Goal: Task Accomplishment & Management: Complete application form

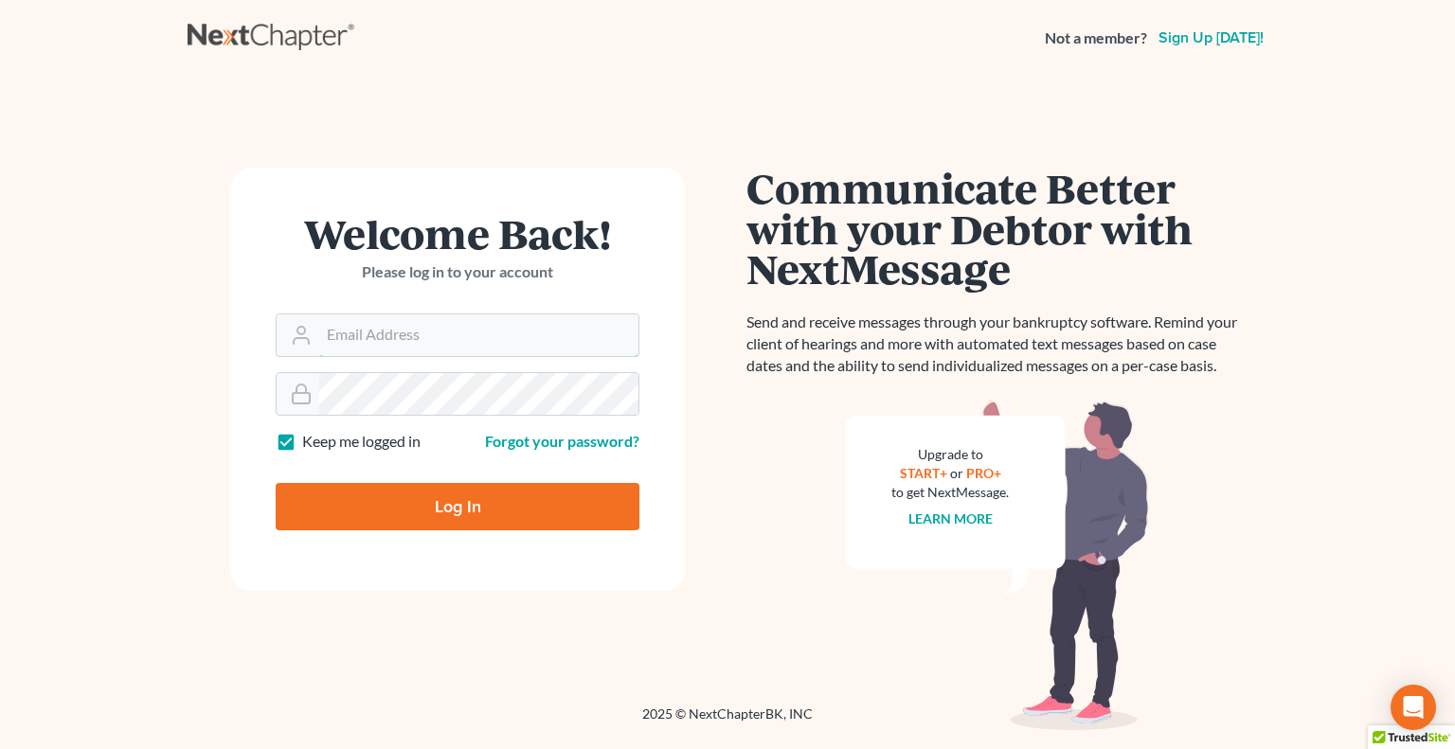
type input "[EMAIL_ADDRESS][DOMAIN_NAME]"
click at [495, 505] on input "Log In" at bounding box center [458, 506] width 364 height 47
type input "Thinking..."
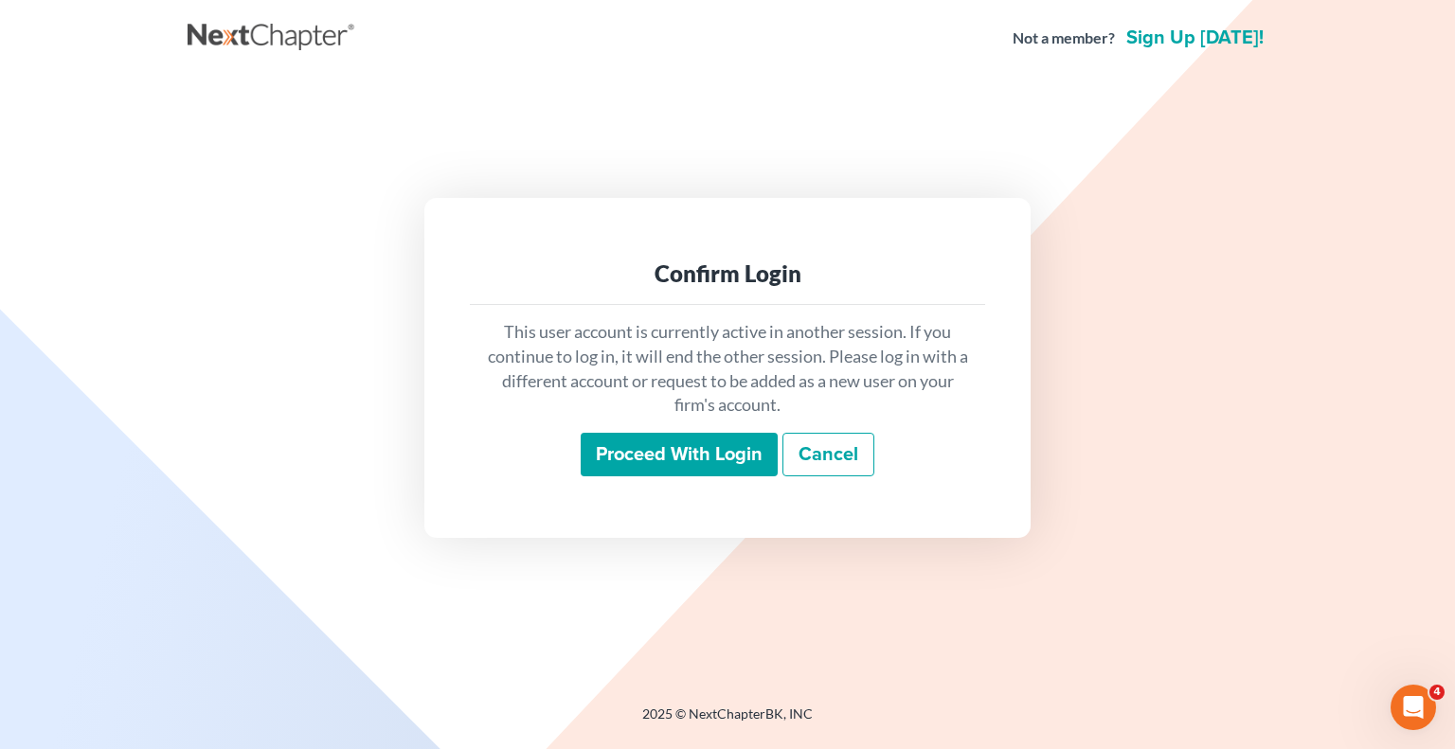
click at [722, 453] on input "Proceed with login" at bounding box center [679, 455] width 197 height 44
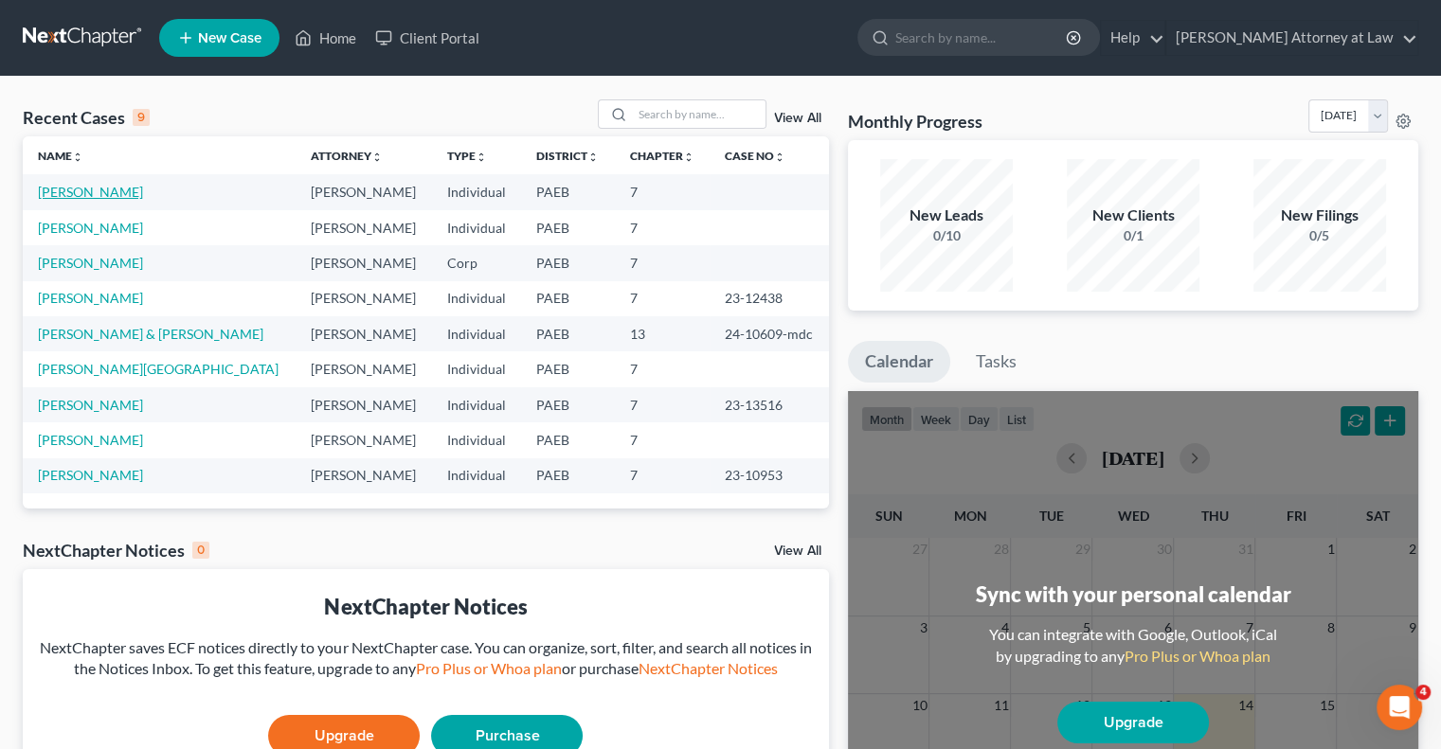
click at [125, 193] on link "McNamara, Sean" at bounding box center [90, 192] width 105 height 16
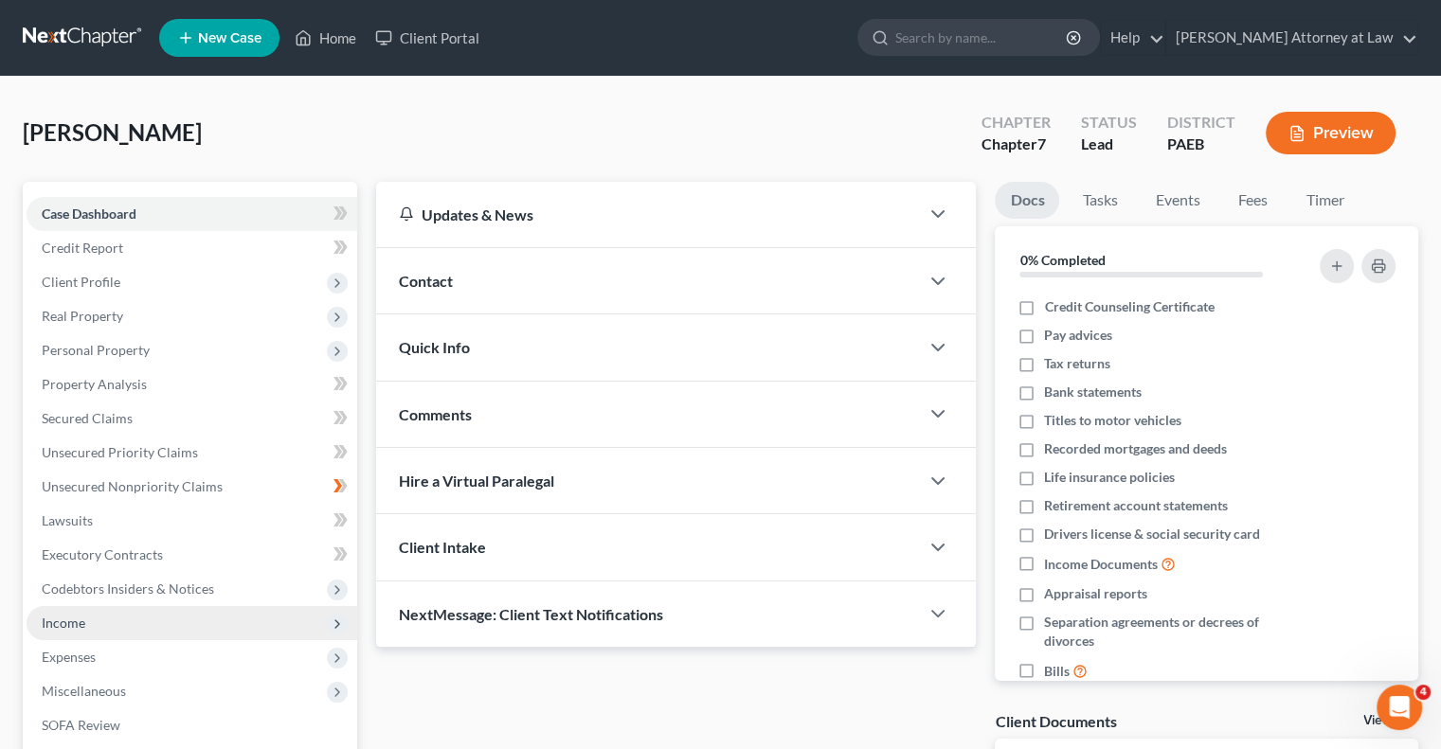
click at [83, 622] on span "Income" at bounding box center [64, 623] width 44 height 16
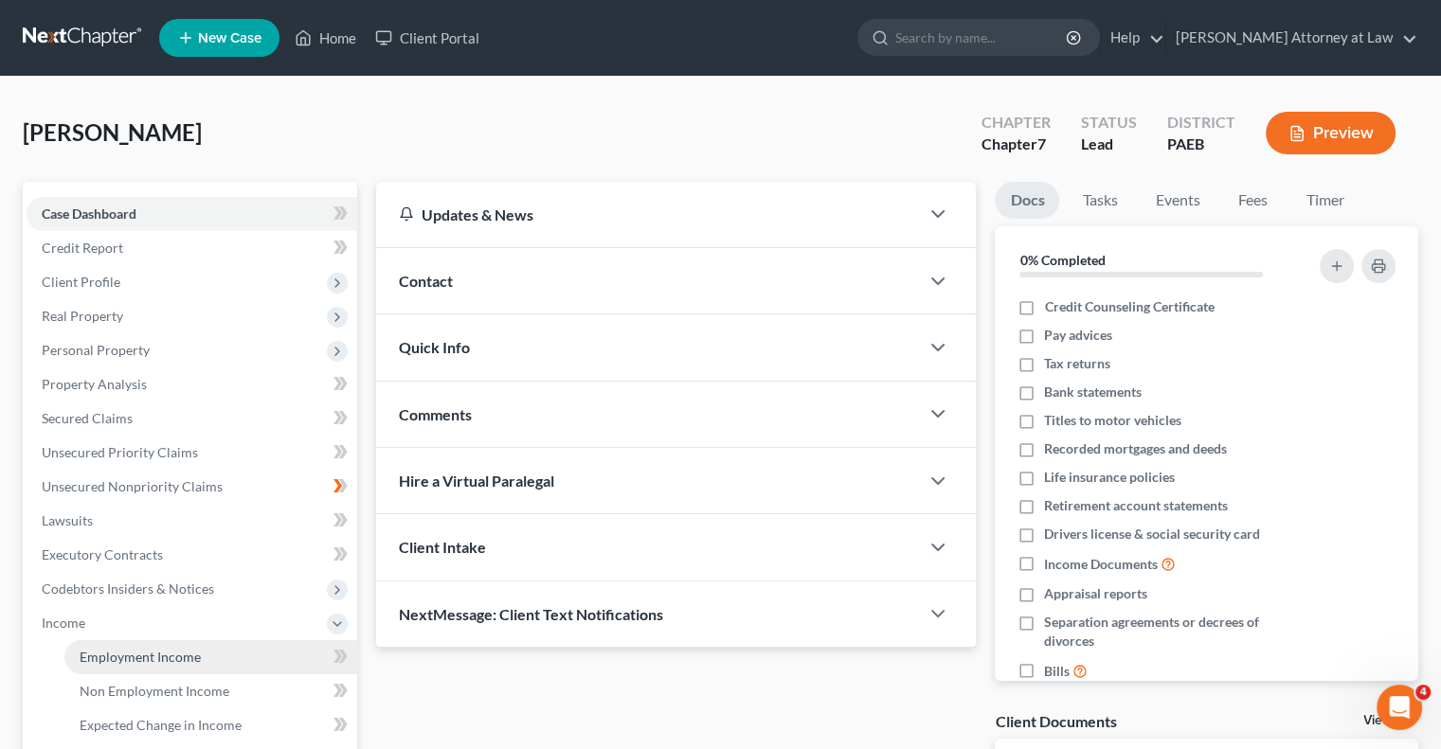
click at [231, 653] on link "Employment Income" at bounding box center [210, 657] width 293 height 34
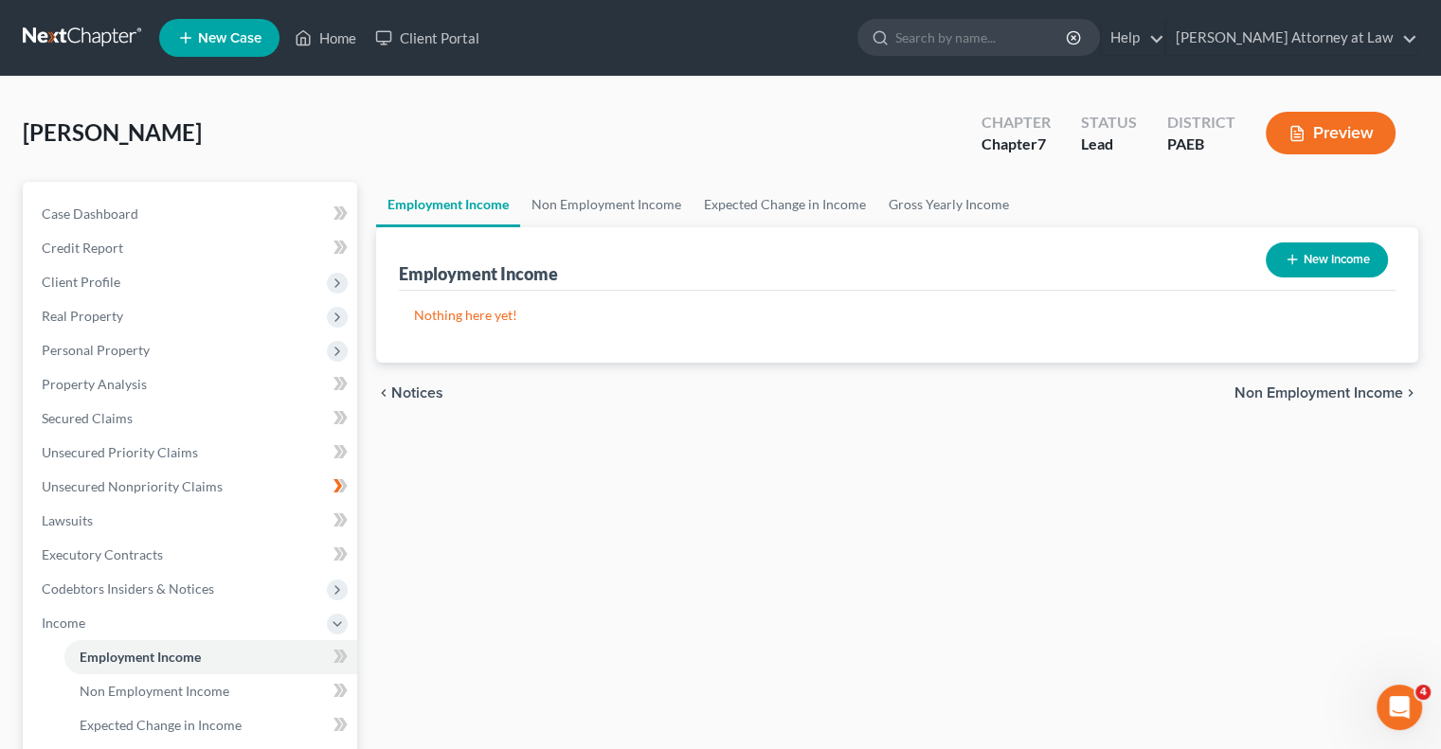
click at [1311, 253] on button "New Income" at bounding box center [1327, 260] width 122 height 35
select select "0"
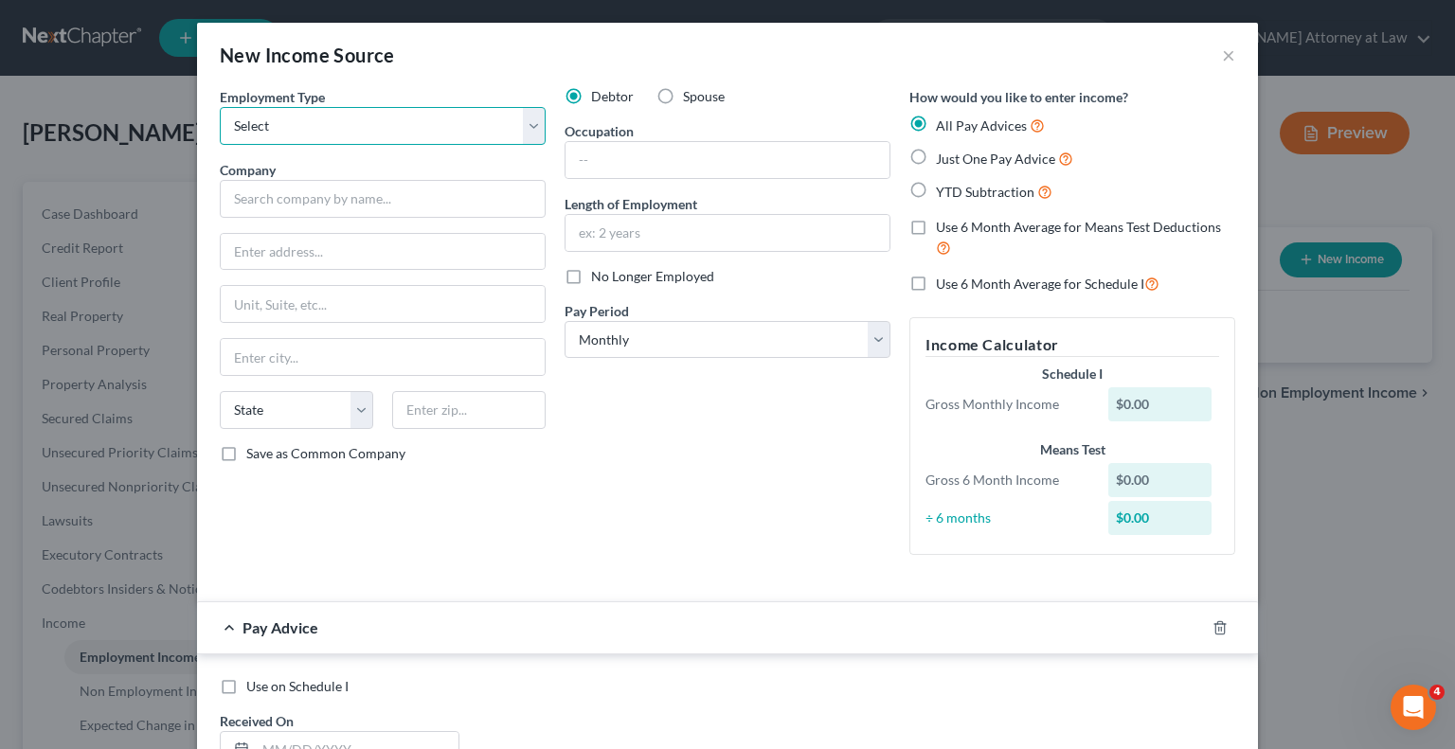
click at [527, 124] on select "Select Full or Part Time Employment Self Employment" at bounding box center [383, 126] width 326 height 38
select select "0"
click at [220, 107] on select "Select Full or Part Time Employment Self Employment" at bounding box center [383, 126] width 326 height 38
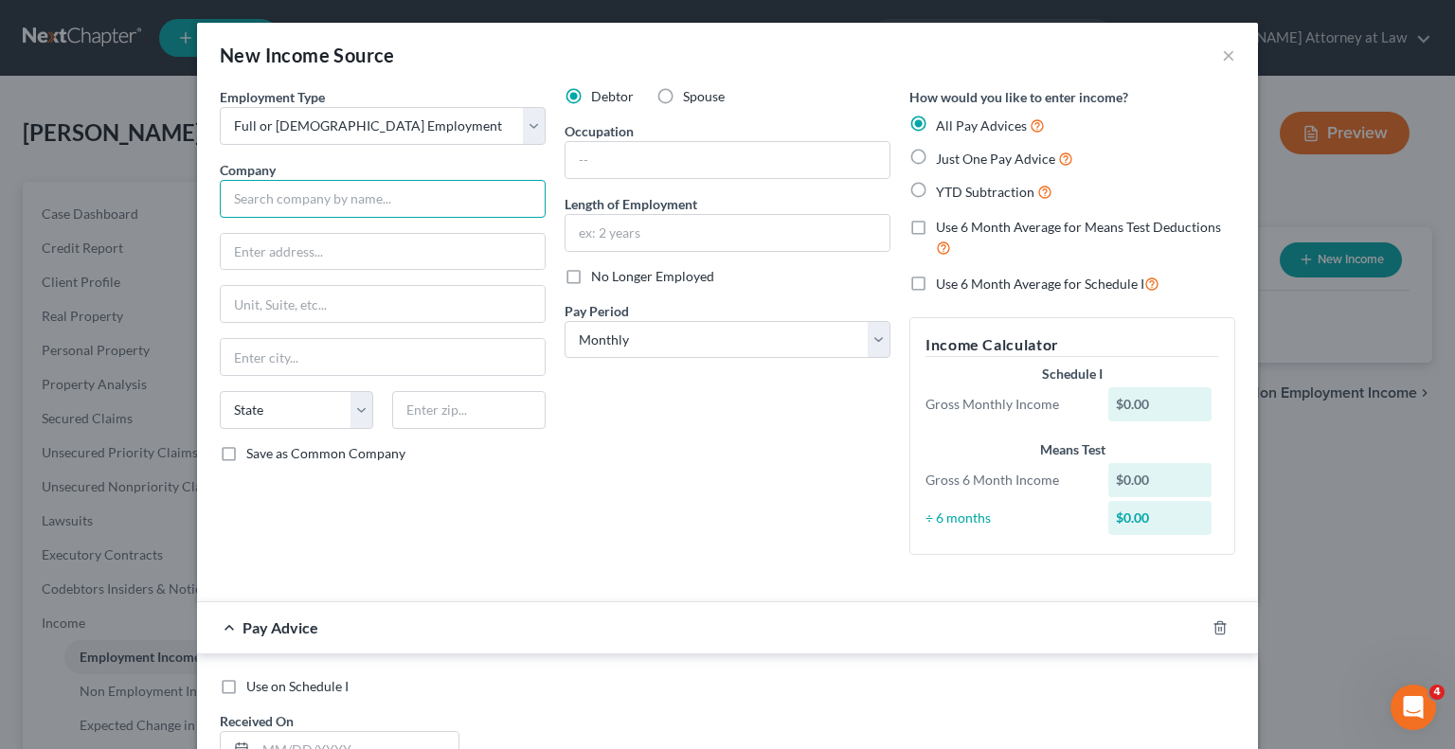
click at [298, 204] on input "text" at bounding box center [383, 199] width 326 height 38
type input "Railroad Street Bar & Grill"
click at [287, 251] on input "text" at bounding box center [383, 252] width 324 height 36
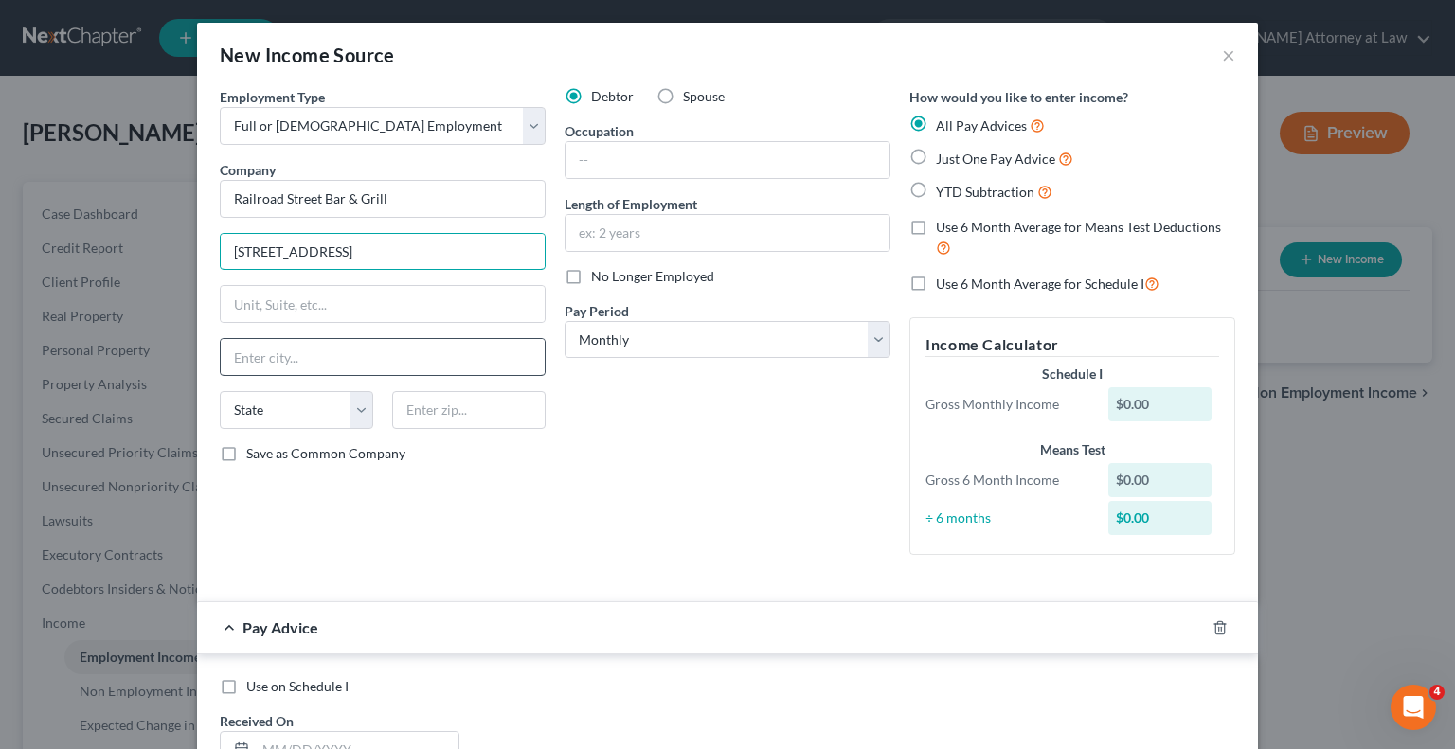
type input "36 Railroad Street"
click at [273, 347] on input "text" at bounding box center [383, 357] width 324 height 36
type input "Linfield"
click at [356, 408] on select "State AL AK AR AZ CA CO CT DE DC FL GA GU HI ID IL IN IA KS KY LA ME MD MA MI M…" at bounding box center [296, 410] width 153 height 38
select select "39"
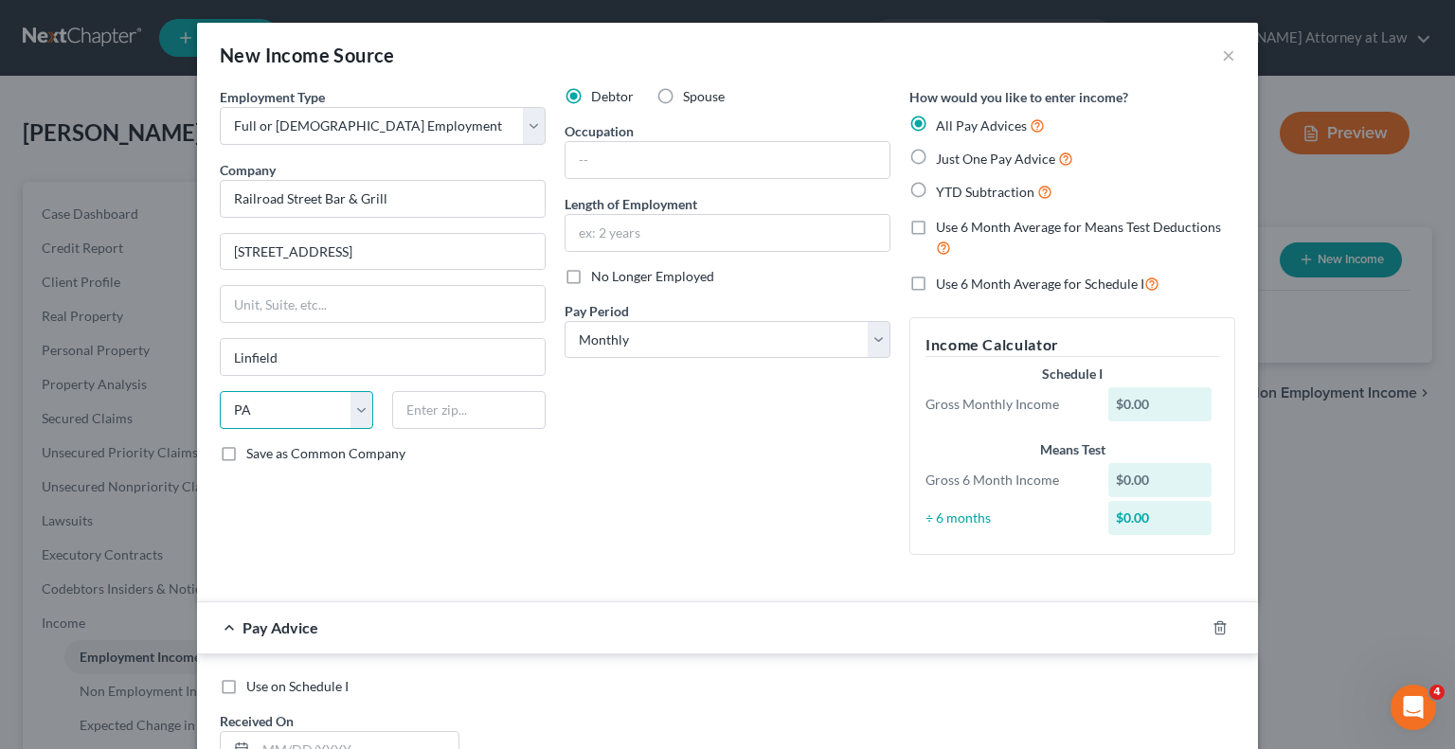
click at [220, 391] on select "State AL AK AR AZ CA CO CT DE DC FL GA GU HI ID IL IN IA KS KY LA ME MD MA MI M…" at bounding box center [296, 410] width 153 height 38
click at [456, 412] on input "text" at bounding box center [468, 410] width 153 height 38
type input "19468"
click at [650, 163] on input "text" at bounding box center [728, 160] width 324 height 36
type input "Royersford"
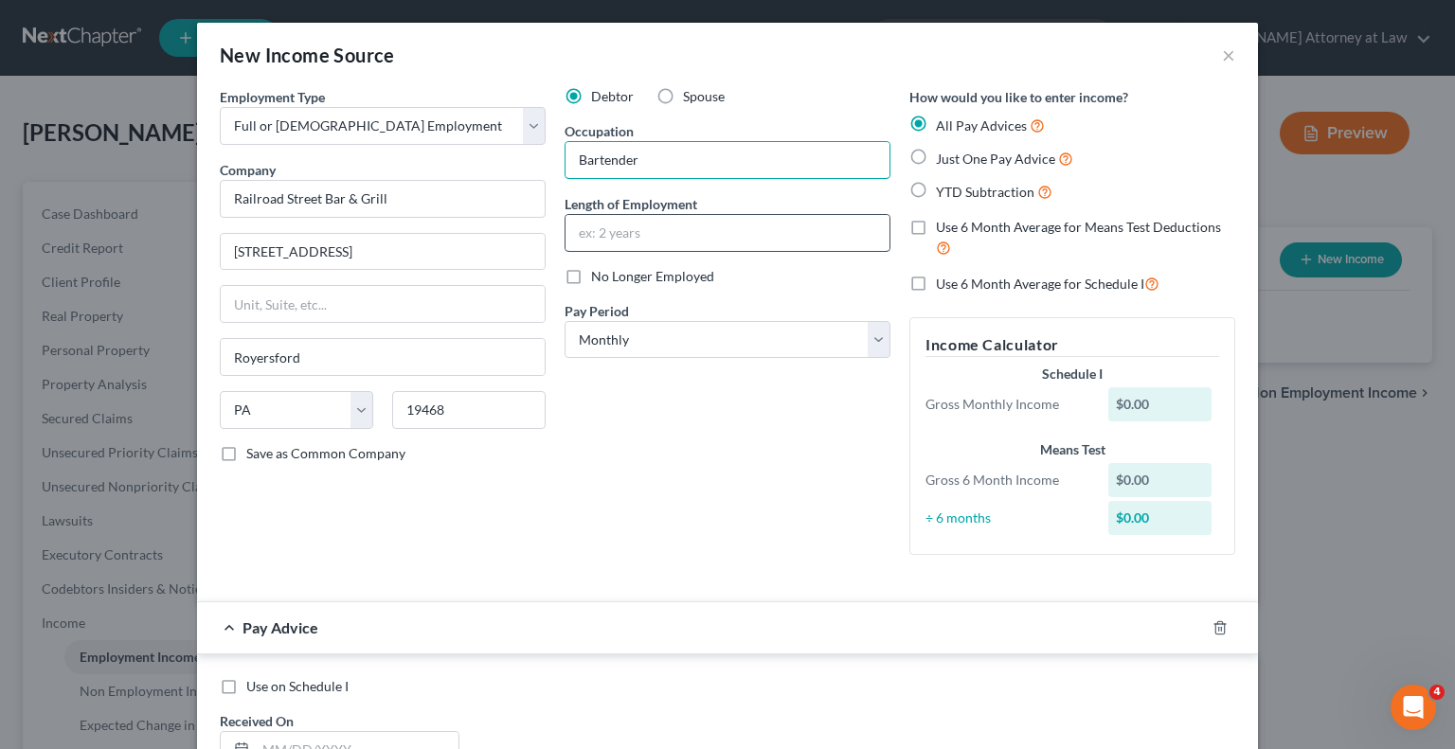
type input "Bartender"
click at [606, 229] on input "text" at bounding box center [728, 233] width 324 height 36
type input "2 years"
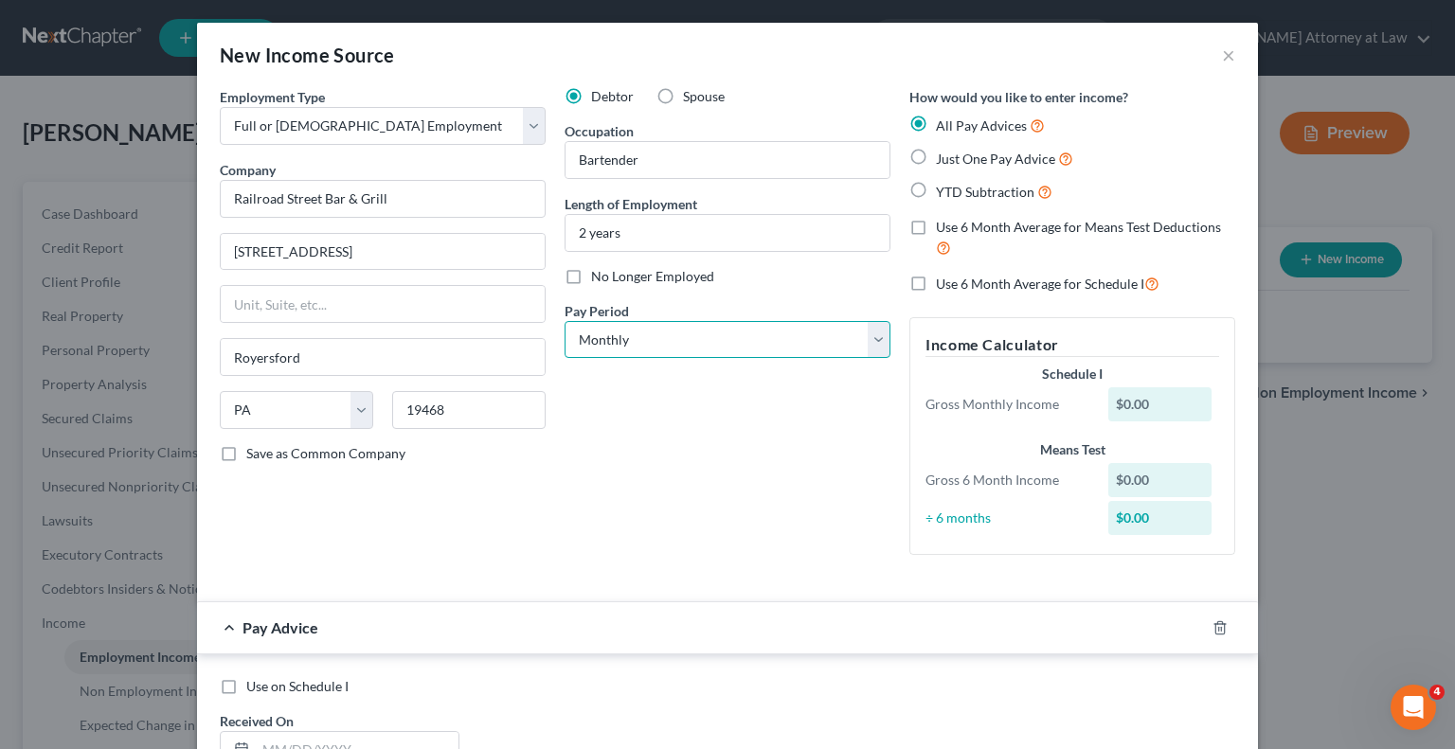
click at [869, 336] on select "Select Monthly Twice Monthly Every Other Week Weekly" at bounding box center [728, 340] width 326 height 38
select select "1"
click at [565, 321] on select "Select Monthly Twice Monthly Every Other Week Weekly" at bounding box center [728, 340] width 326 height 38
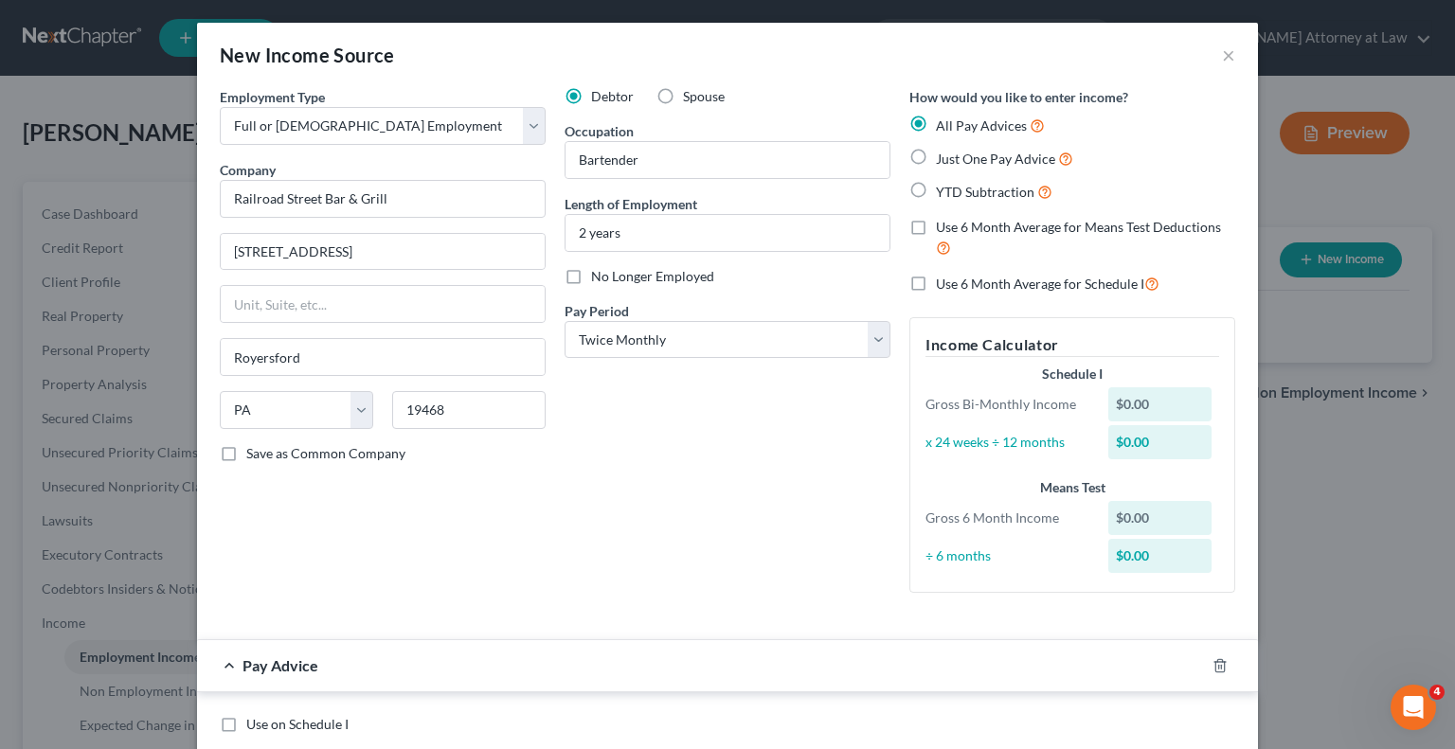
click at [936, 155] on label "Just One Pay Advice" at bounding box center [1004, 159] width 137 height 22
click at [944, 155] on input "Just One Pay Advice" at bounding box center [950, 154] width 12 height 12
radio input "true"
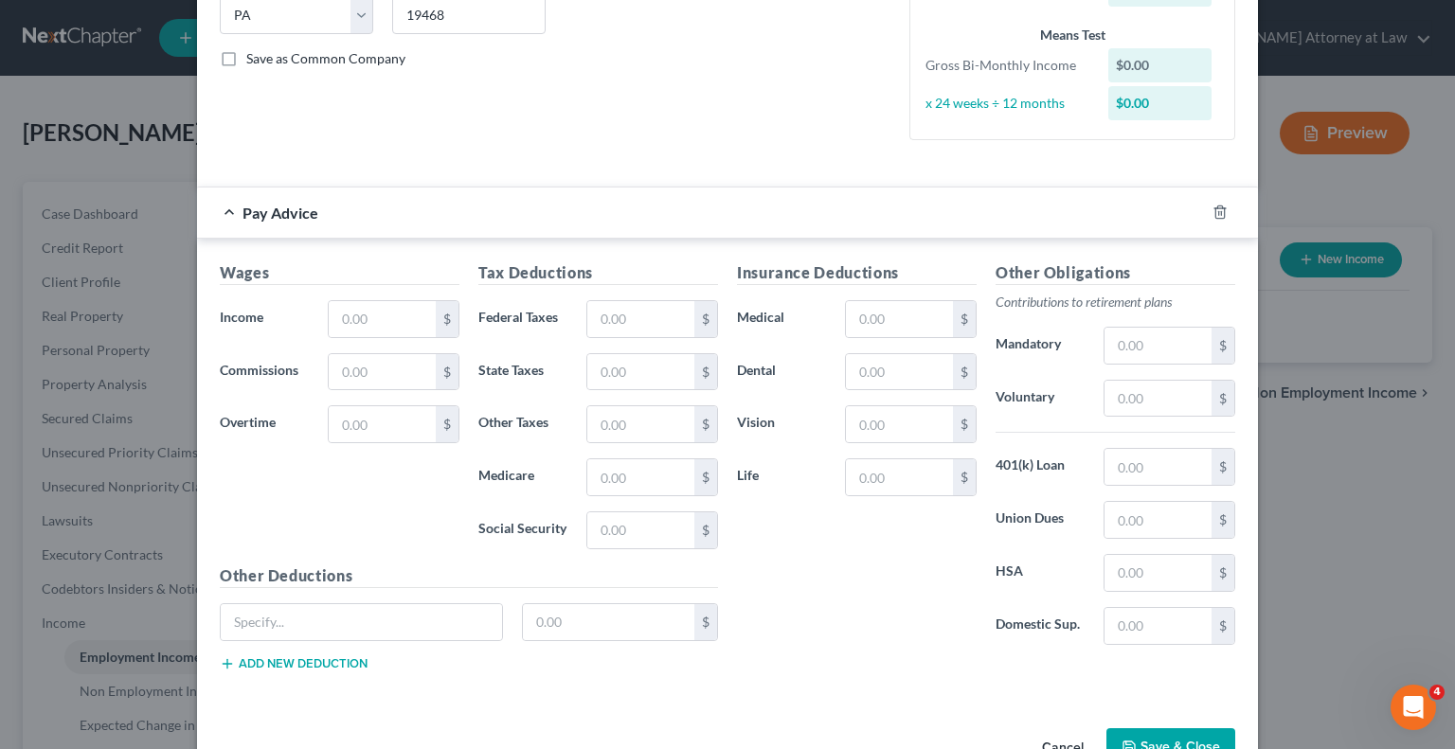
scroll to position [405, 0]
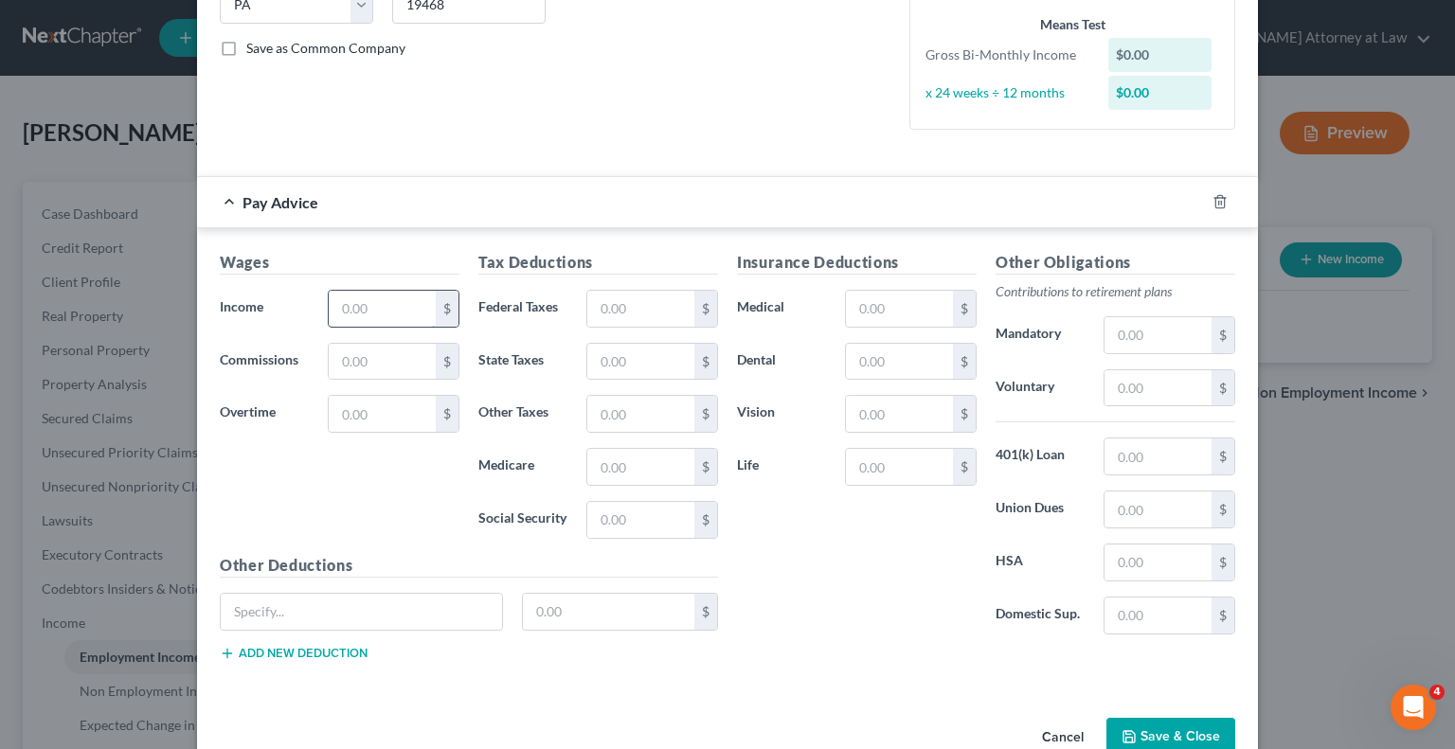
click at [374, 307] on input "text" at bounding box center [382, 309] width 107 height 36
type input "586.04"
click at [607, 303] on input "text" at bounding box center [640, 309] width 107 height 36
click at [608, 526] on input "text" at bounding box center [640, 520] width 107 height 36
type input "36.34"
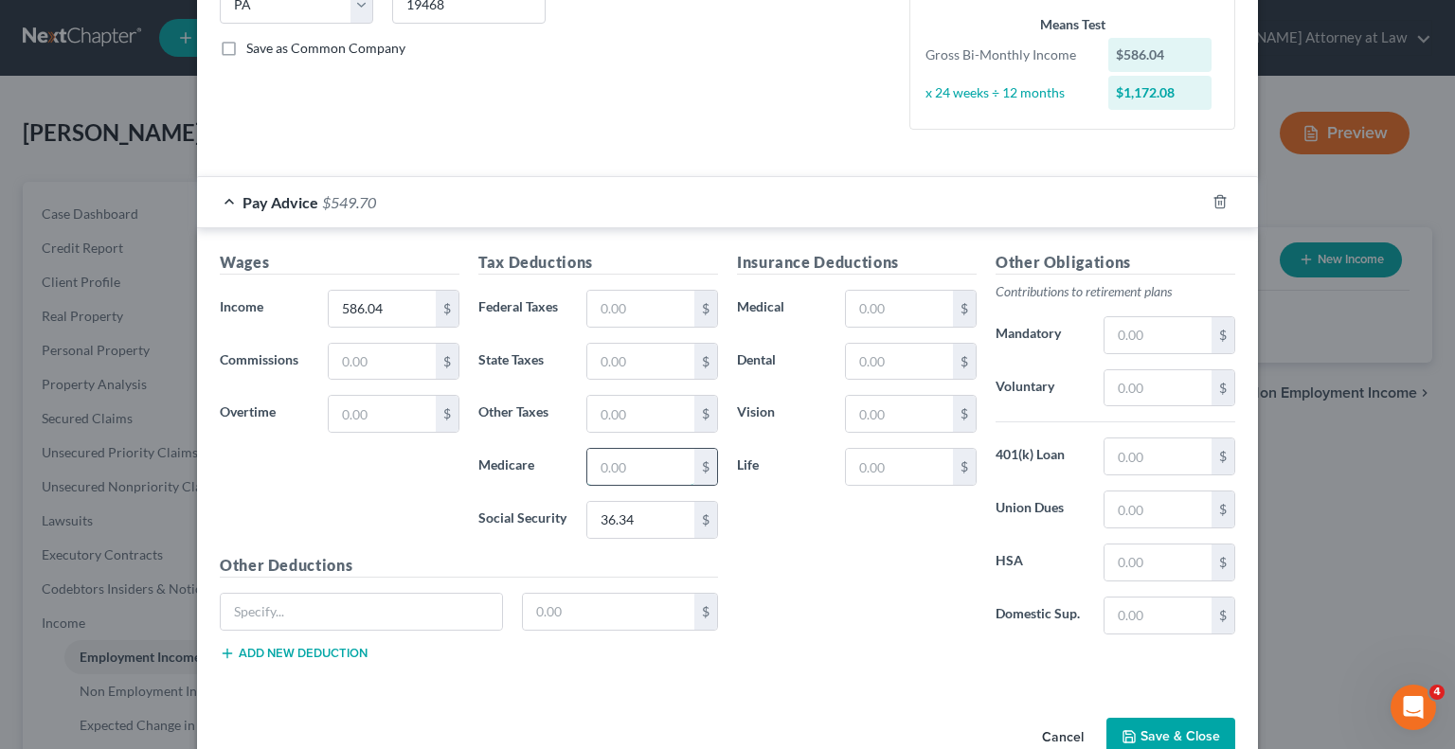
click at [609, 465] on input "text" at bounding box center [640, 467] width 107 height 36
type input "8.5"
click at [604, 358] on input "text" at bounding box center [640, 362] width 107 height 36
type input "17.99"
click at [599, 408] on input "text" at bounding box center [640, 414] width 107 height 36
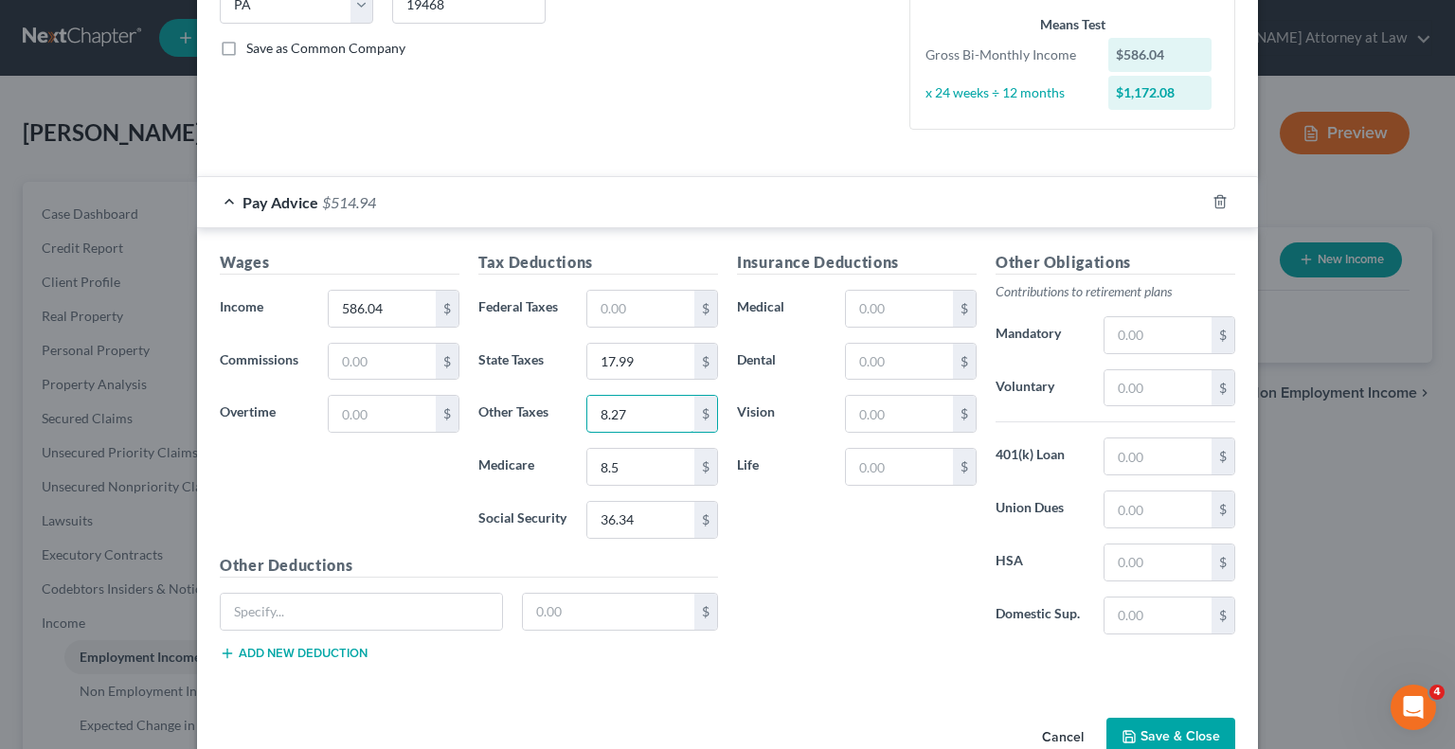
type input "8.27"
click at [1198, 731] on button "Save & Close" at bounding box center [1170, 738] width 129 height 40
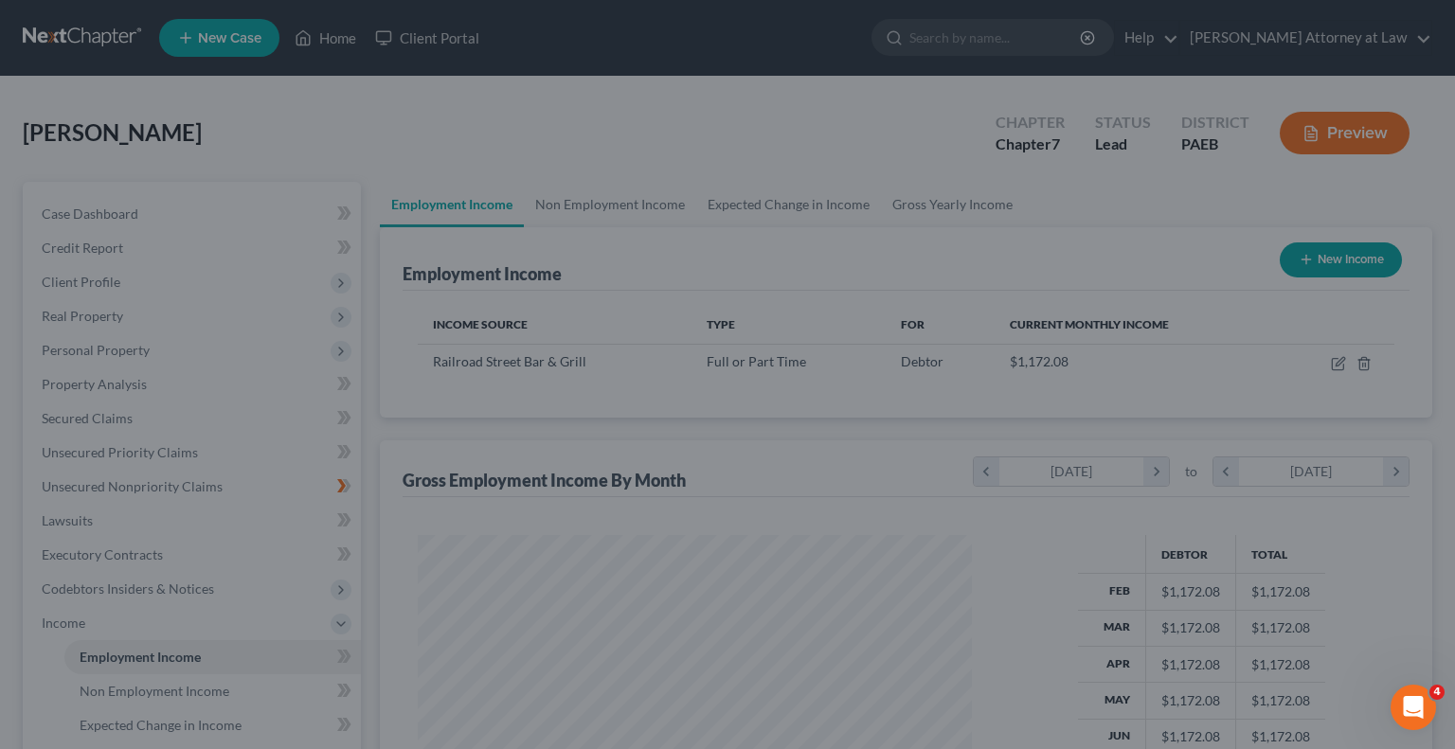
scroll to position [337, 585]
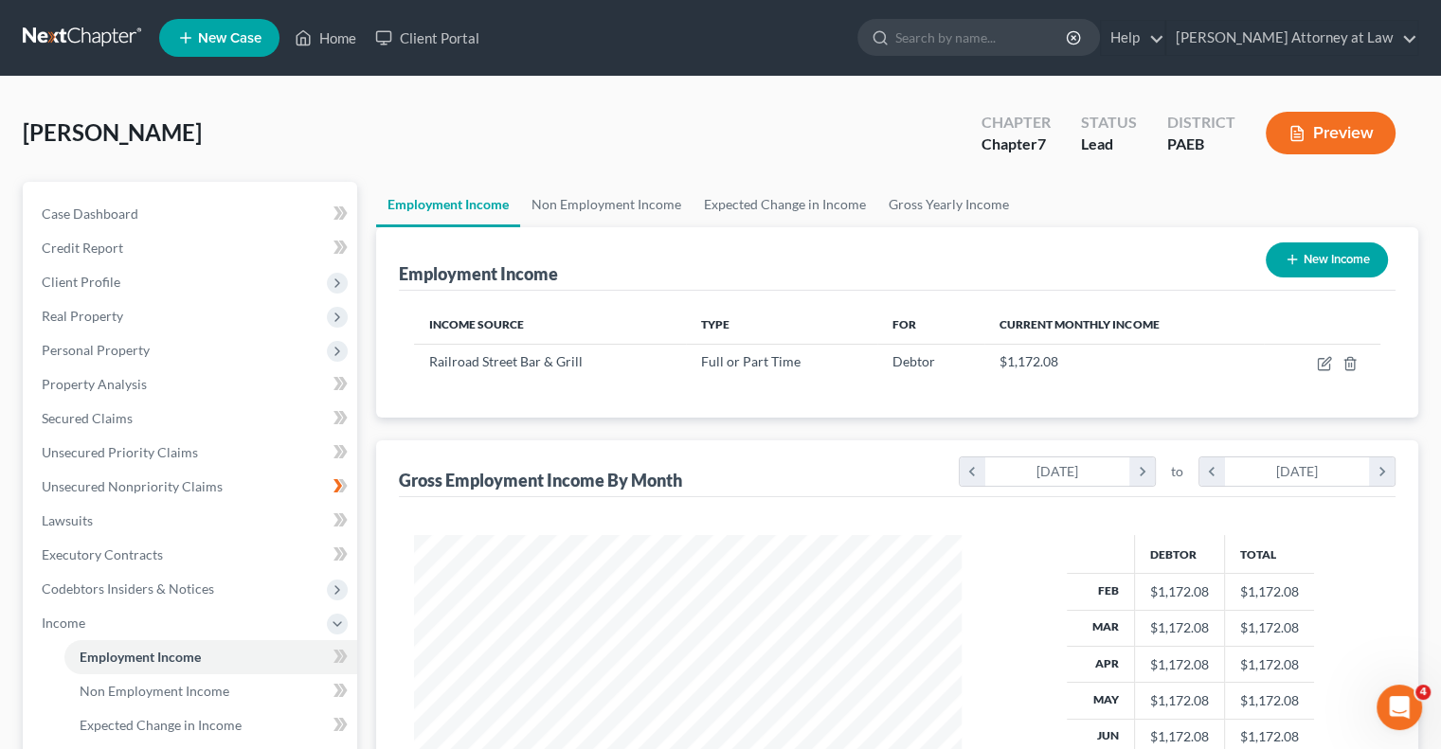
click at [1319, 259] on button "New Income" at bounding box center [1327, 260] width 122 height 35
select select "0"
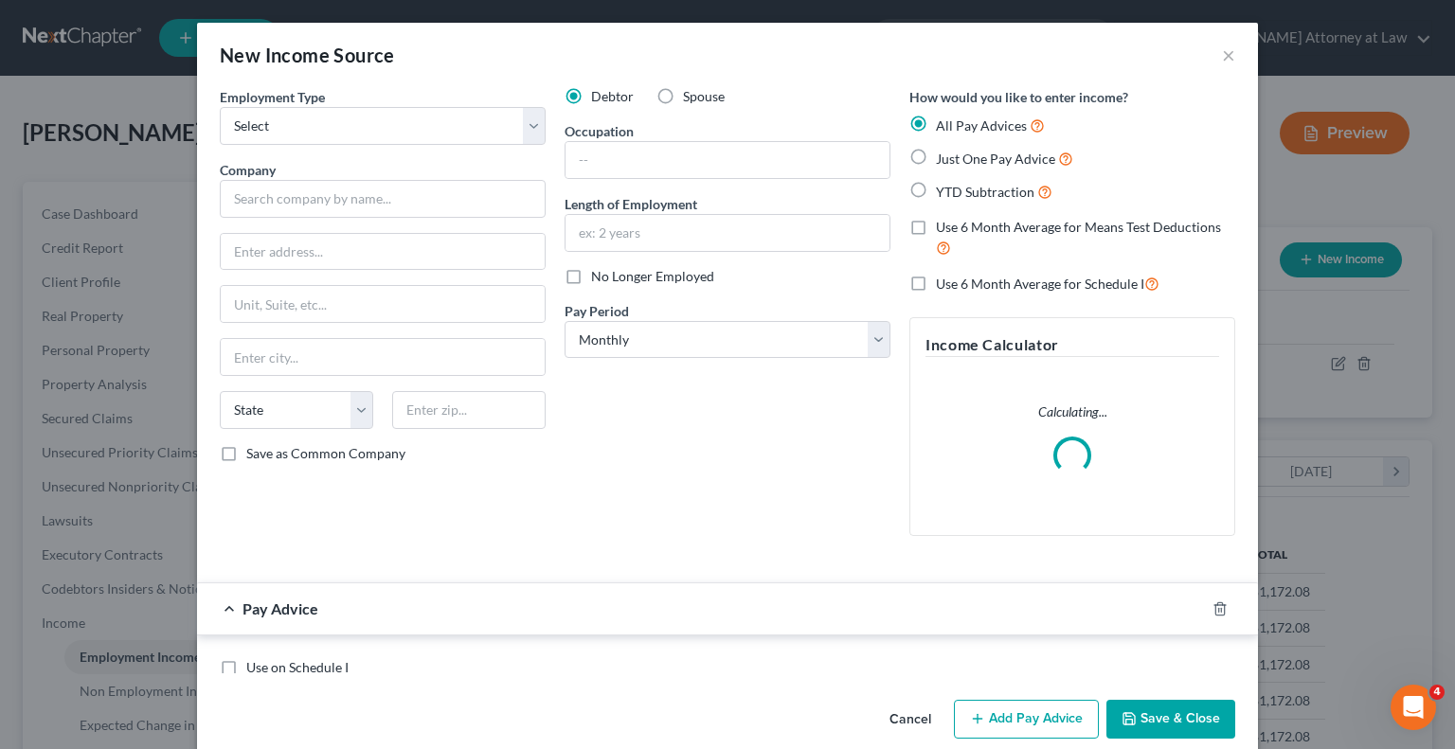
scroll to position [337, 591]
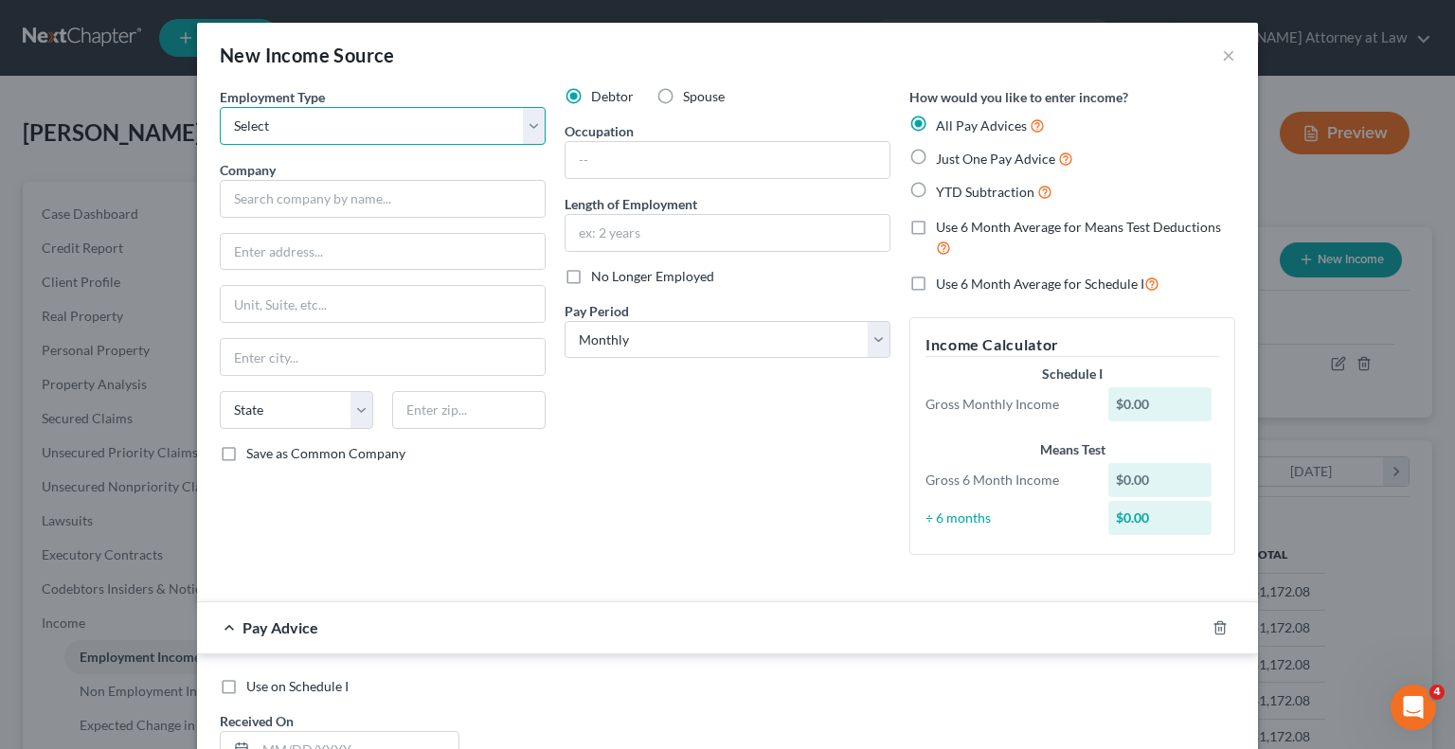
click at [529, 120] on select "Select Full or Part Time Employment Self Employment" at bounding box center [383, 126] width 326 height 38
select select "1"
click at [220, 107] on select "Select Full or Part Time Employment Self Employment" at bounding box center [383, 126] width 326 height 38
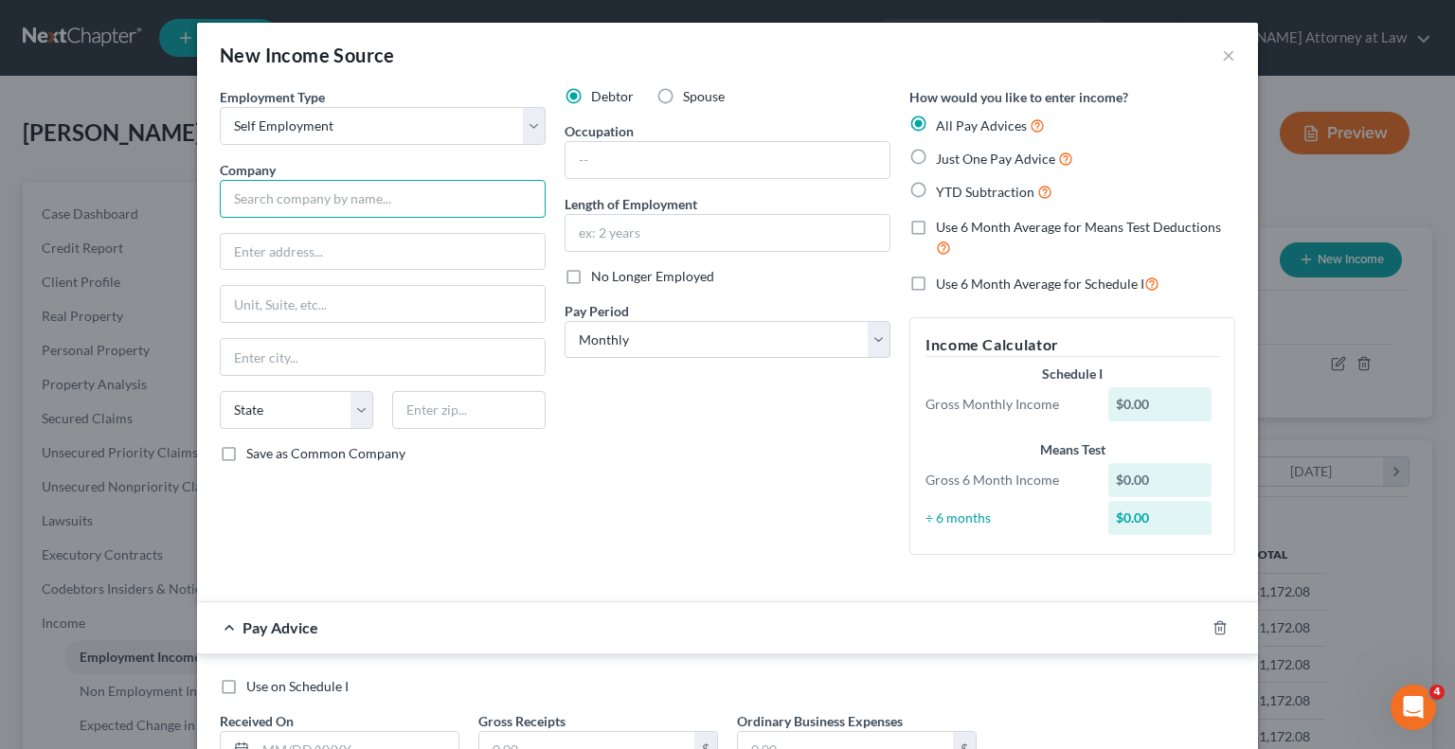
click at [363, 207] on input "text" at bounding box center [383, 199] width 326 height 38
type input "Sean W. McNamara"
click at [327, 257] on input "text" at bounding box center [383, 252] width 324 height 36
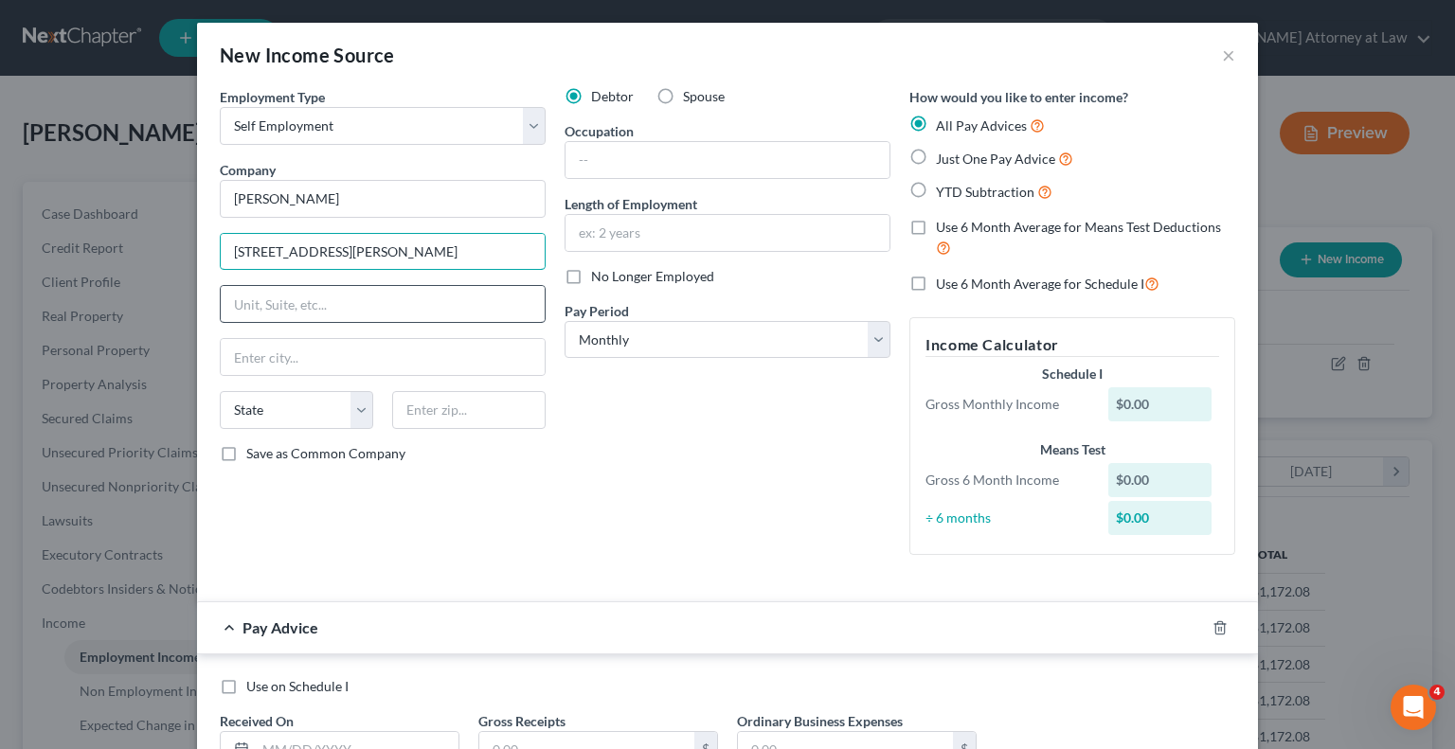
type input "1100 West Chester Pike"
click at [286, 310] on input "text" at bounding box center [383, 304] width 324 height 36
type input "Apt. F-18"
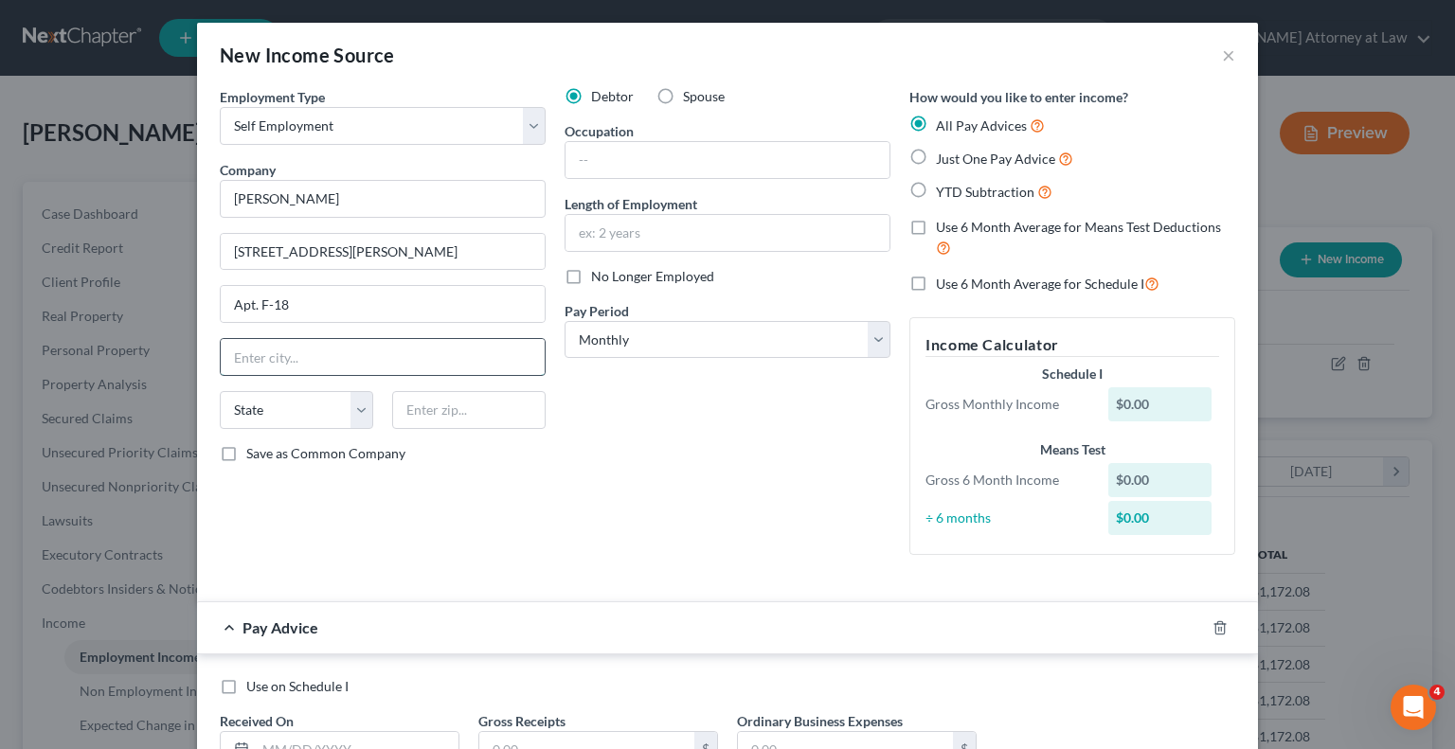
click at [282, 358] on input "text" at bounding box center [383, 357] width 324 height 36
type input "West Chester"
click at [279, 406] on select "State AL AK AR AZ CA CO CT DE DC FL GA GU HI ID IL IN IA KS KY LA ME MD MA MI M…" at bounding box center [296, 410] width 153 height 38
click at [220, 391] on select "State AL AK AR AZ CA CO CT DE DC FL GA GU HI ID IL IN IA KS KY LA ME MD MA MI M…" at bounding box center [296, 410] width 153 height 38
click at [352, 420] on select "State AL AK AR AZ CA CO CT DE DC FL GA GU HI ID IL IN IA KS KY LA ME MD MA MI M…" at bounding box center [296, 410] width 153 height 38
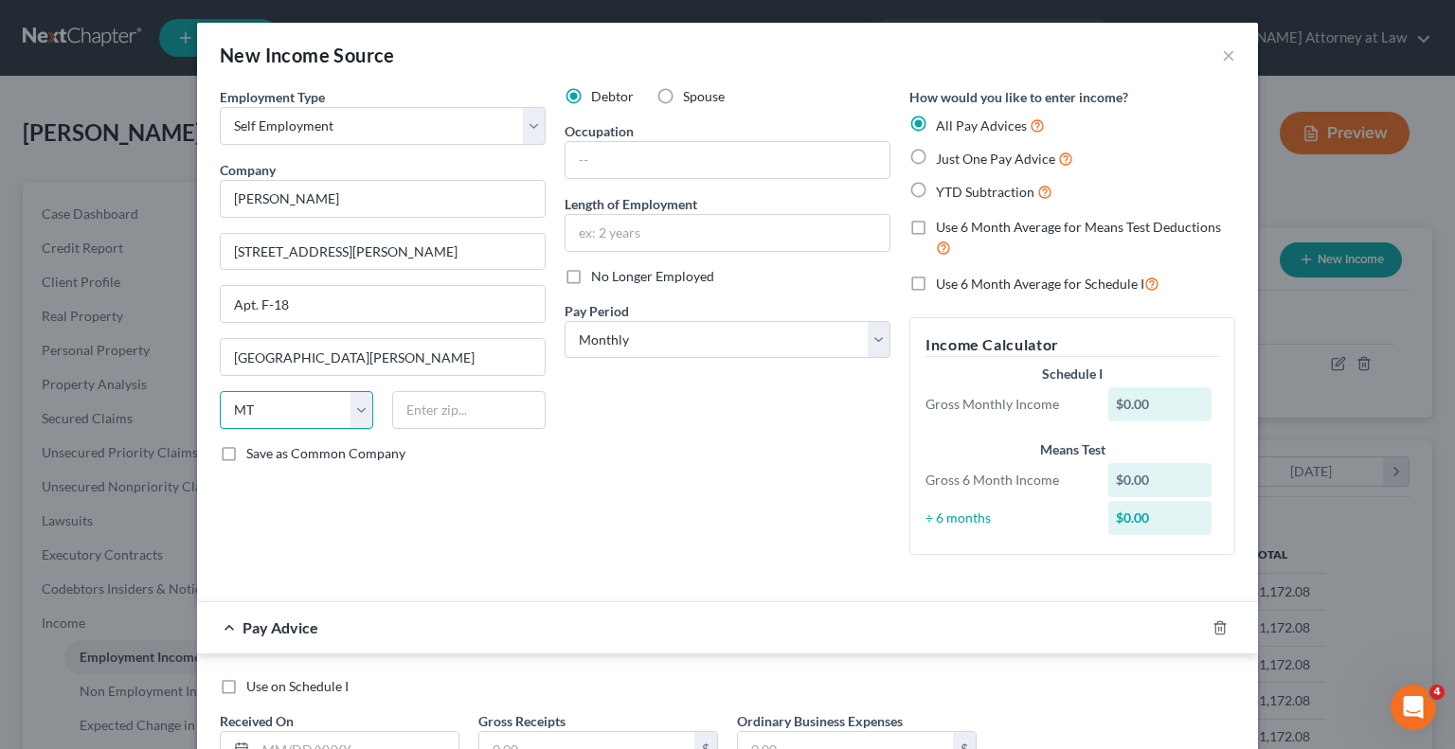
select select "39"
click at [220, 391] on select "State AL AK AR AZ CA CO CT DE DC FL GA GU HI ID IL IN IA KS KY LA ME MD MA MI M…" at bounding box center [296, 410] width 153 height 38
click at [432, 413] on input "text" at bounding box center [468, 410] width 153 height 38
type input "19382"
click at [635, 166] on input "text" at bounding box center [728, 160] width 324 height 36
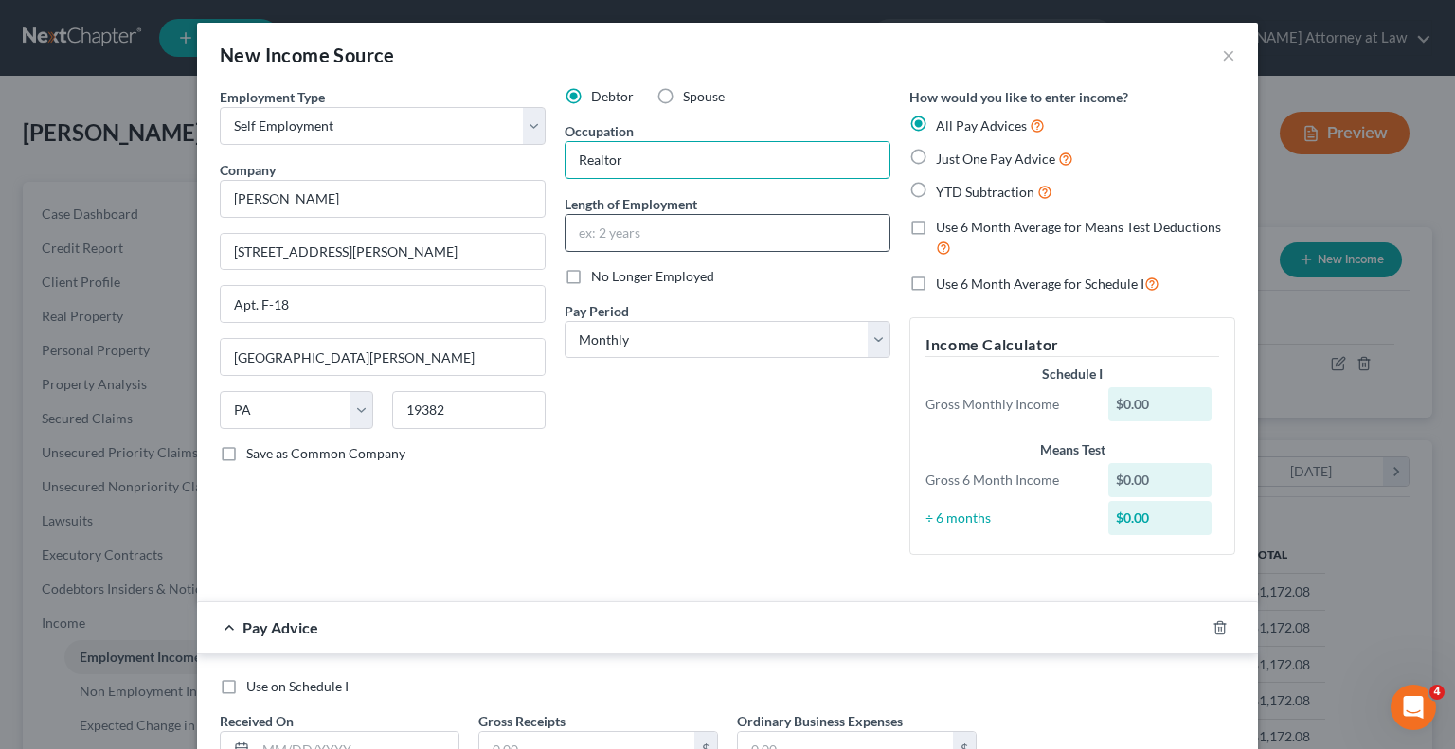
type input "Realtor"
click at [627, 223] on input "text" at bounding box center [728, 233] width 324 height 36
type input "2 years"
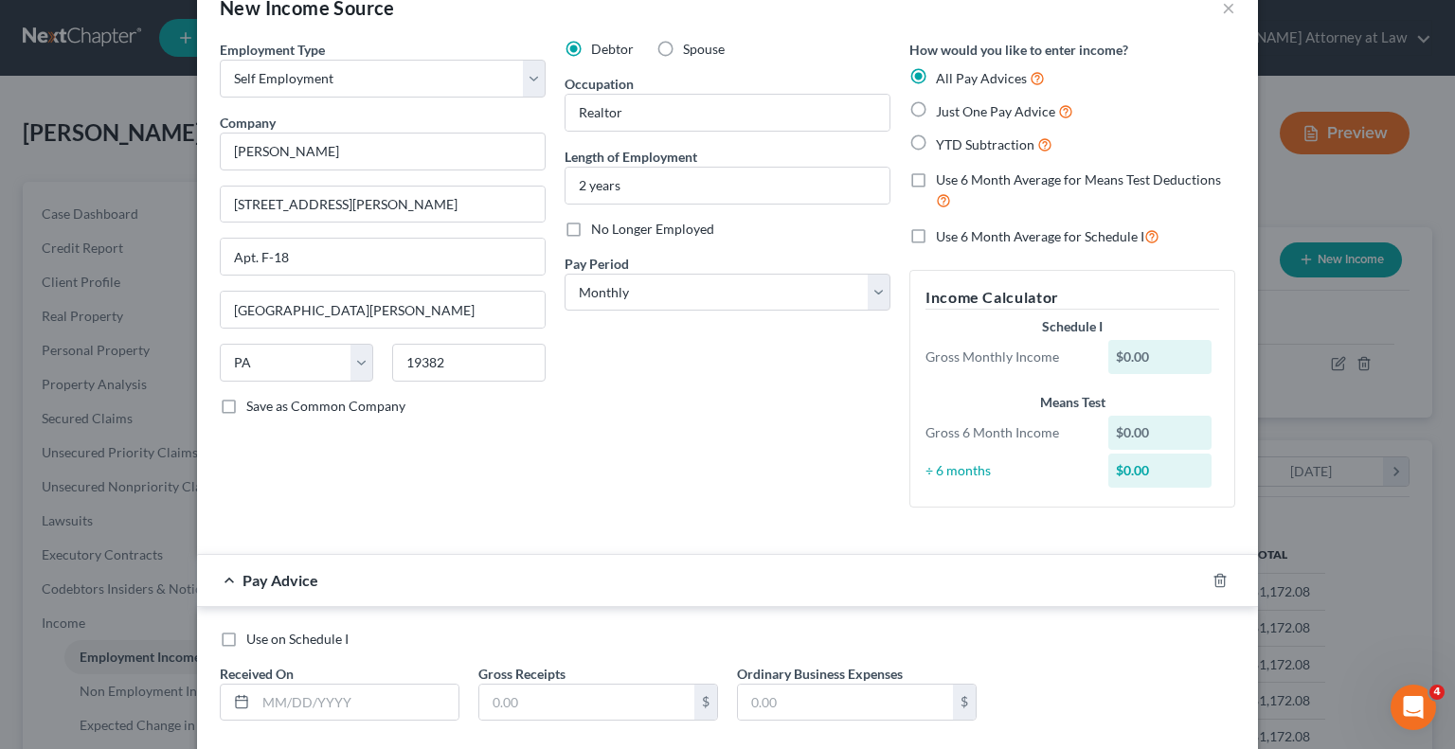
scroll to position [45, 0]
click at [936, 109] on label "Just One Pay Advice" at bounding box center [1004, 113] width 137 height 22
click at [944, 109] on input "Just One Pay Advice" at bounding box center [950, 108] width 12 height 12
radio input "true"
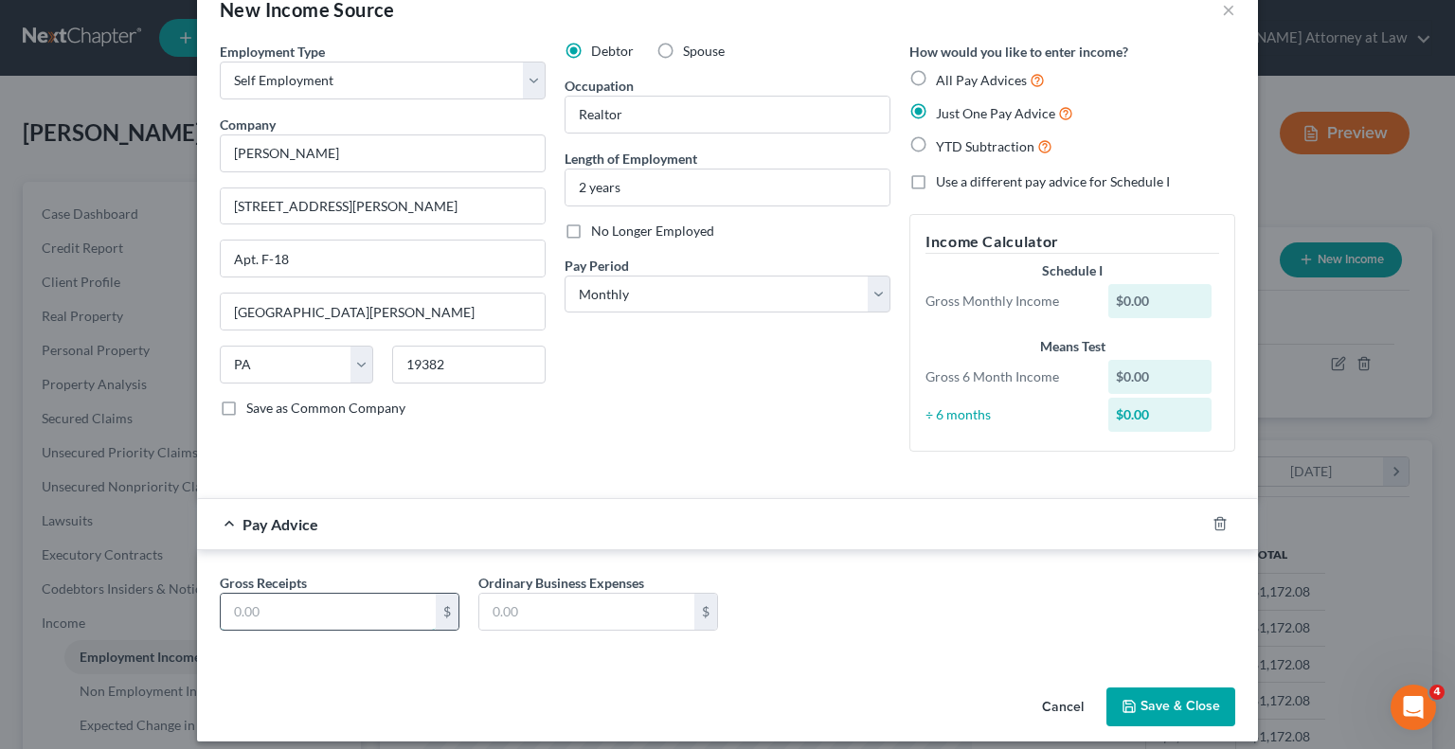
click at [311, 612] on input "text" at bounding box center [328, 612] width 215 height 36
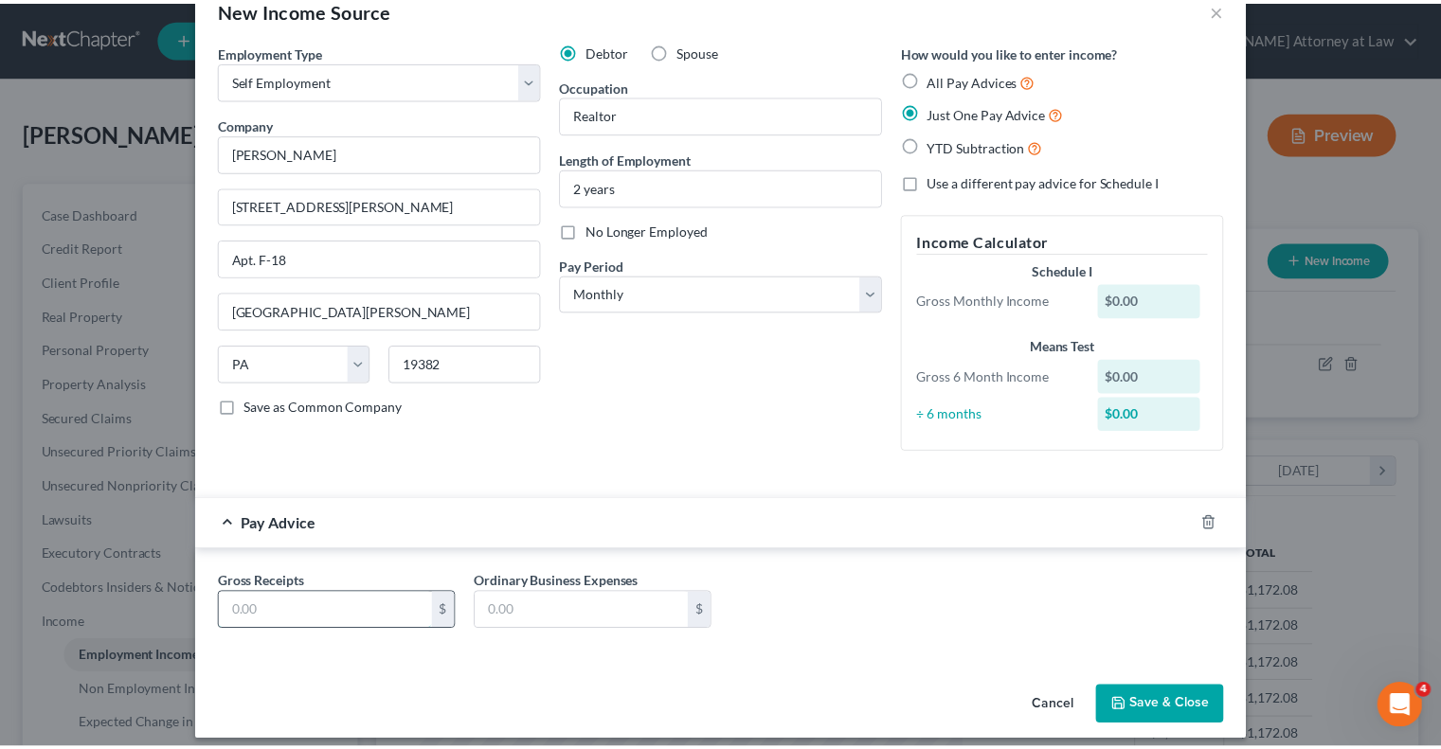
scroll to position [23, 0]
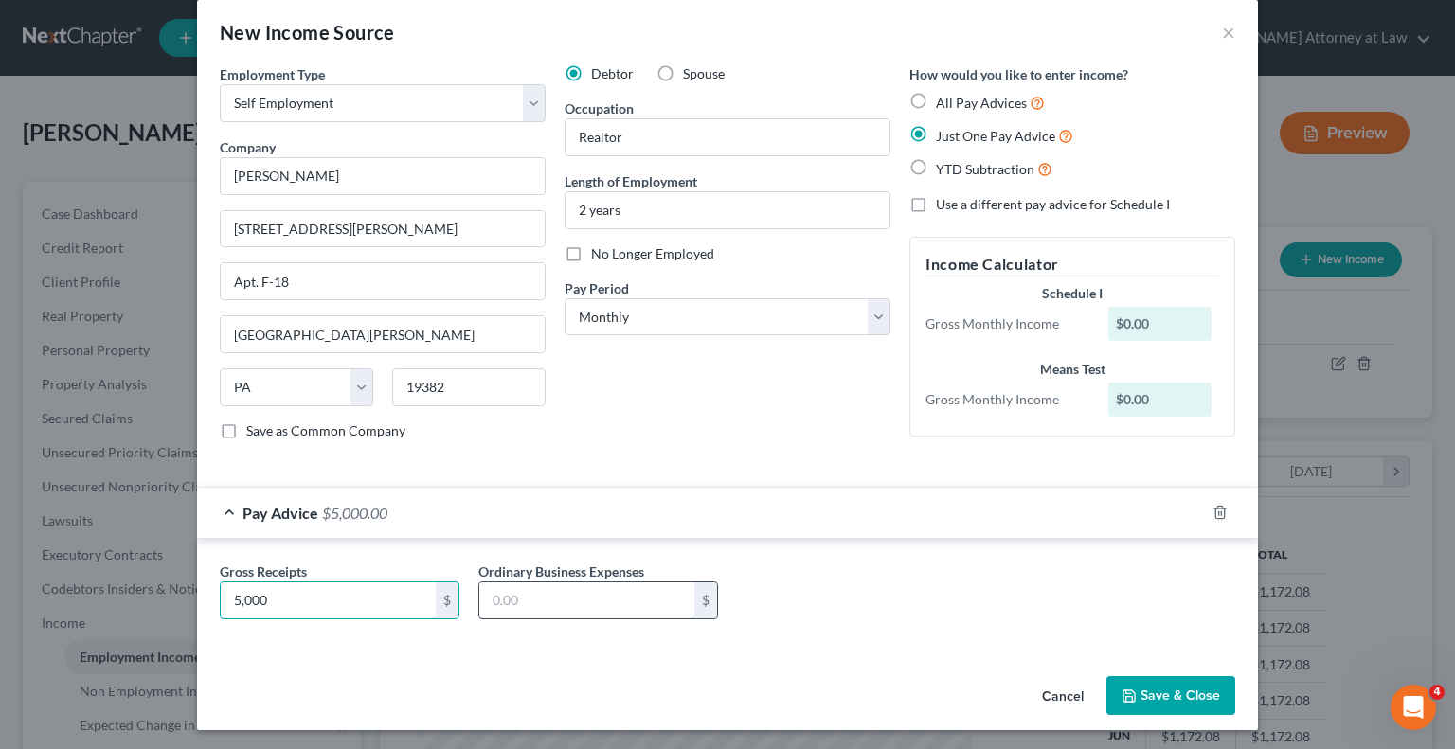
type input "5,000"
click at [529, 600] on input "text" at bounding box center [586, 601] width 215 height 36
type input "5"
type input "493"
click at [1148, 692] on button "Save & Close" at bounding box center [1170, 696] width 129 height 40
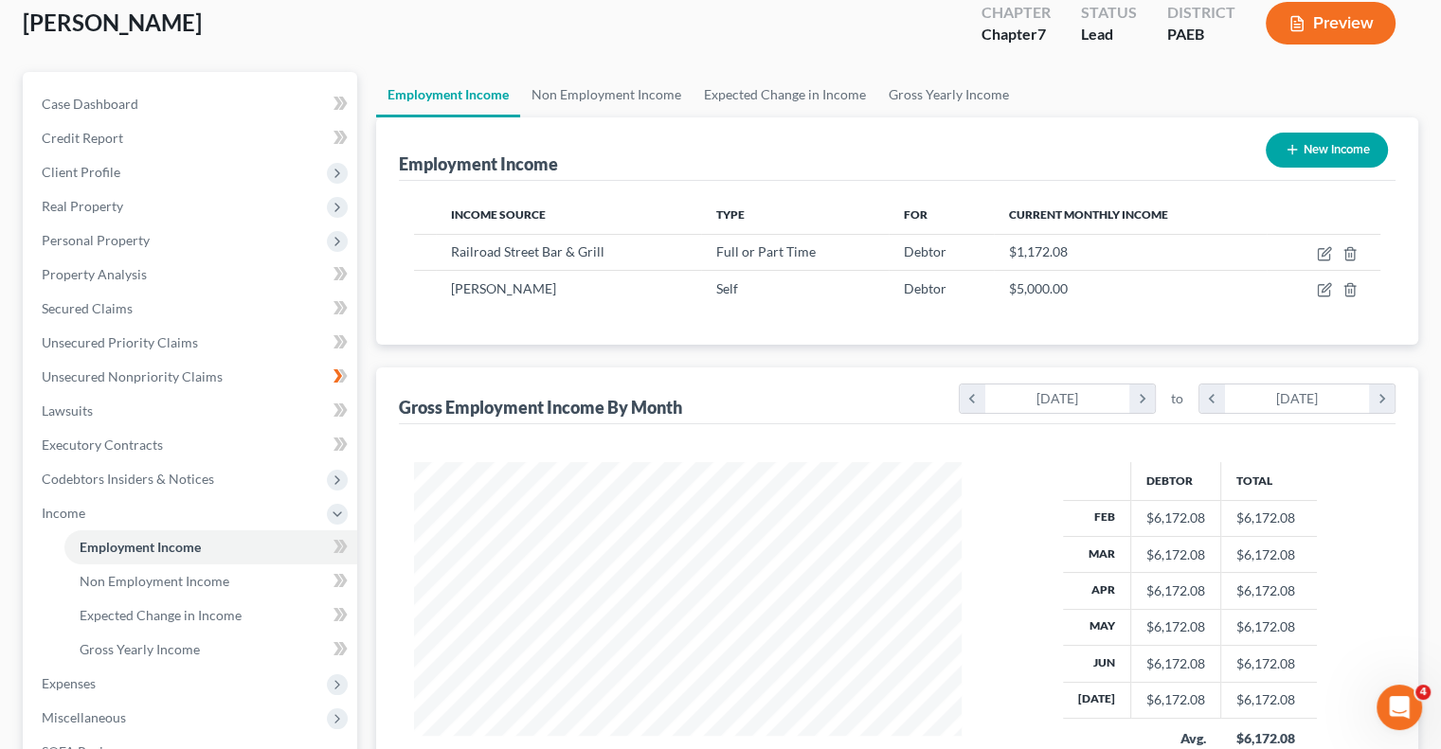
scroll to position [151, 0]
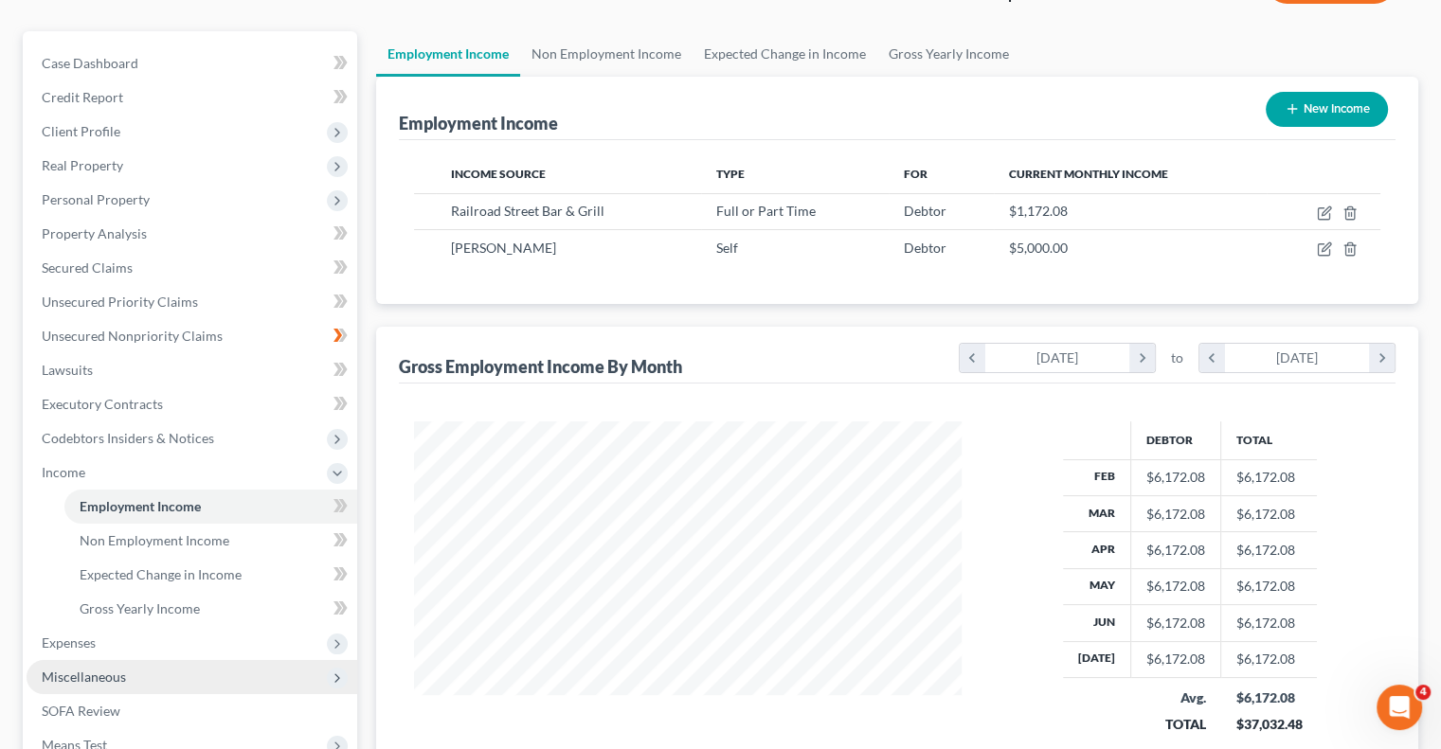
click at [182, 674] on span "Miscellaneous" at bounding box center [192, 677] width 331 height 34
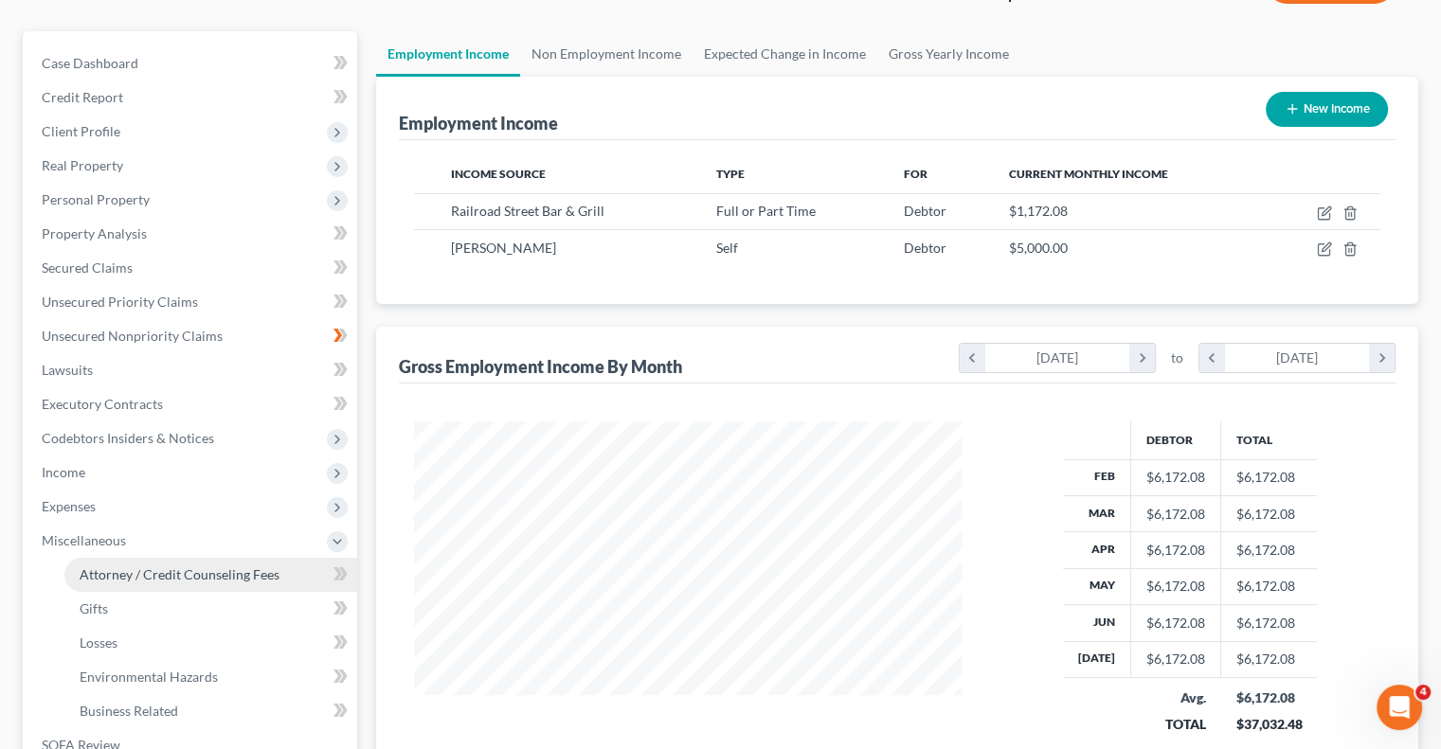
click at [219, 579] on span "Attorney / Credit Counseling Fees" at bounding box center [180, 575] width 200 height 16
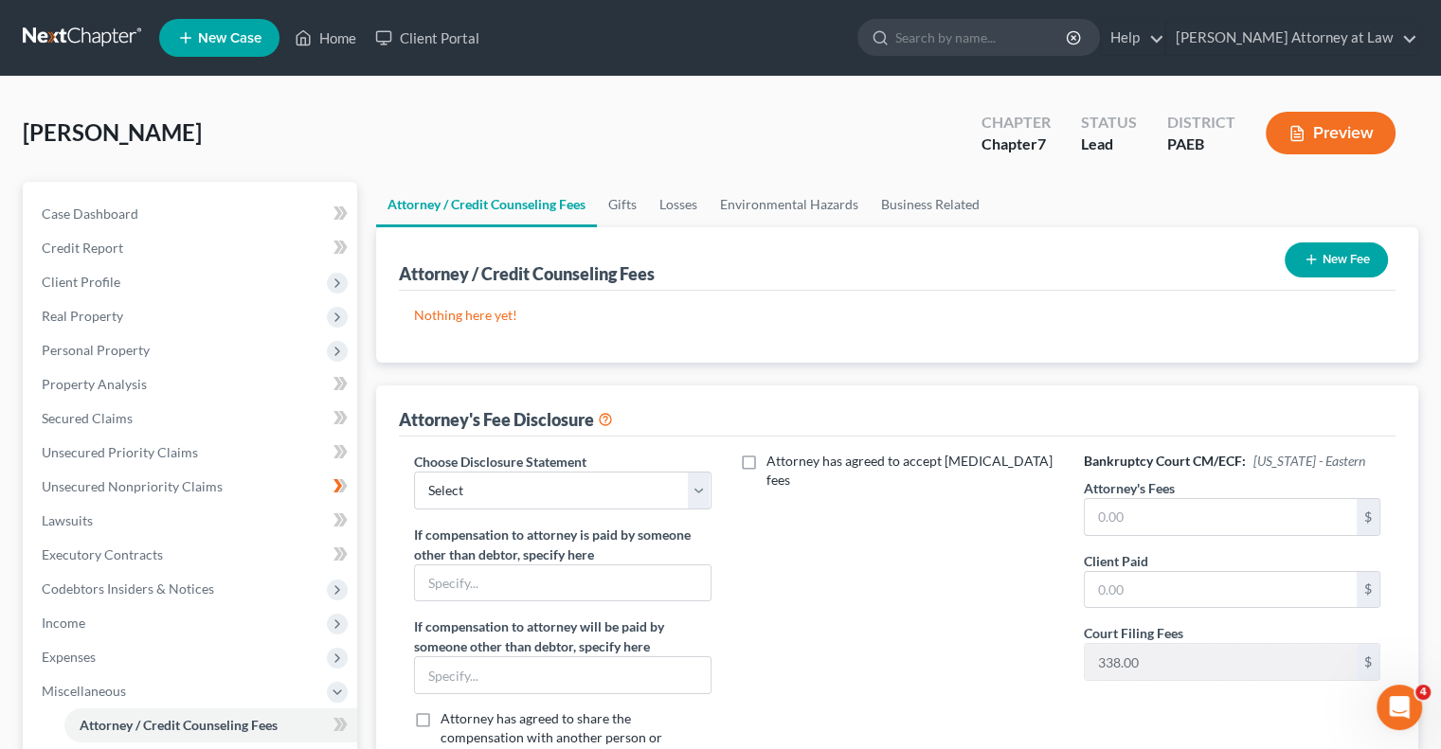
click at [766, 461] on label "Attorney has agreed to accept retainer fees" at bounding box center [910, 471] width 289 height 38
click at [774, 461] on input "Attorney has agreed to accept retainer fees" at bounding box center [780, 458] width 12 height 12
click at [766, 461] on label "Attorney has agreed to accept retainer fees" at bounding box center [910, 471] width 289 height 38
click at [774, 461] on input "Attorney has agreed to accept retainer fees" at bounding box center [780, 458] width 12 height 12
checkbox input "false"
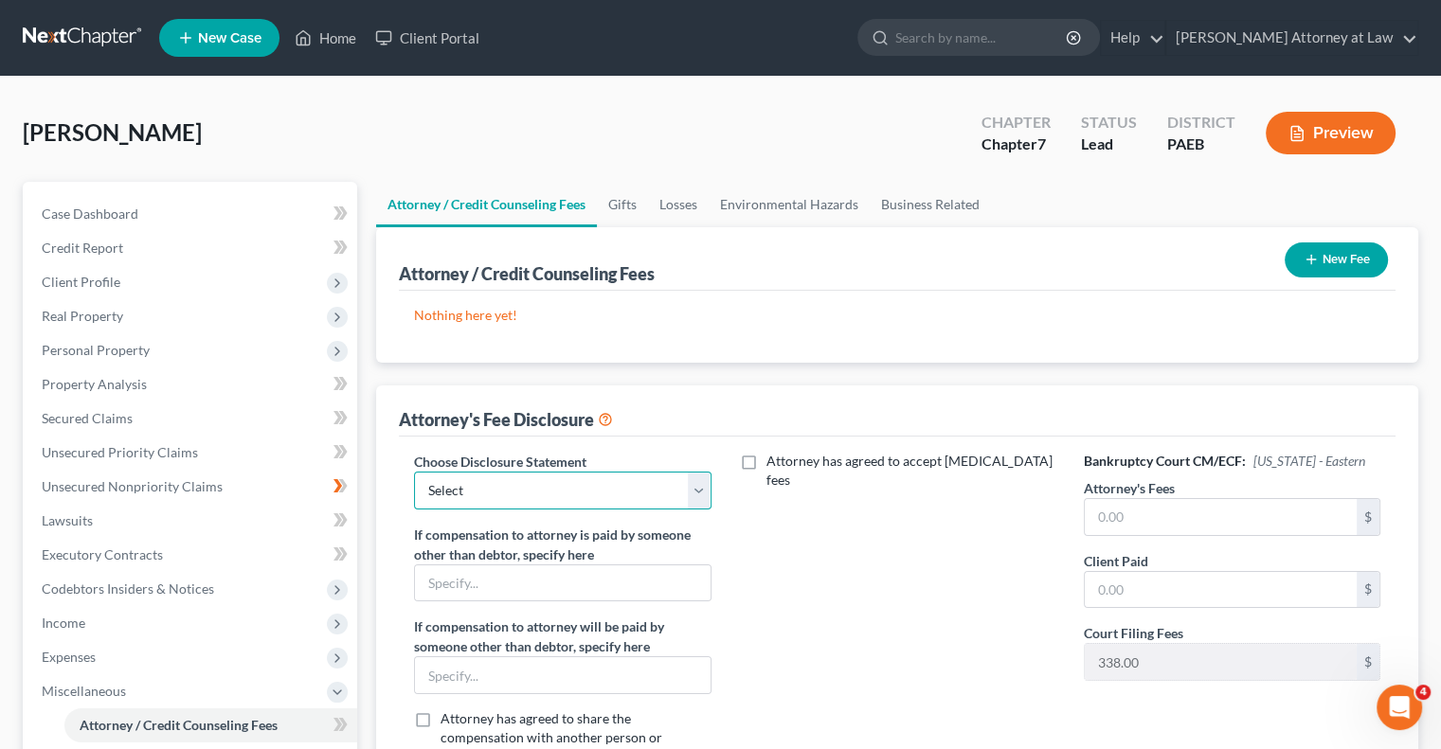
click at [709, 487] on select "Select Karim P. Husain, Attorney At Law" at bounding box center [562, 491] width 297 height 38
select select "0"
click at [414, 472] on select "Select Karim P. Husain, Attorney At Law" at bounding box center [562, 491] width 297 height 38
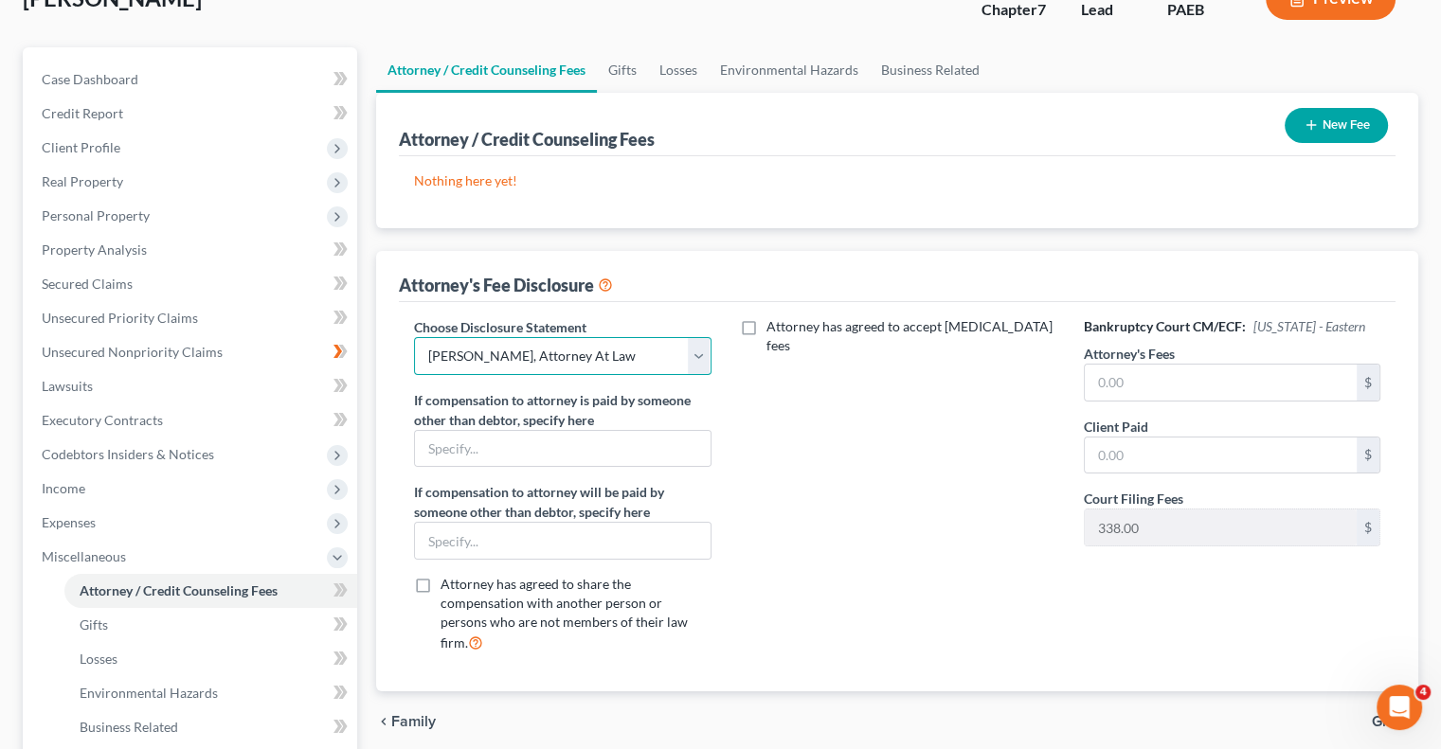
scroll to position [136, 0]
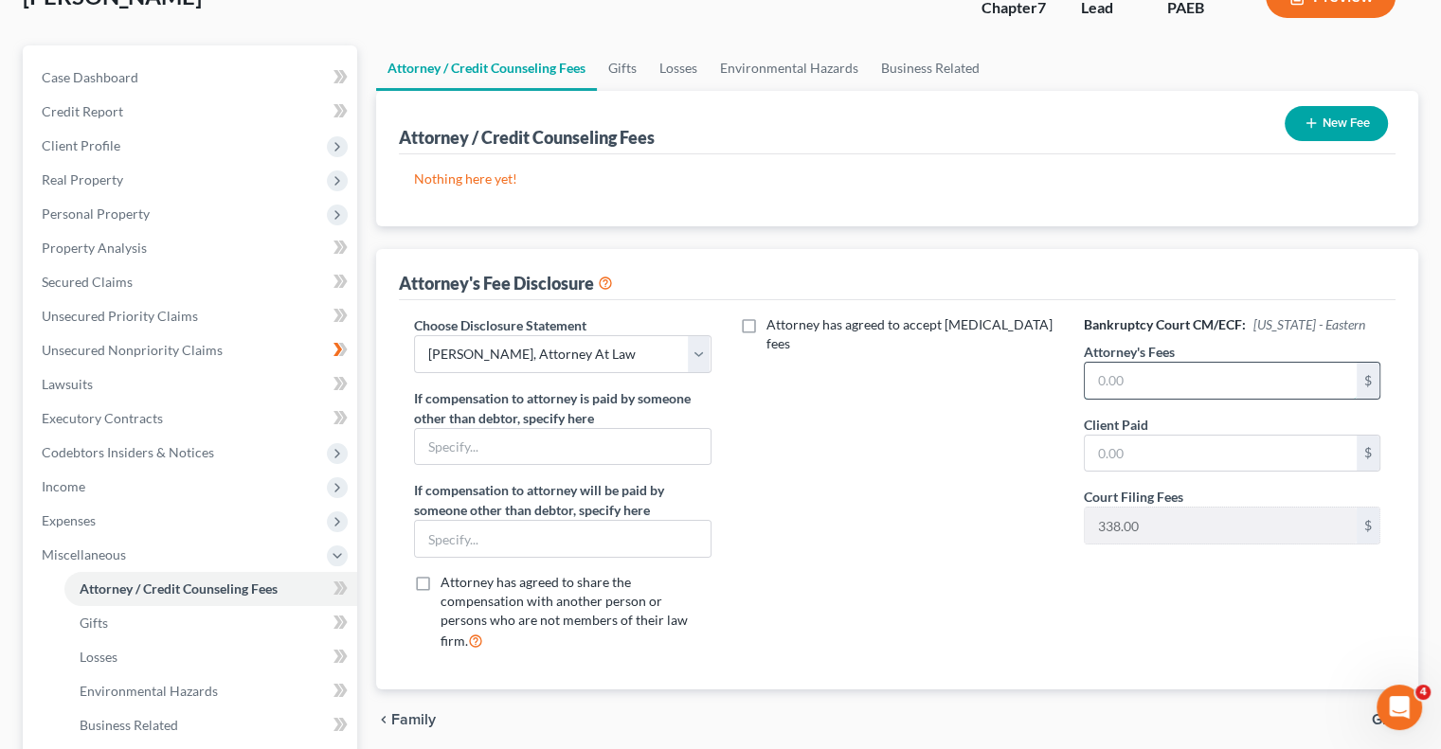
click at [1178, 390] on input "text" at bounding box center [1221, 381] width 272 height 36
type input "2,500"
click at [1156, 458] on input "text" at bounding box center [1221, 454] width 272 height 36
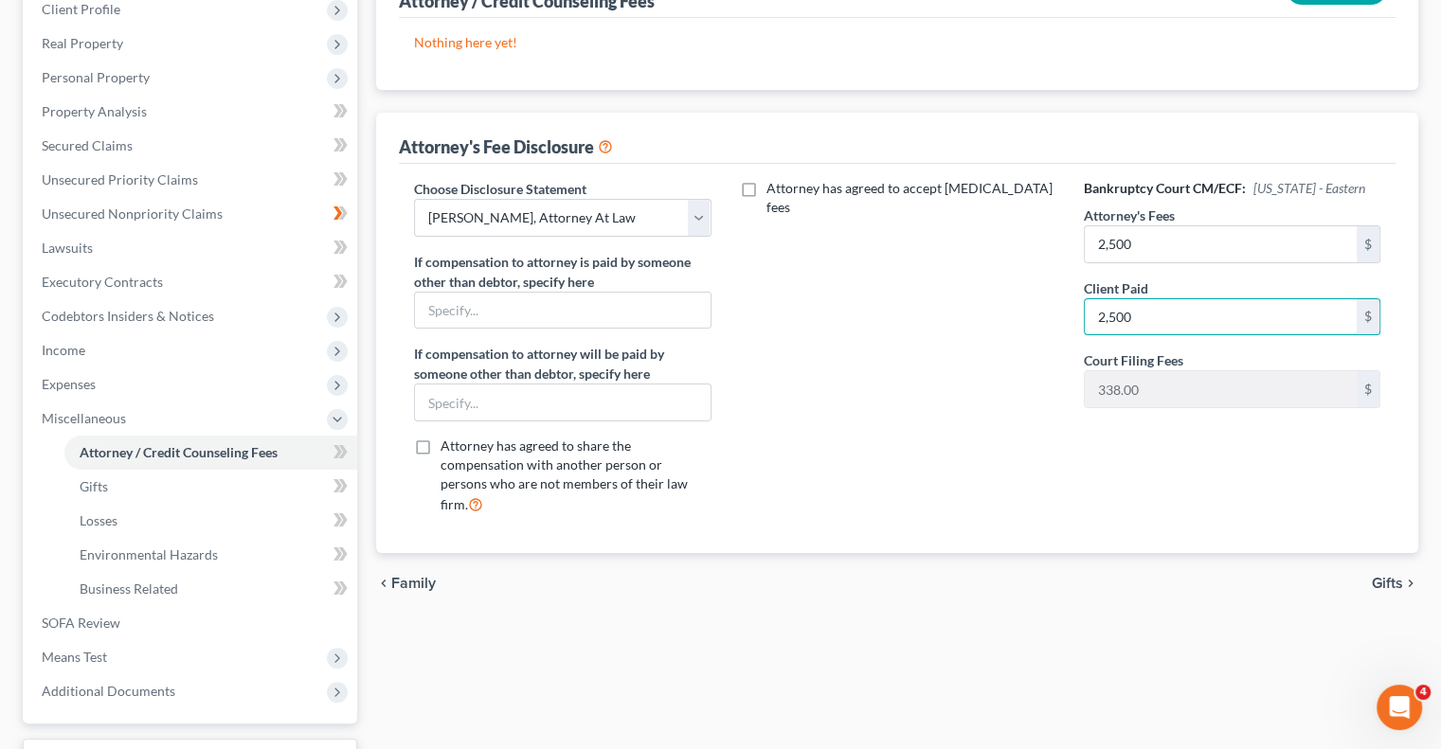
scroll to position [282, 0]
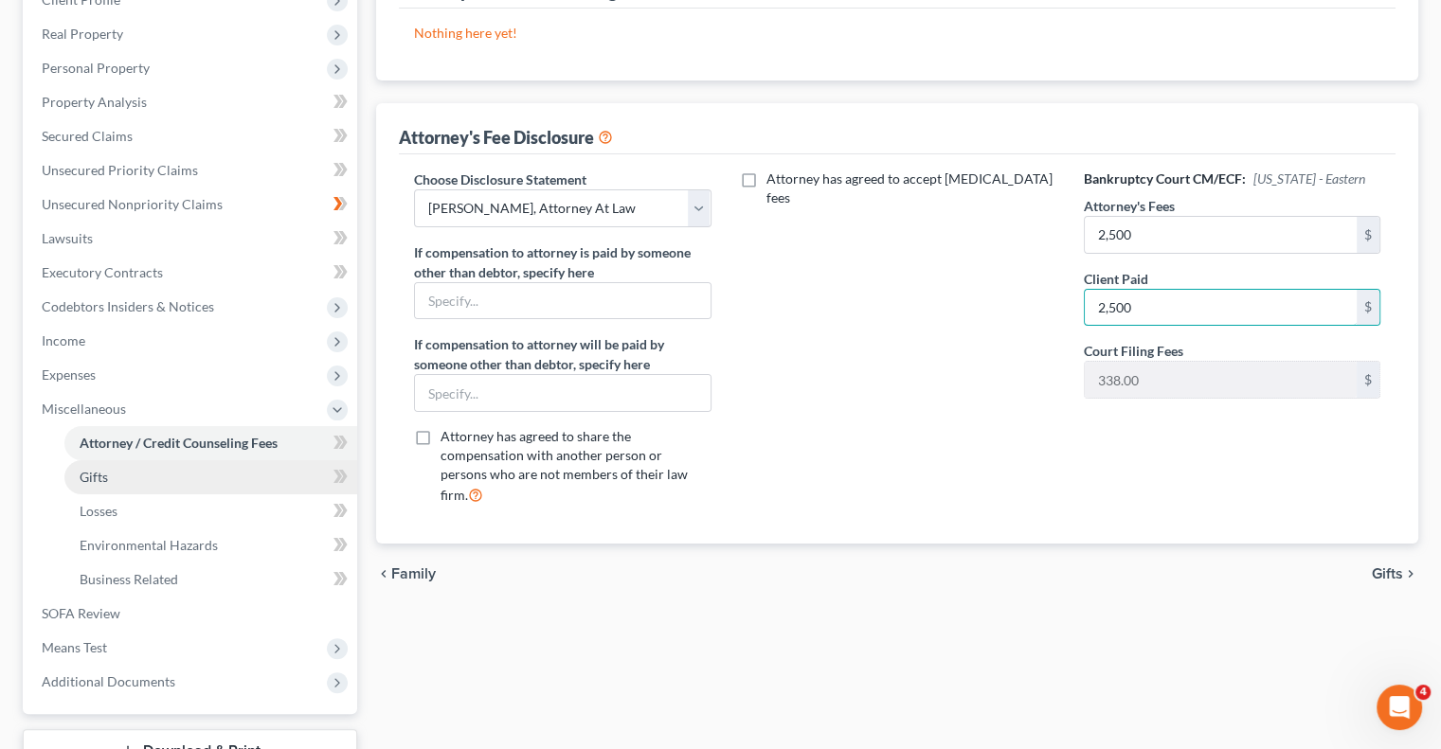
type input "2,500"
click at [144, 474] on link "Gifts" at bounding box center [210, 477] width 293 height 34
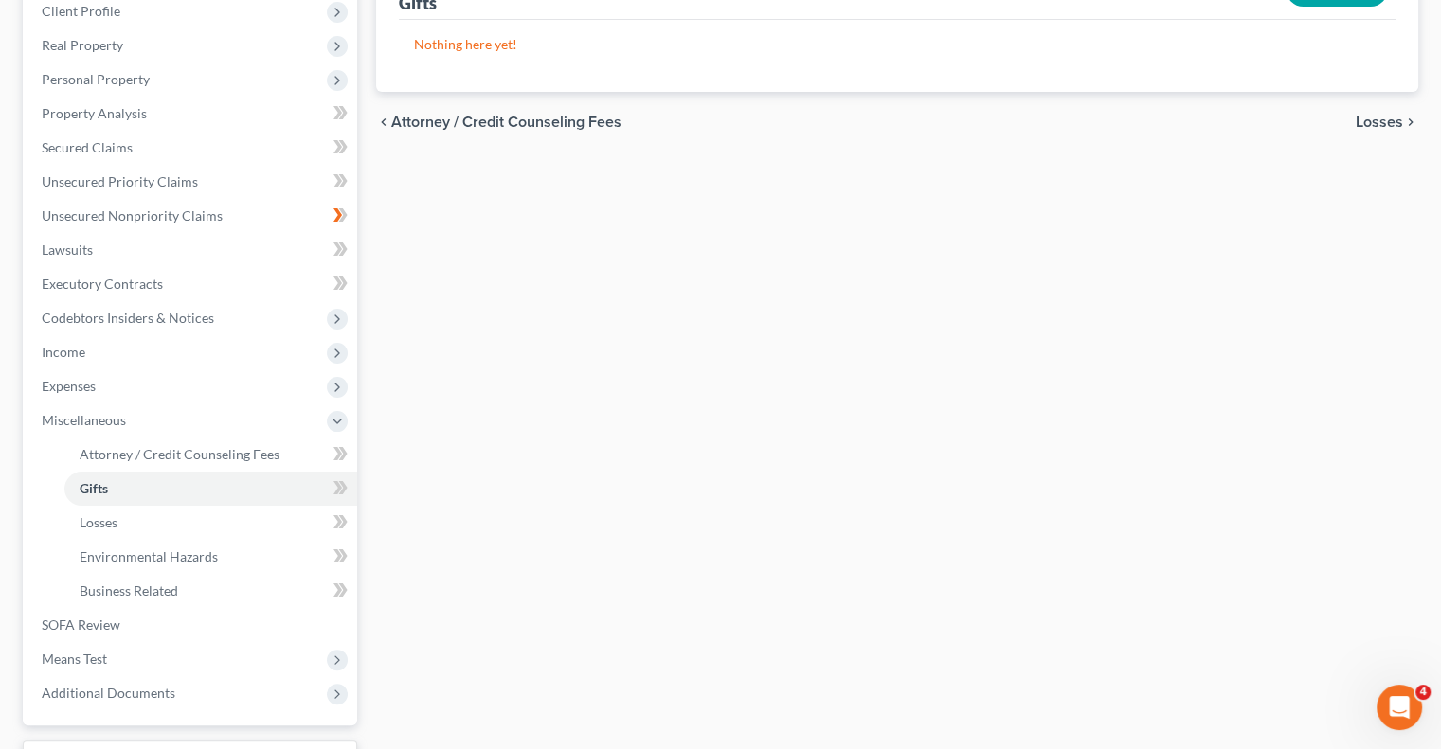
scroll to position [279, 0]
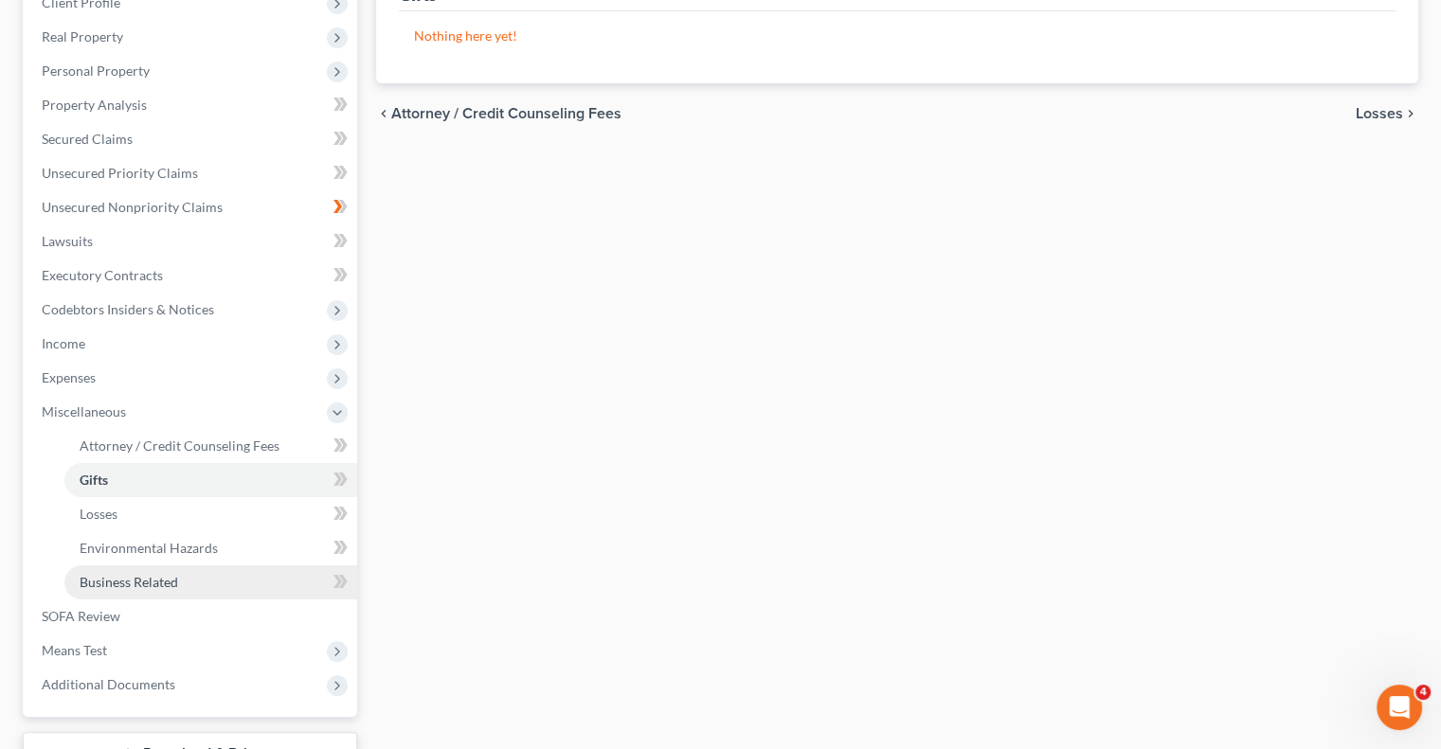
click at [155, 585] on span "Business Related" at bounding box center [129, 582] width 99 height 16
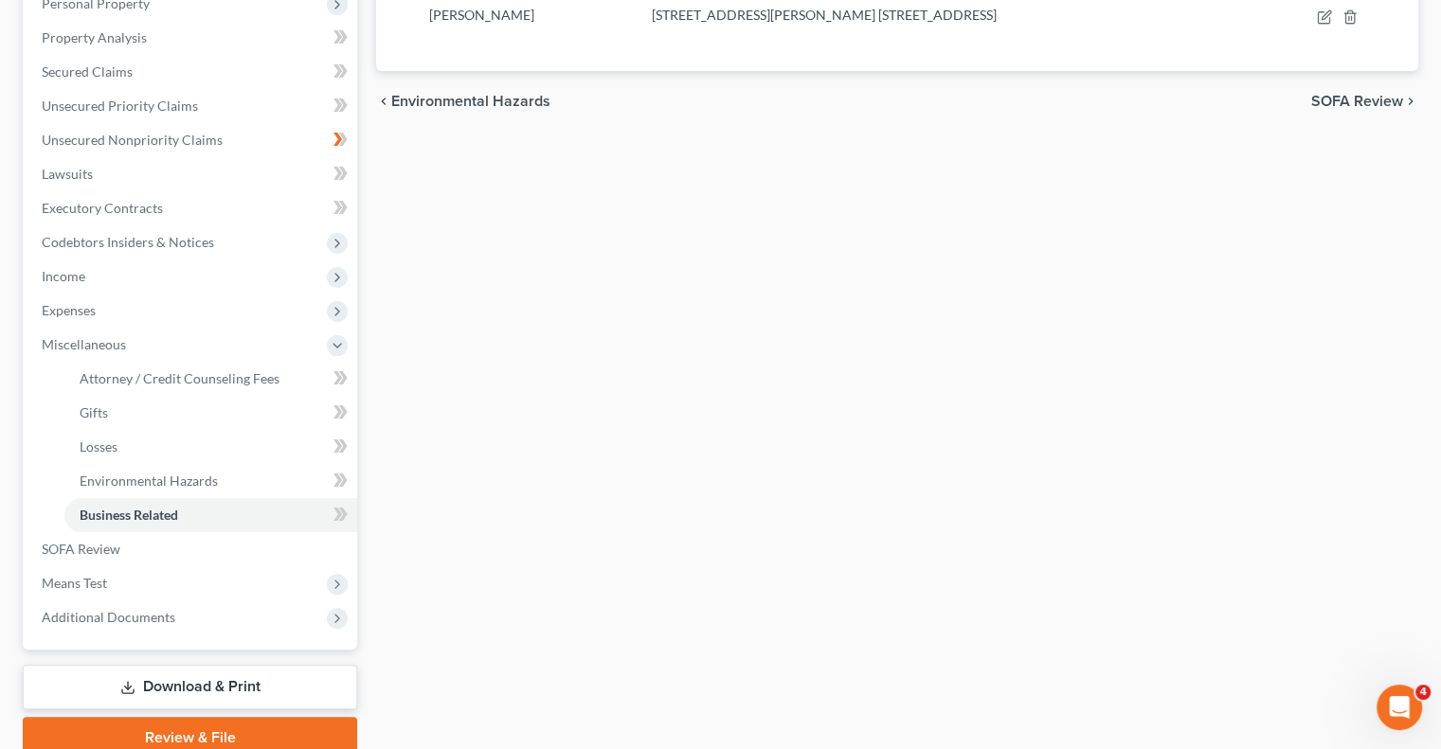
scroll to position [374, 0]
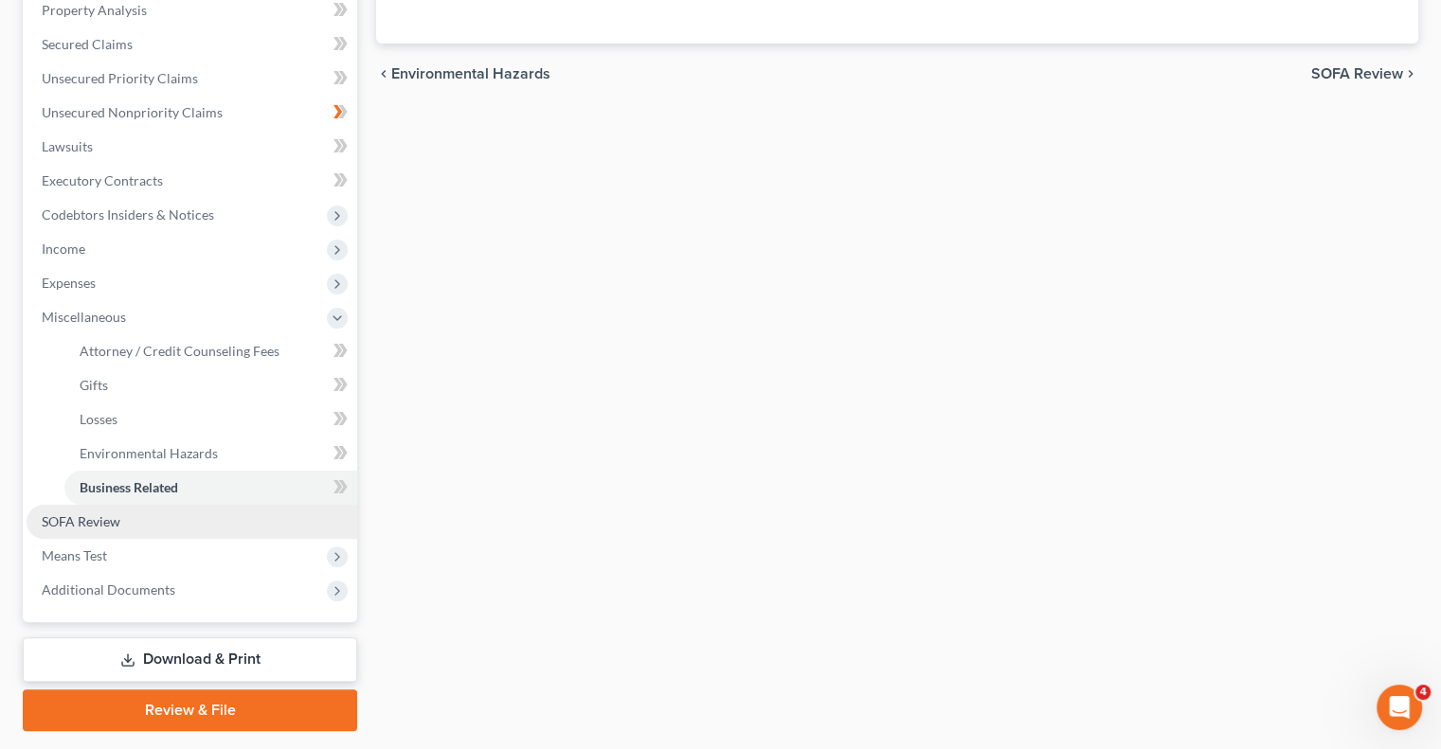
click at [95, 531] on link "SOFA Review" at bounding box center [192, 522] width 331 height 34
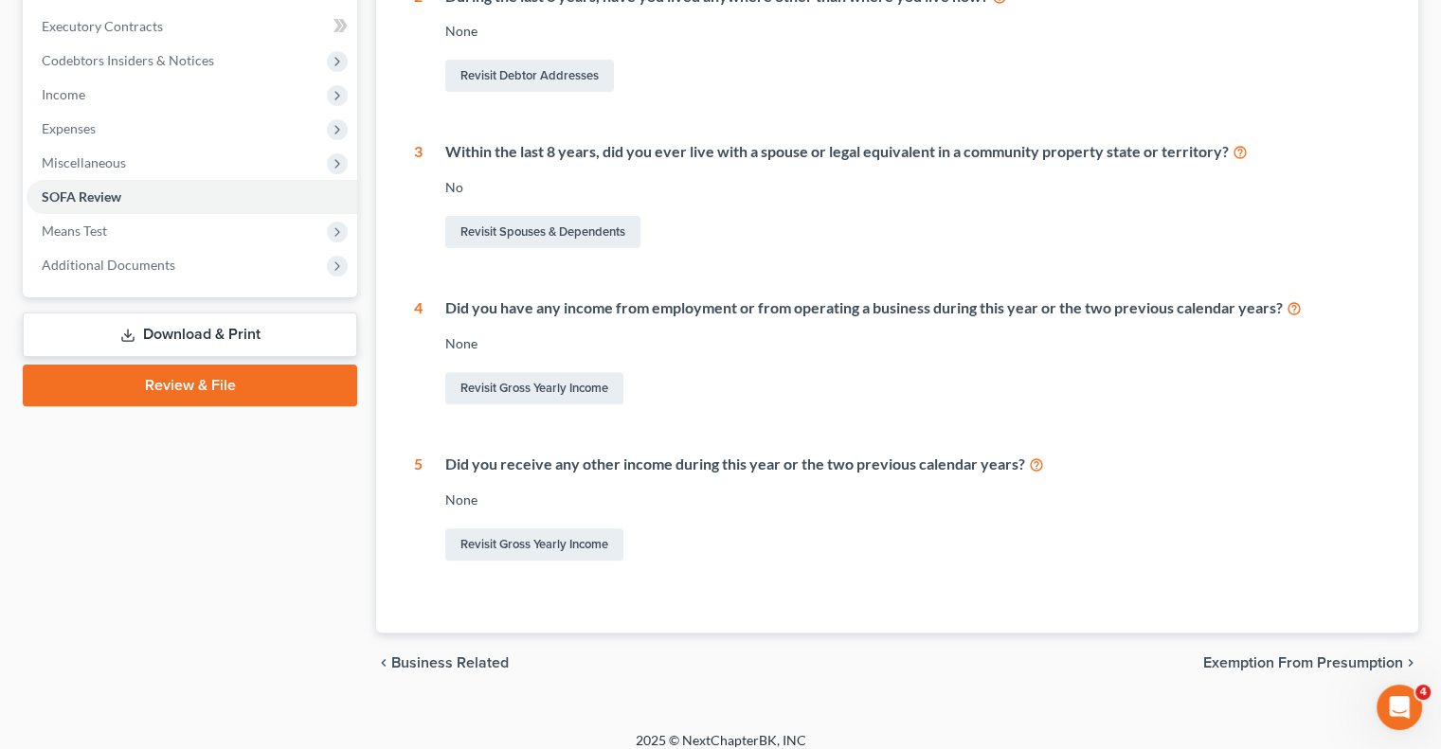
scroll to position [543, 0]
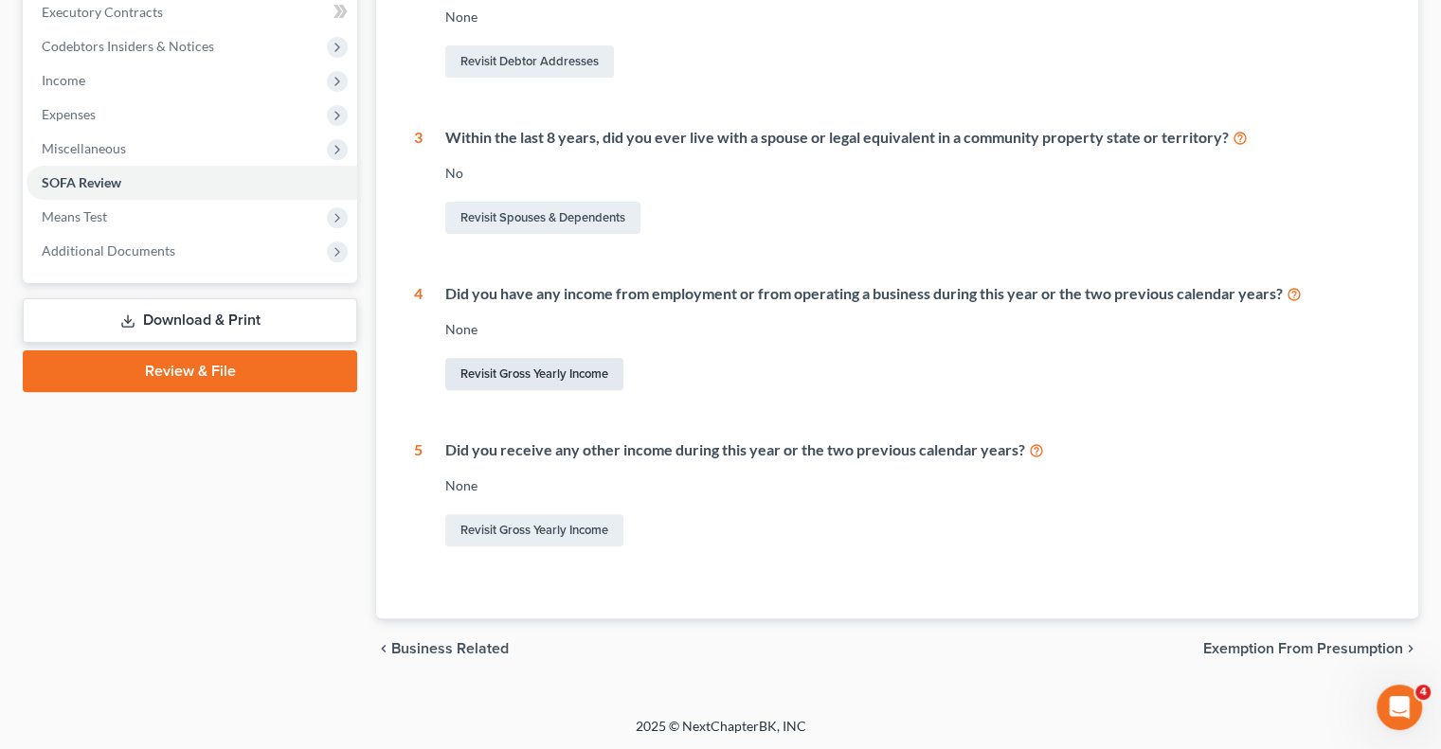
click at [534, 374] on link "Revisit Gross Yearly Income" at bounding box center [534, 374] width 178 height 32
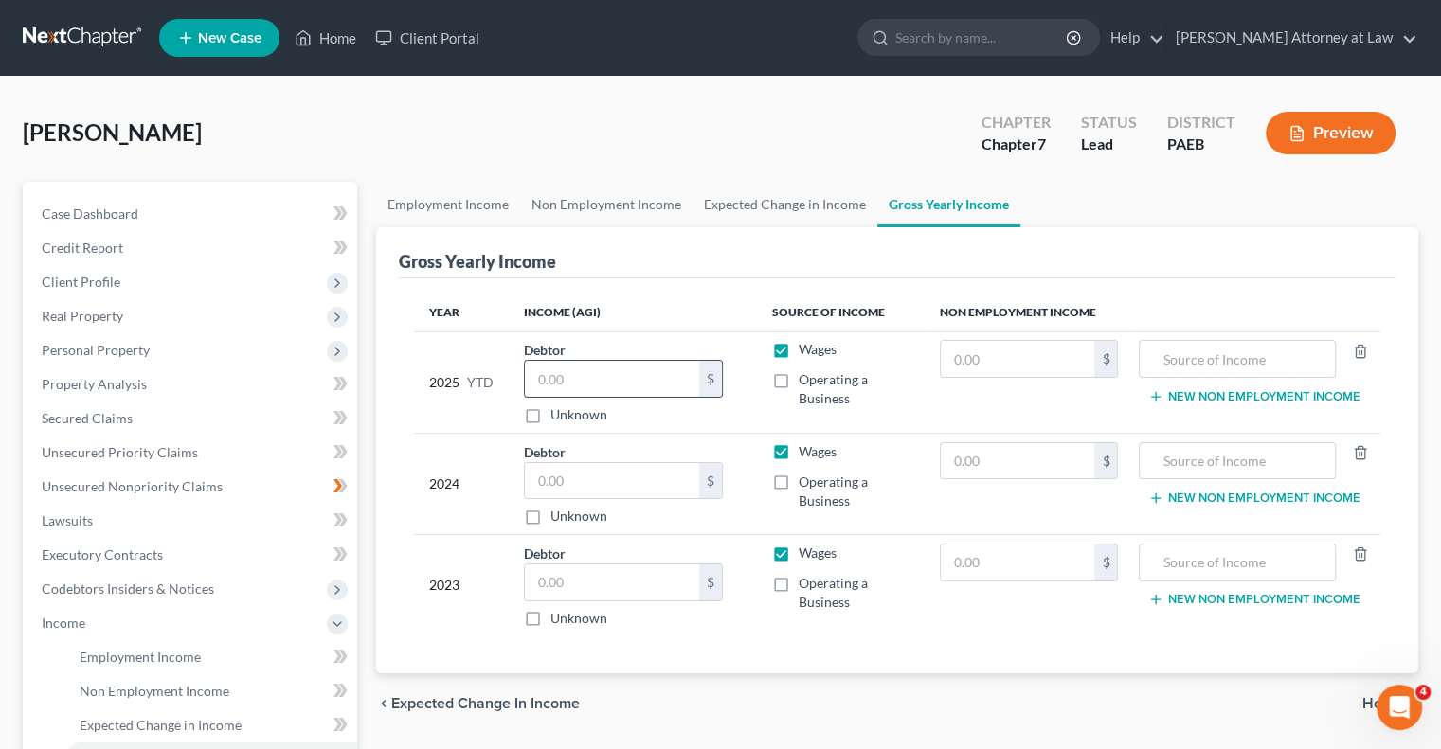
click at [565, 379] on input "text" at bounding box center [612, 379] width 174 height 36
type input "5,466.73"
click at [799, 380] on label "Operating a Business" at bounding box center [854, 389] width 110 height 38
click at [806, 380] on input "Operating a Business" at bounding box center [812, 376] width 12 height 12
checkbox input "true"
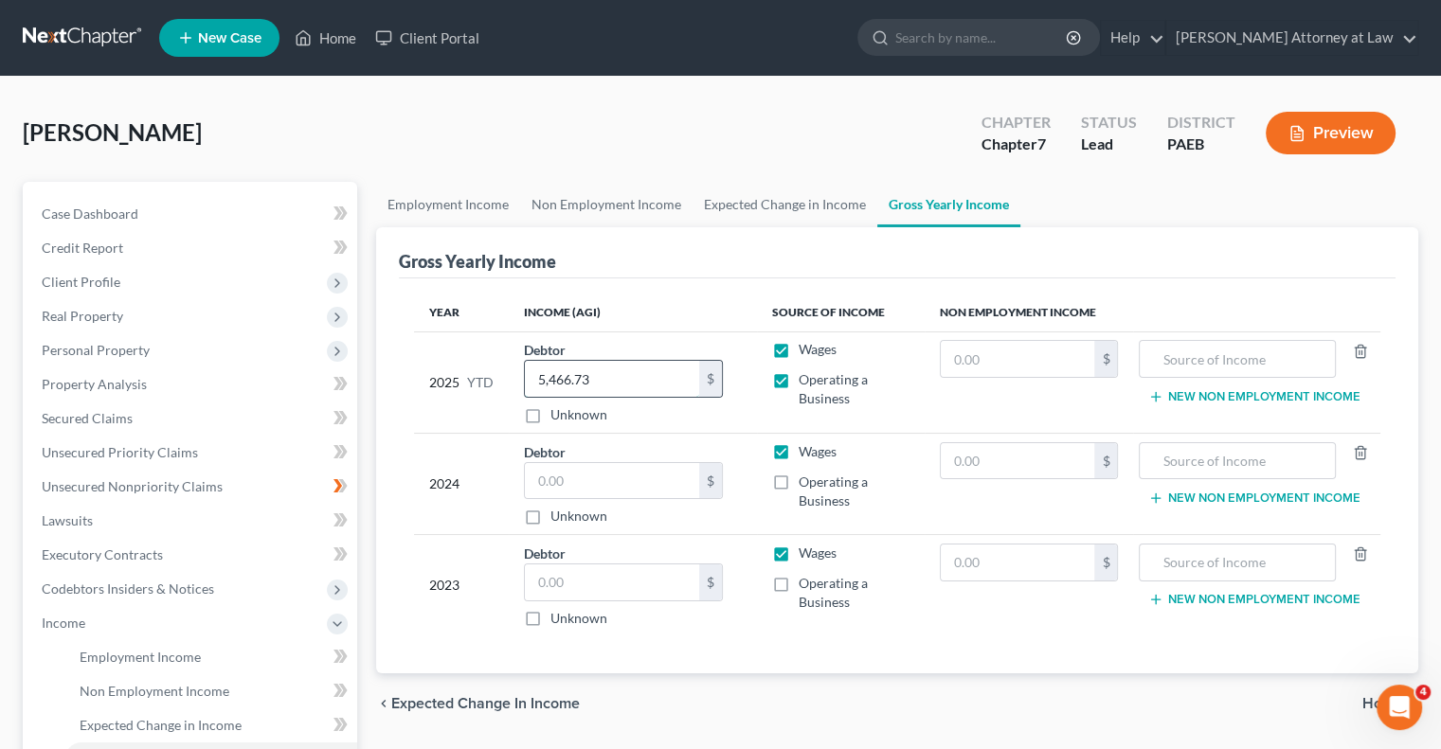
click at [625, 380] on input "5,466.73" at bounding box center [612, 379] width 174 height 36
click at [544, 381] on input "5,466.73" at bounding box center [612, 379] width 174 height 36
type input "4"
type input "45,466.73"
click at [549, 480] on input "text" at bounding box center [612, 481] width 174 height 36
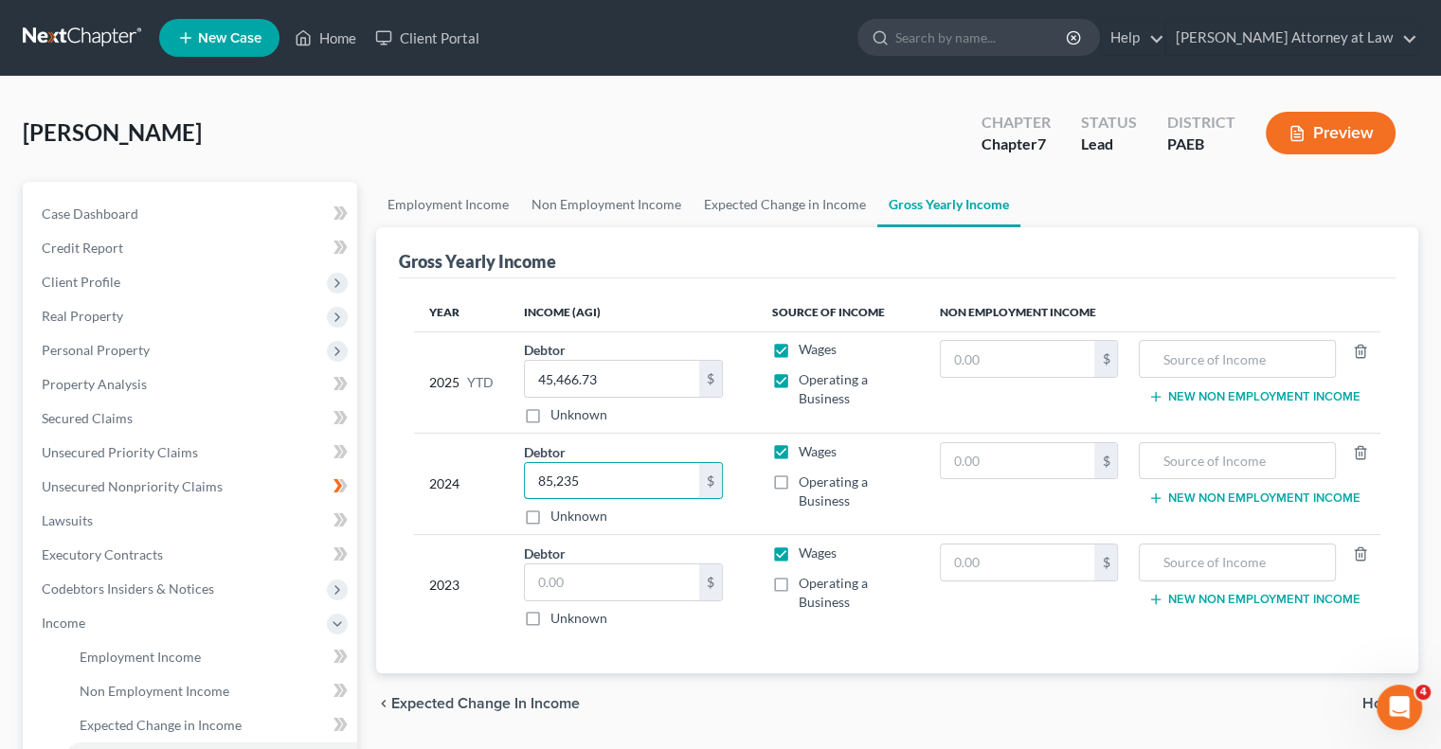
type input "85,235"
click at [799, 484] on label "Operating a Business" at bounding box center [854, 492] width 110 height 38
click at [806, 484] on input "Operating a Business" at bounding box center [812, 479] width 12 height 12
checkbox input "true"
click at [799, 579] on label "Operating a Business" at bounding box center [854, 593] width 110 height 38
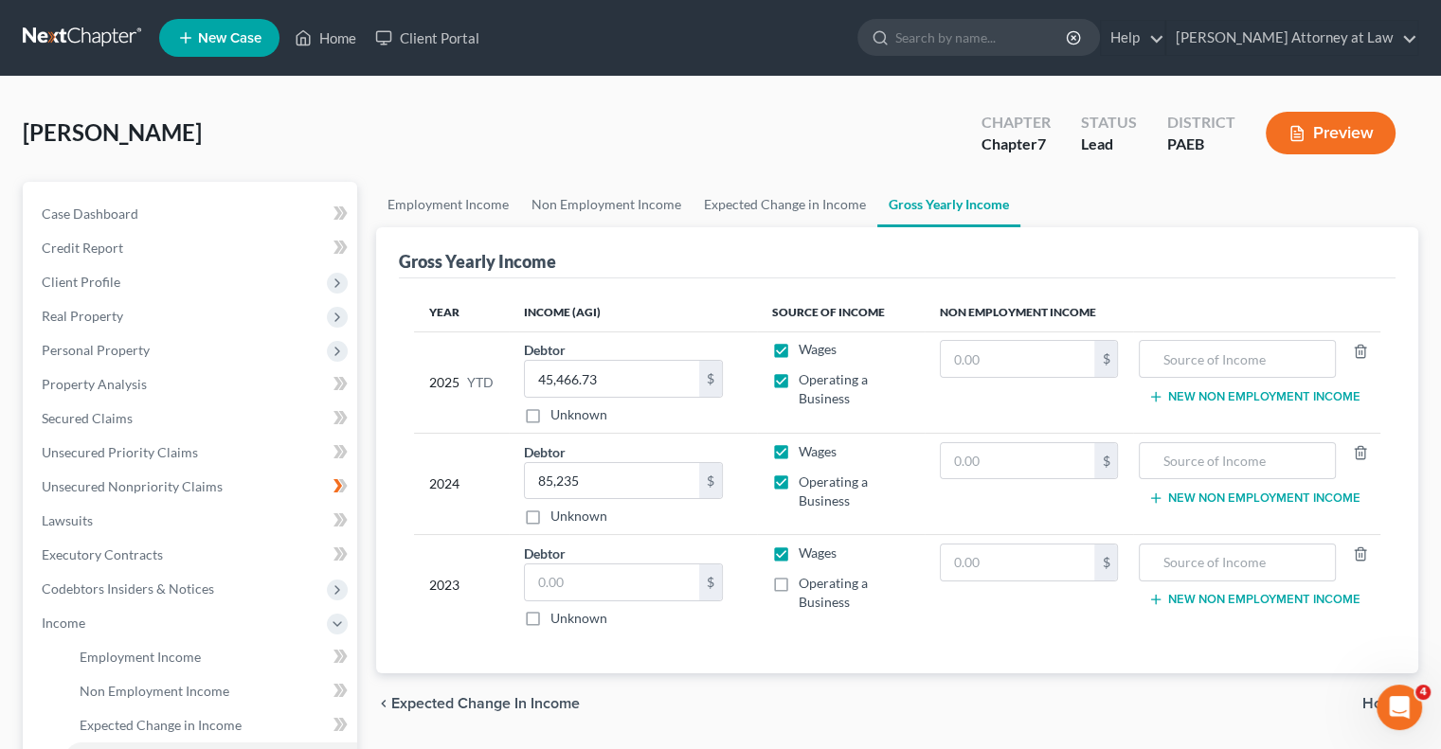
click at [806, 579] on input "Operating a Business" at bounding box center [812, 580] width 12 height 12
checkbox input "true"
click at [584, 583] on input "text" at bounding box center [612, 583] width 174 height 36
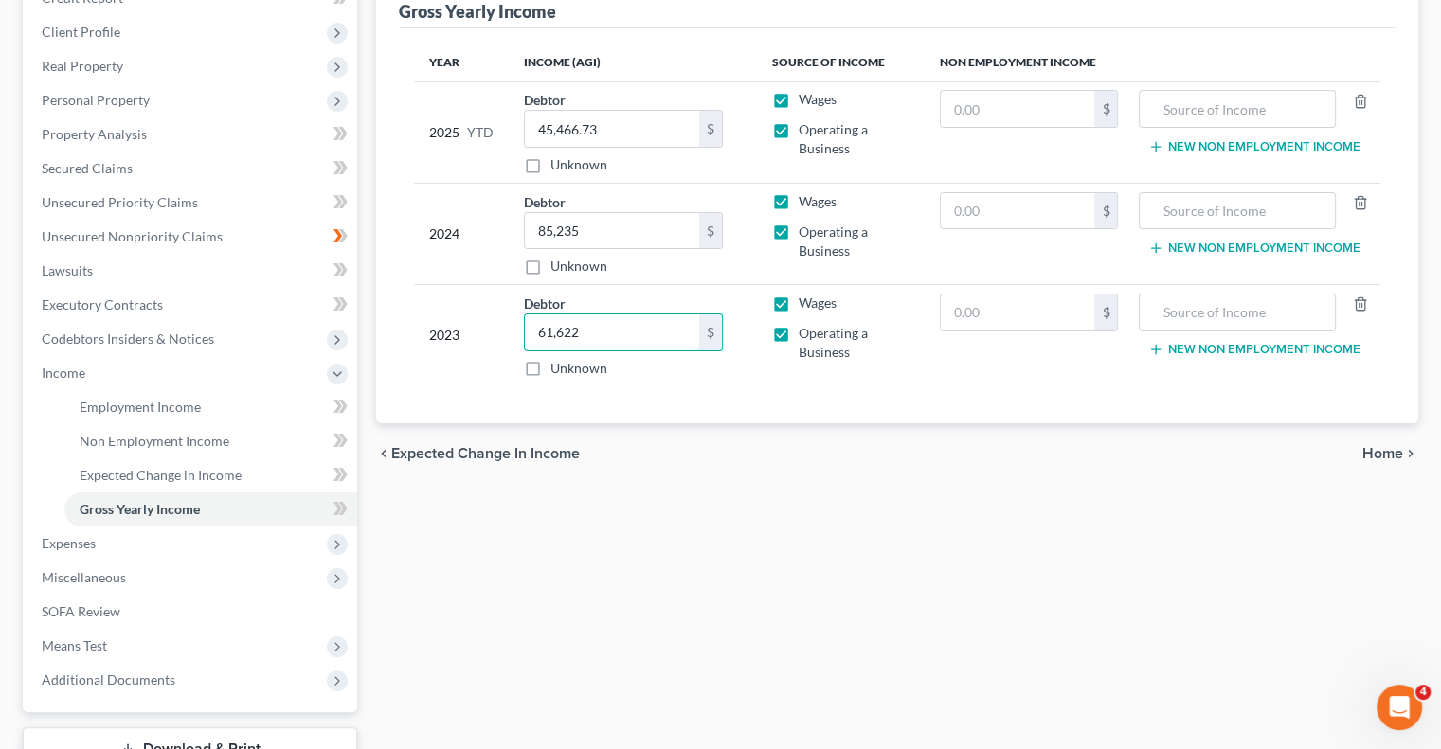
scroll to position [254, 0]
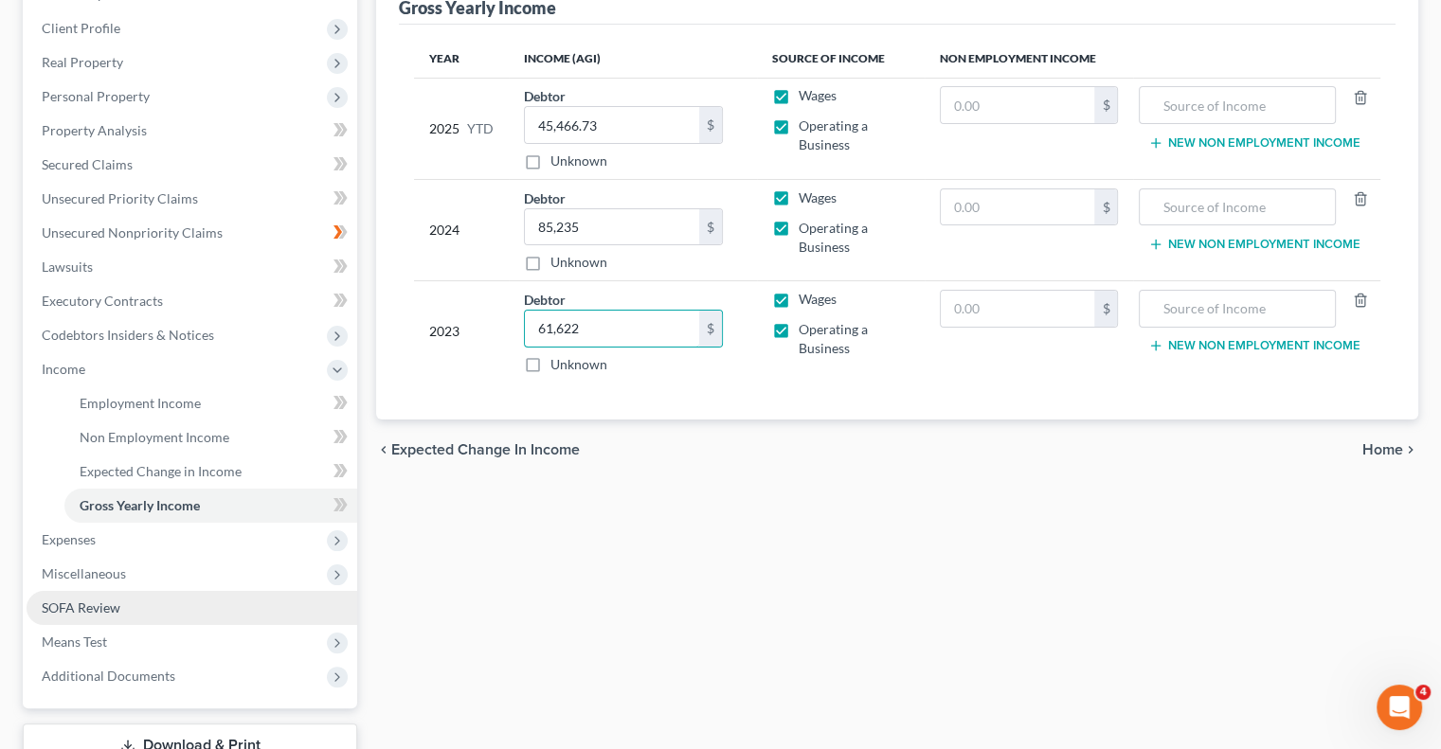
type input "61,622"
click at [92, 609] on span "SOFA Review" at bounding box center [81, 608] width 79 height 16
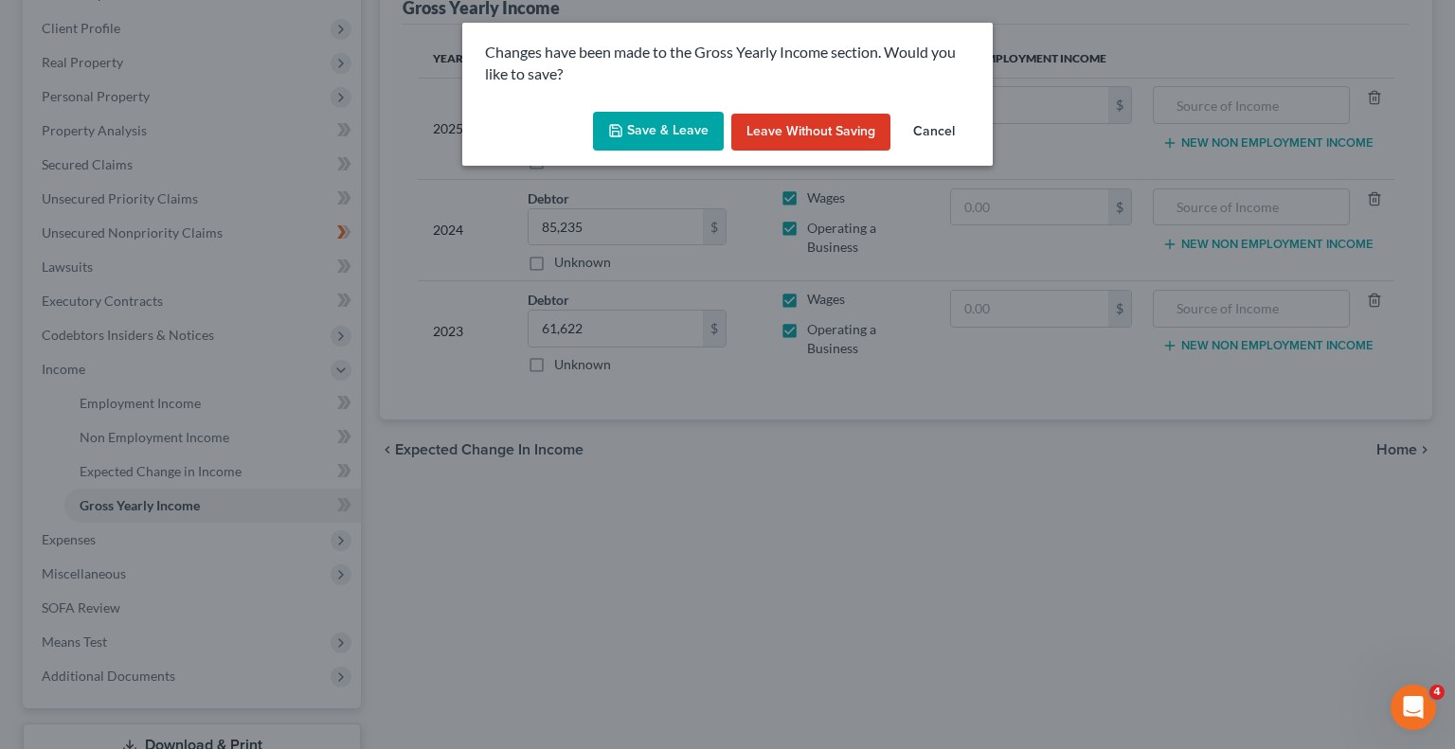
click at [646, 135] on button "Save & Leave" at bounding box center [658, 132] width 131 height 40
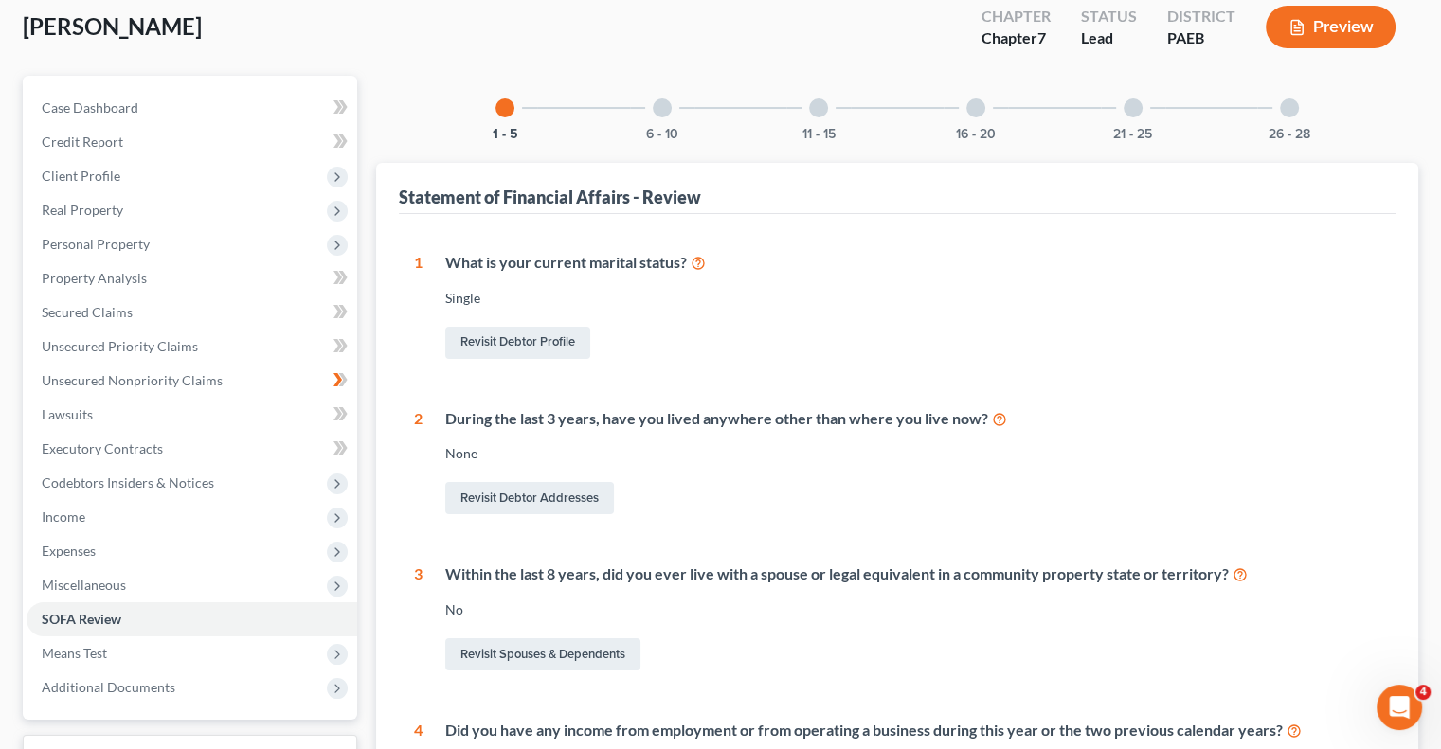
scroll to position [101, 0]
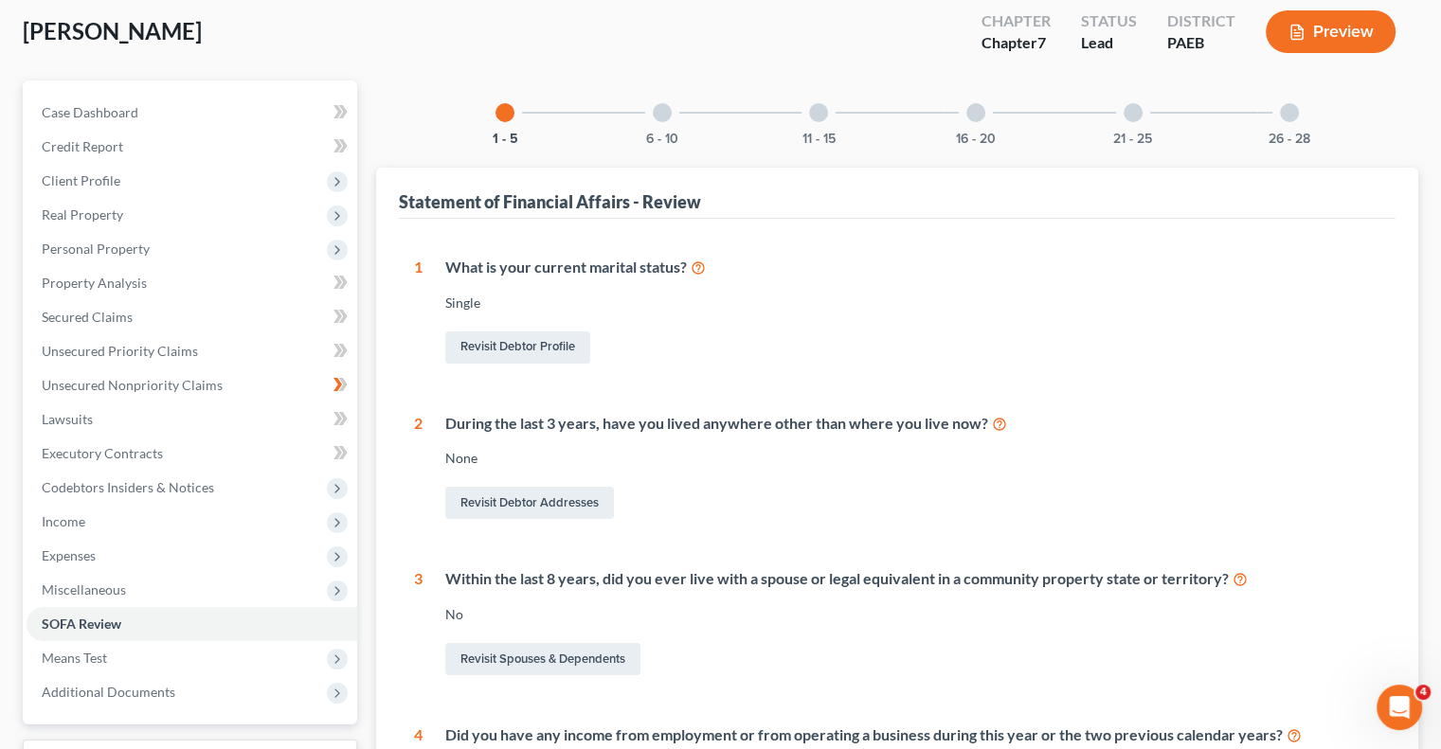
click at [657, 117] on div at bounding box center [662, 112] width 19 height 19
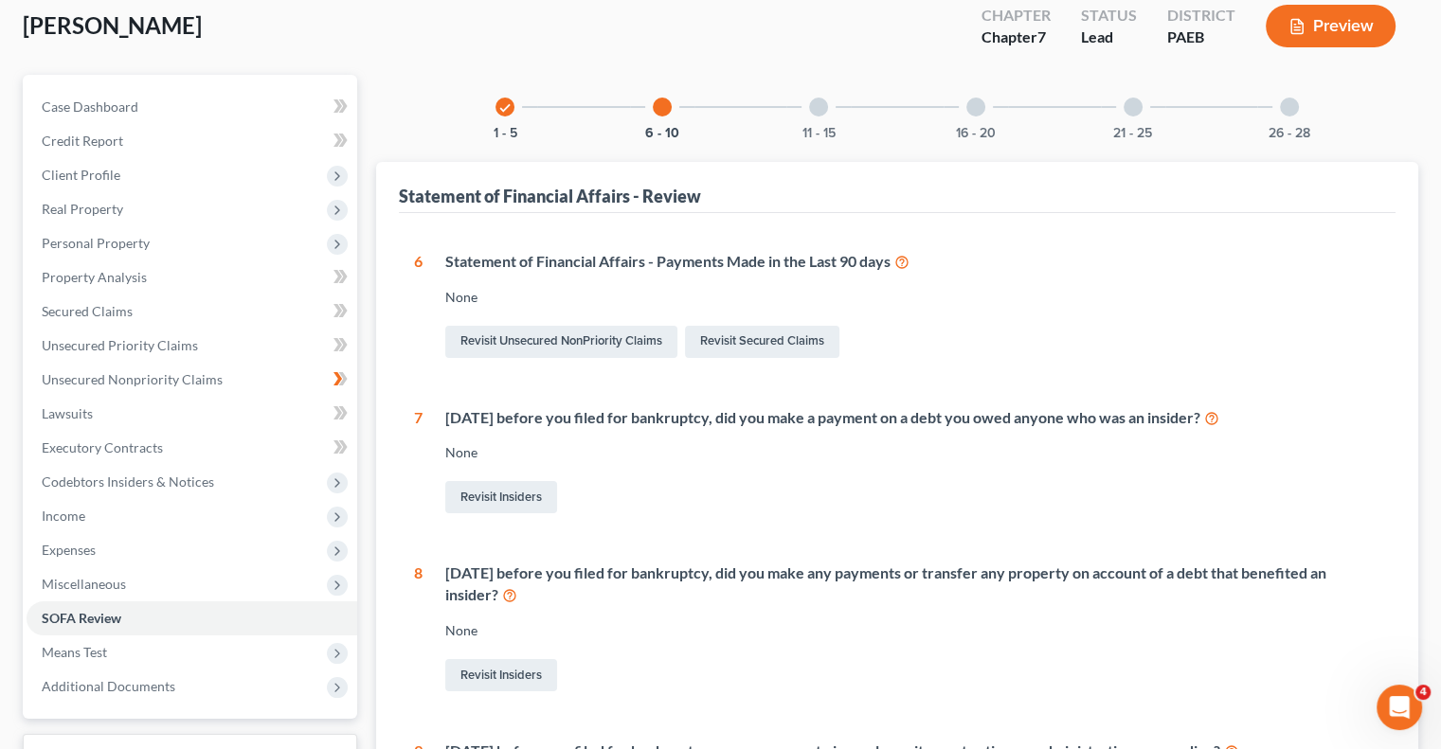
scroll to position [102, 0]
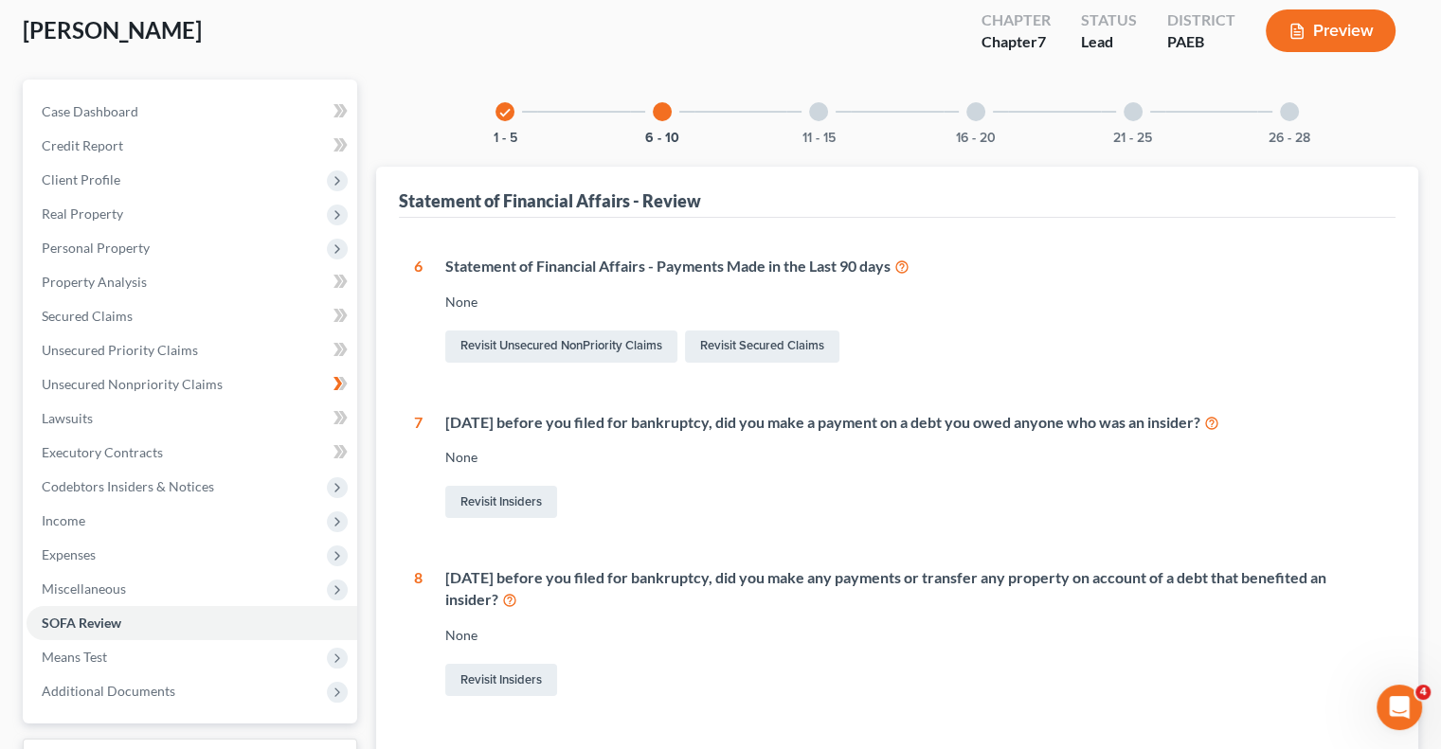
click at [813, 116] on div at bounding box center [818, 111] width 19 height 19
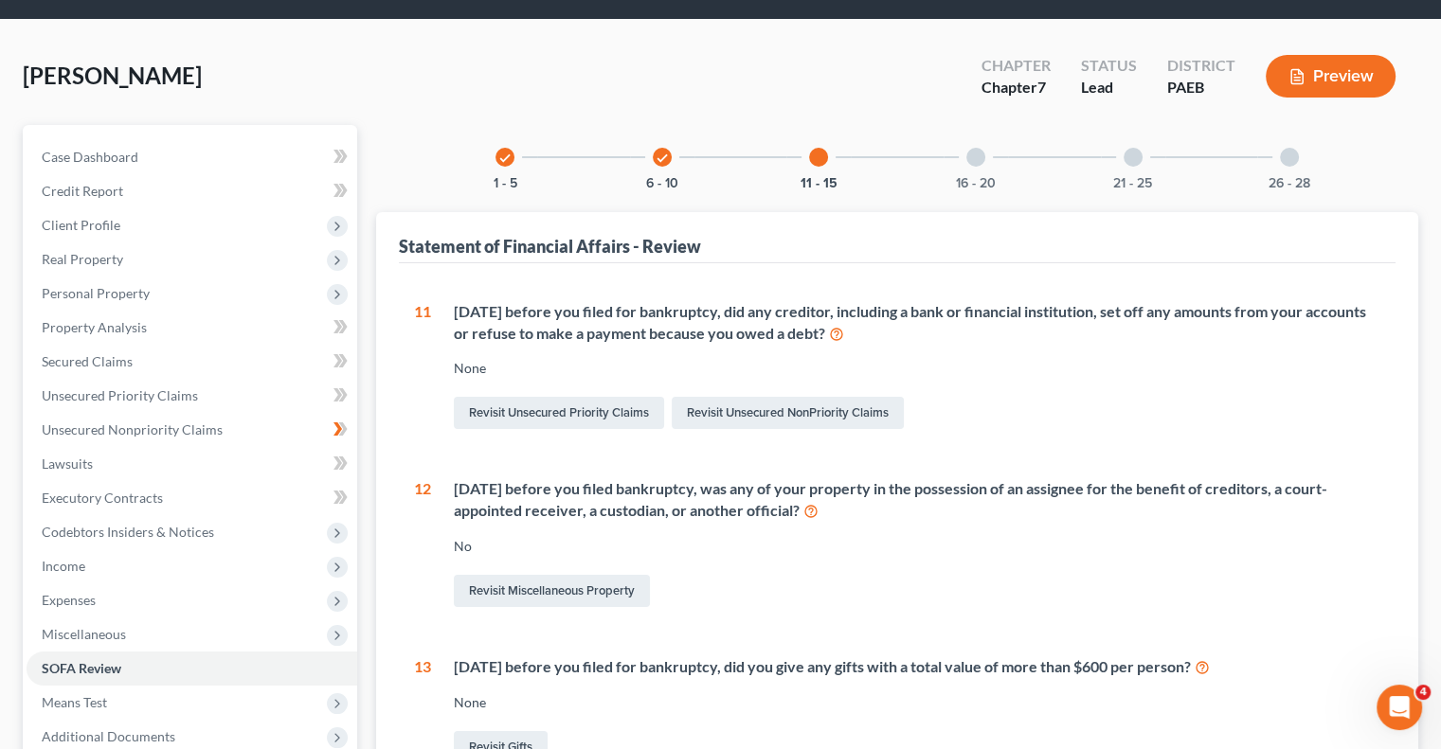
scroll to position [51, 0]
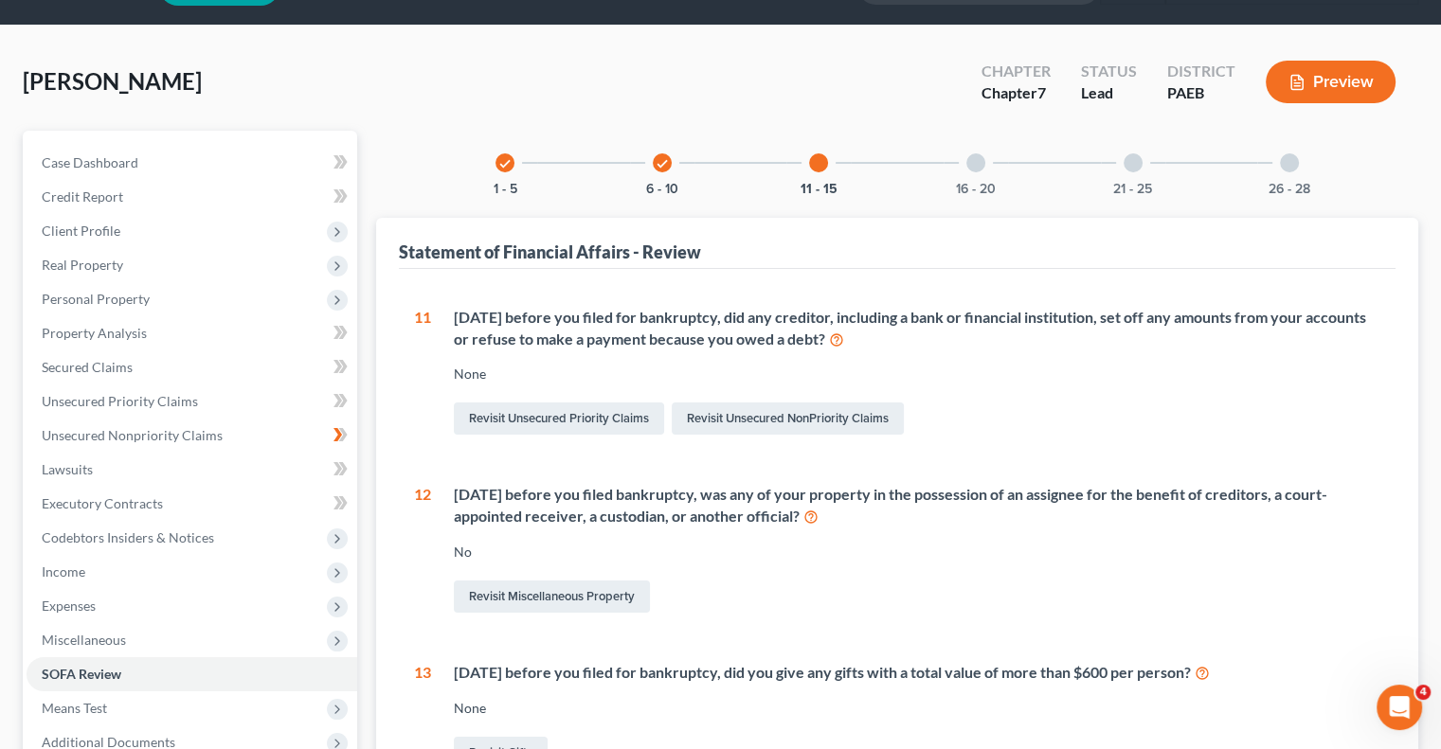
click at [975, 159] on div at bounding box center [975, 162] width 19 height 19
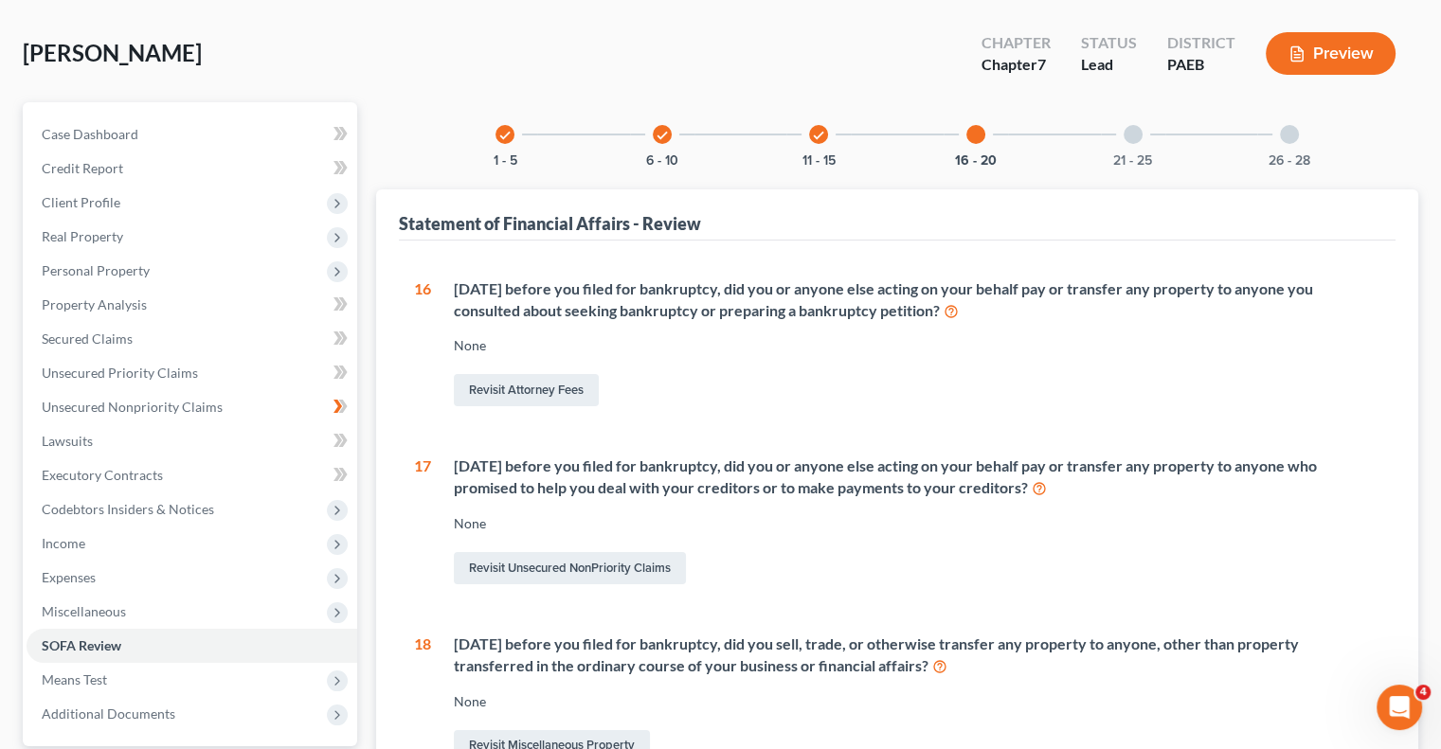
scroll to position [74, 0]
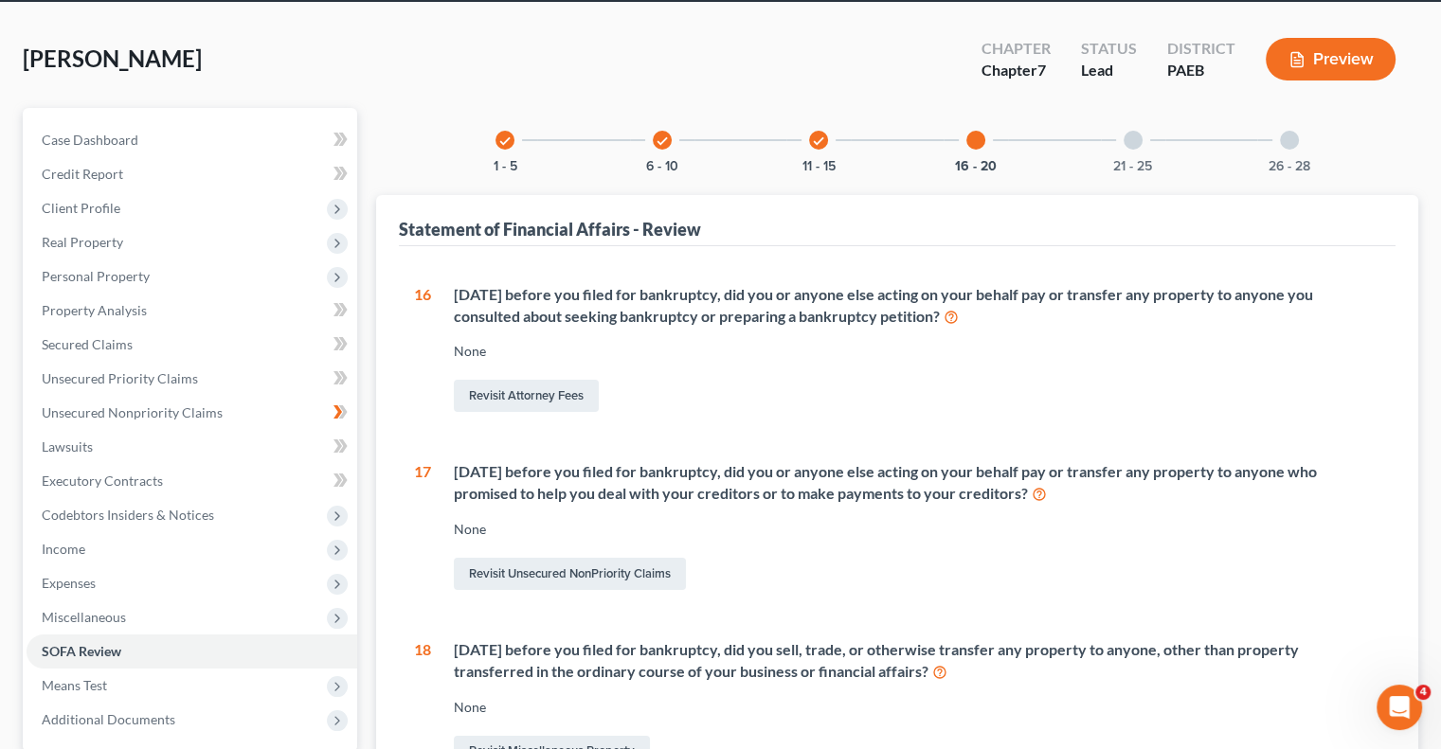
click at [1137, 140] on div at bounding box center [1133, 140] width 19 height 19
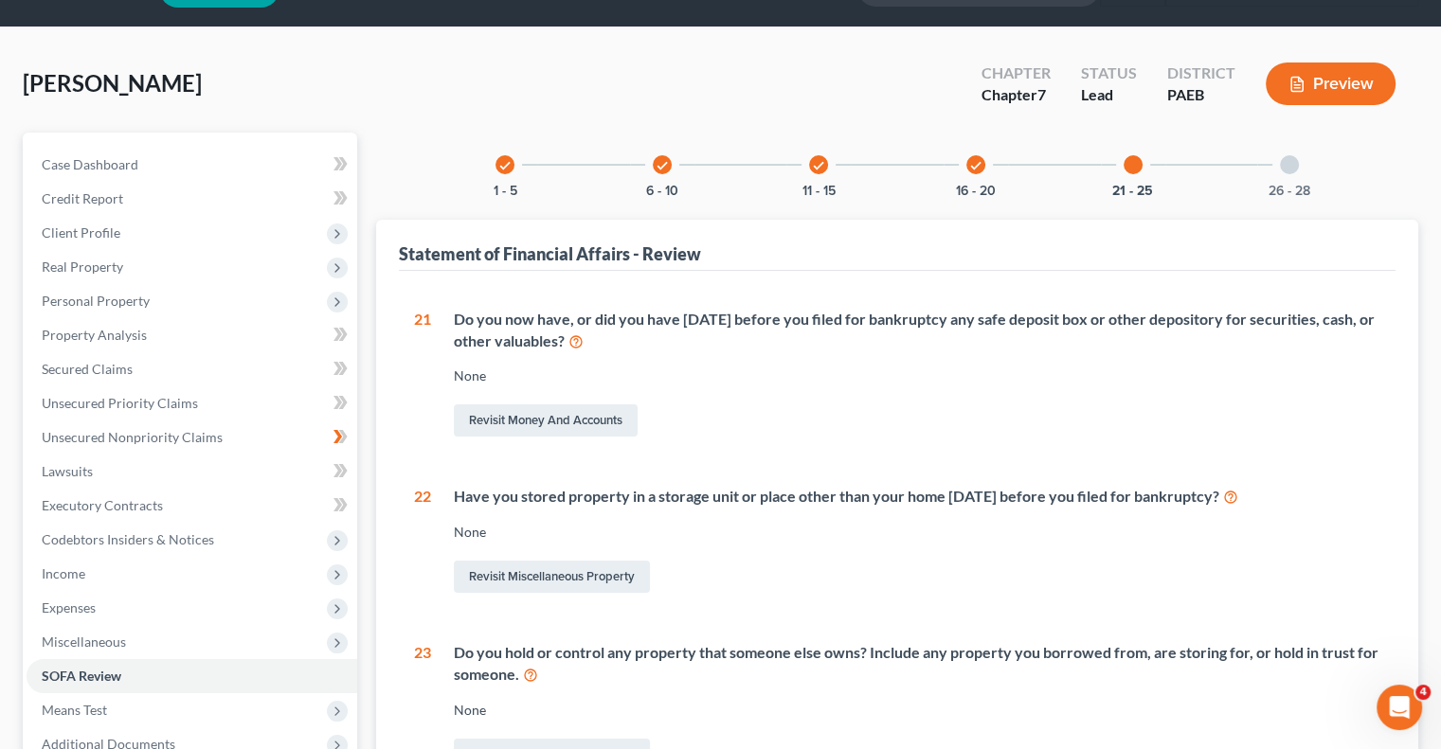
scroll to position [38, 0]
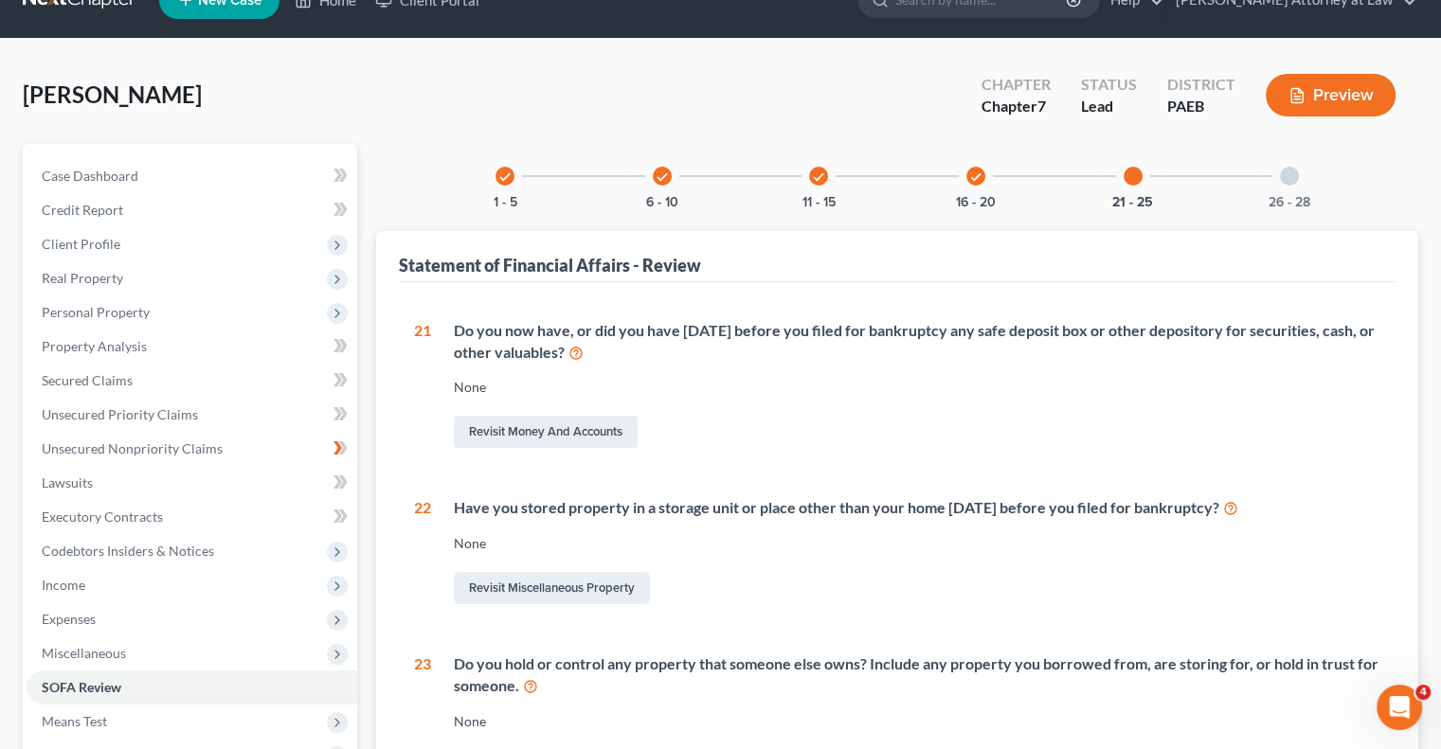
click at [1292, 177] on div at bounding box center [1289, 176] width 19 height 19
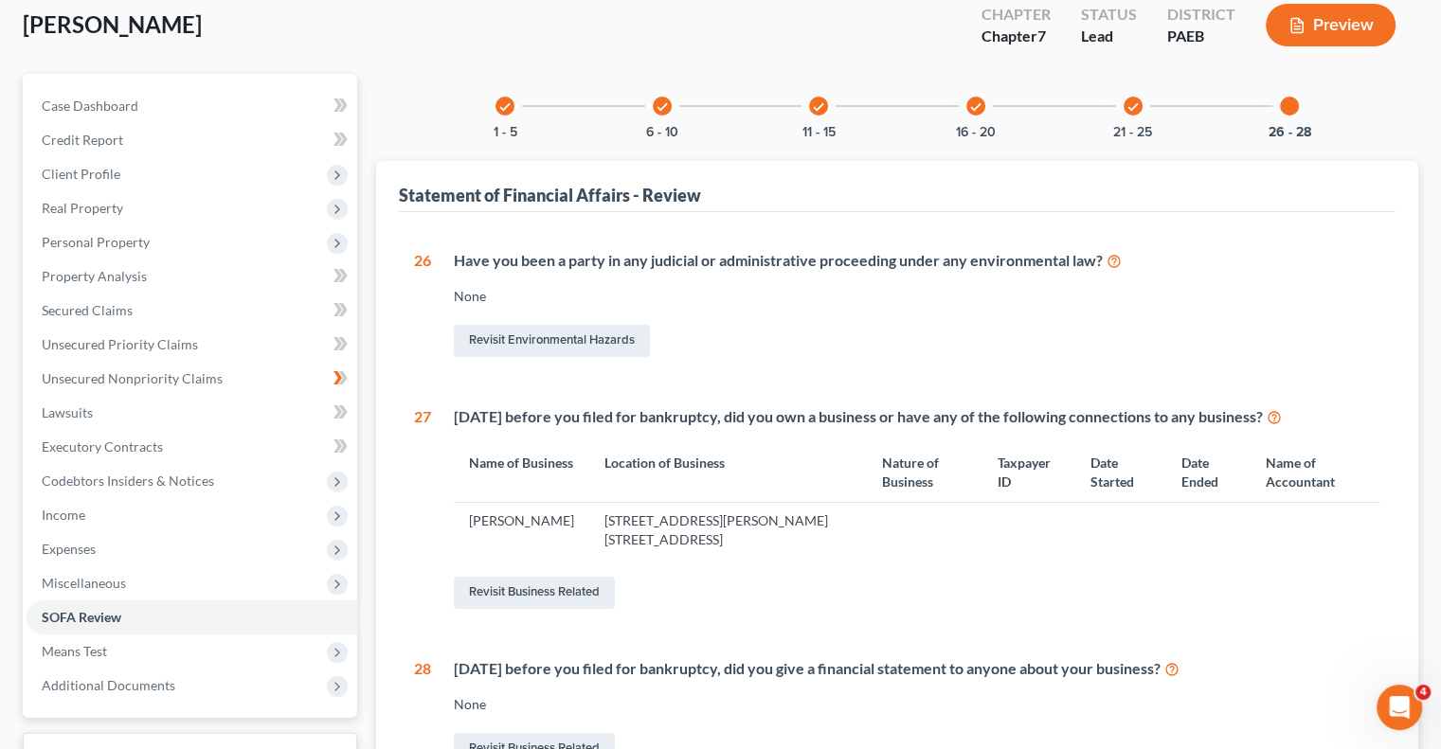
scroll to position [110, 0]
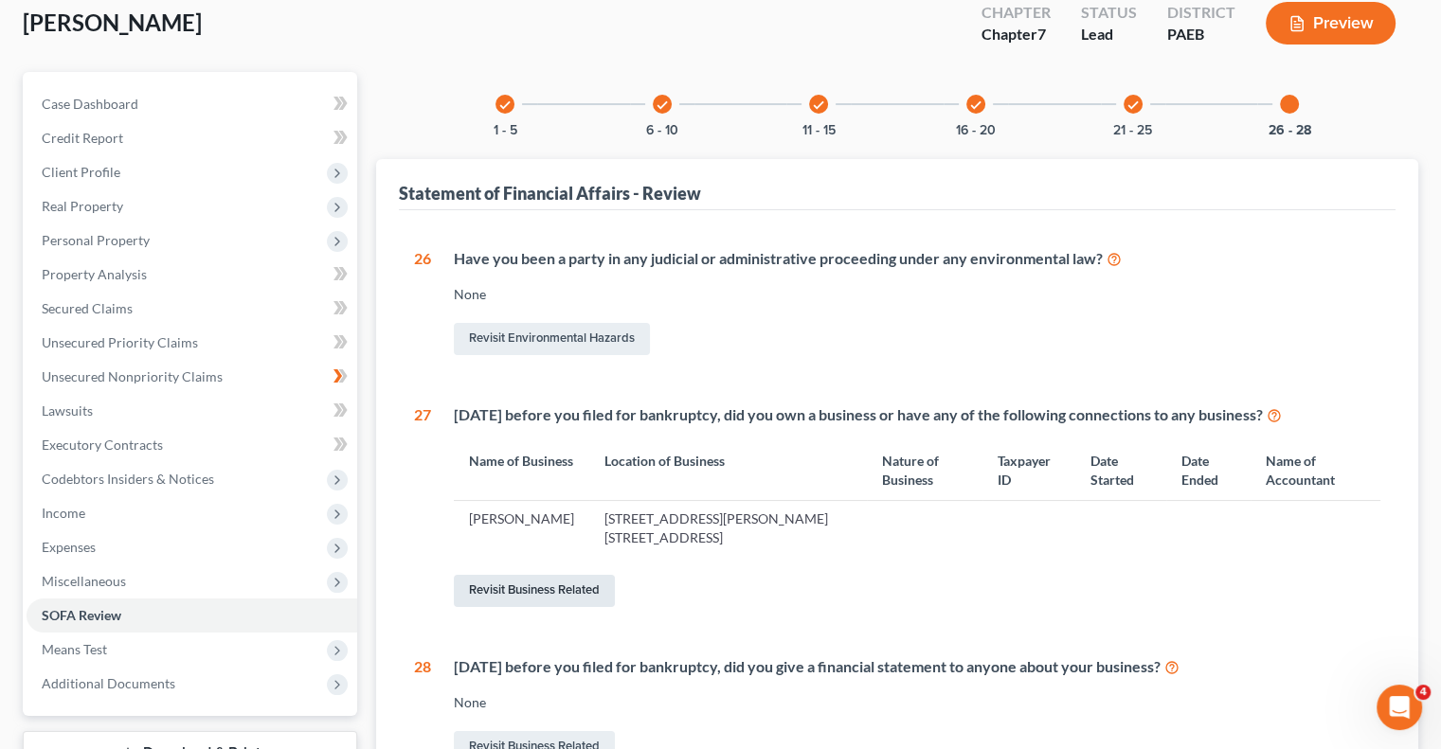
click at [564, 592] on link "Revisit Business Related" at bounding box center [534, 591] width 161 height 32
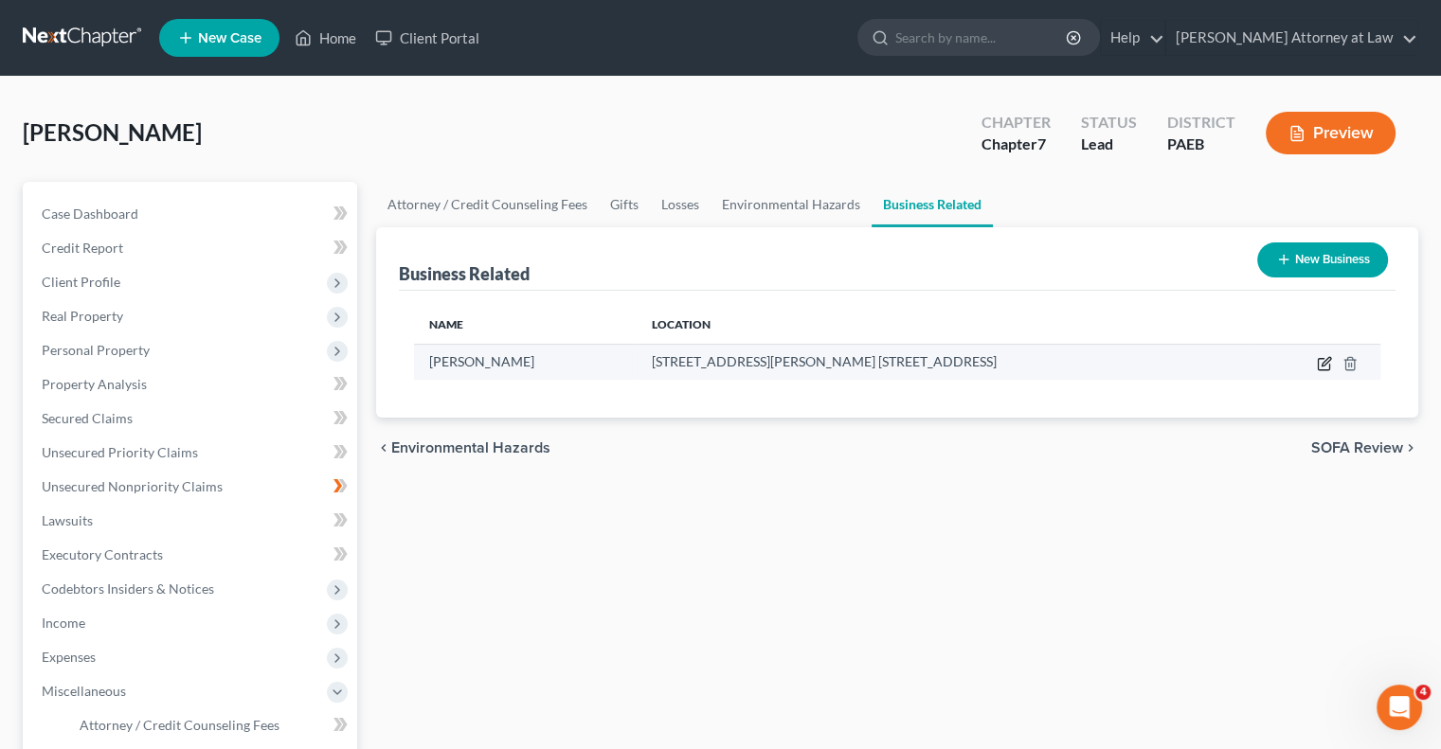
click at [1322, 365] on icon "button" at bounding box center [1326, 361] width 9 height 9
select select "sole_proprietor"
select select "39"
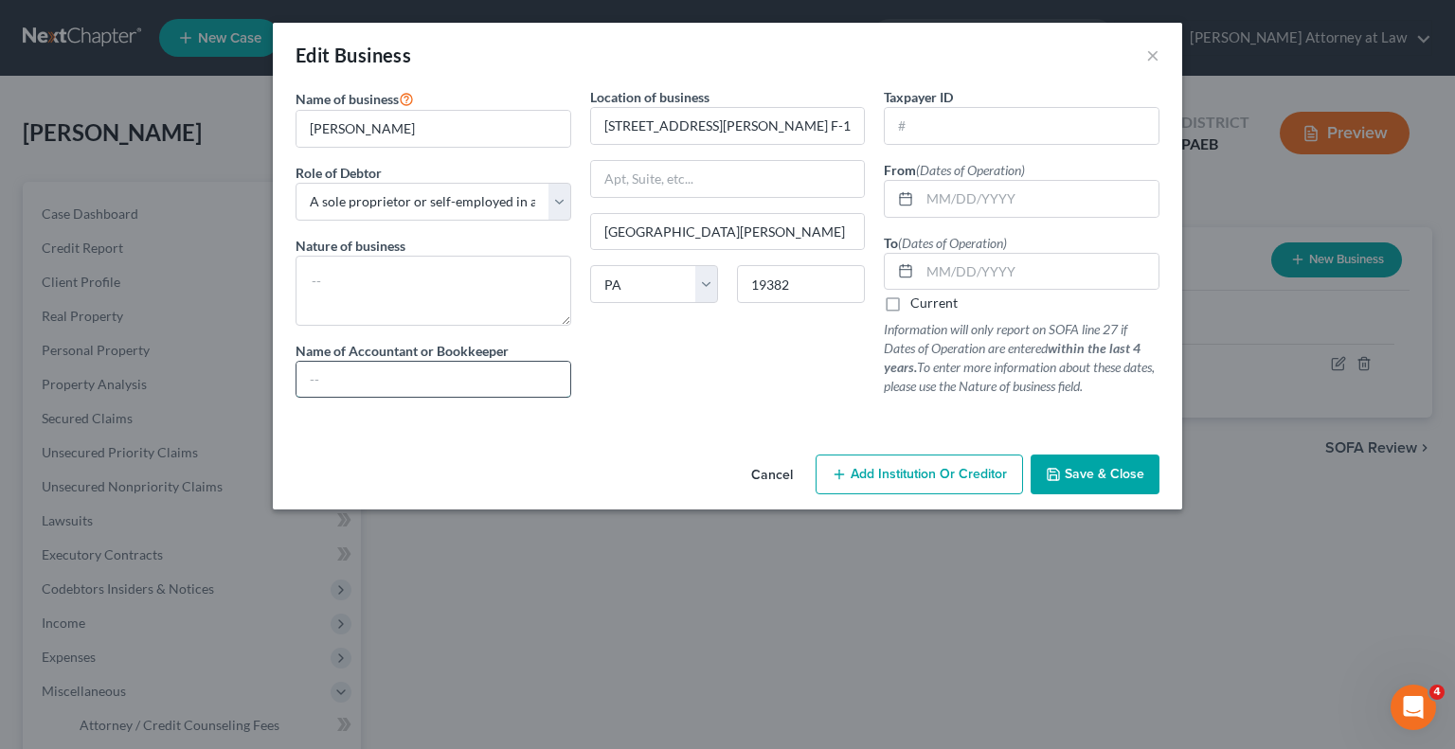
click at [379, 381] on input "text" at bounding box center [434, 380] width 274 height 36
type input "N/A"
click at [333, 275] on textarea at bounding box center [434, 291] width 276 height 70
type textarea "Realtor"
click at [902, 127] on input "text" at bounding box center [1022, 126] width 274 height 36
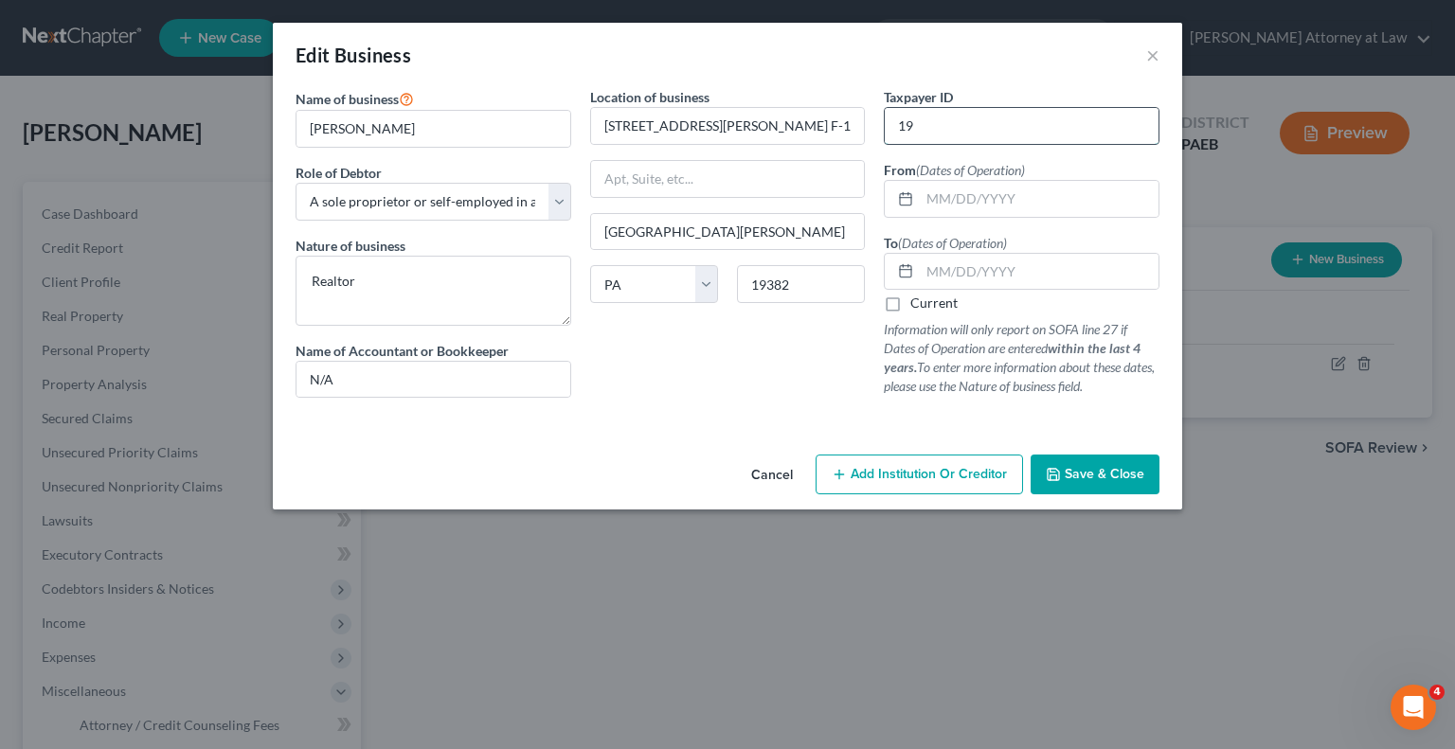
type input "1"
click at [910, 306] on label "Current" at bounding box center [933, 303] width 47 height 19
click at [918, 306] on input "Current" at bounding box center [924, 300] width 12 height 12
checkbox input "true"
click at [1093, 468] on span "Save & Close" at bounding box center [1105, 474] width 80 height 16
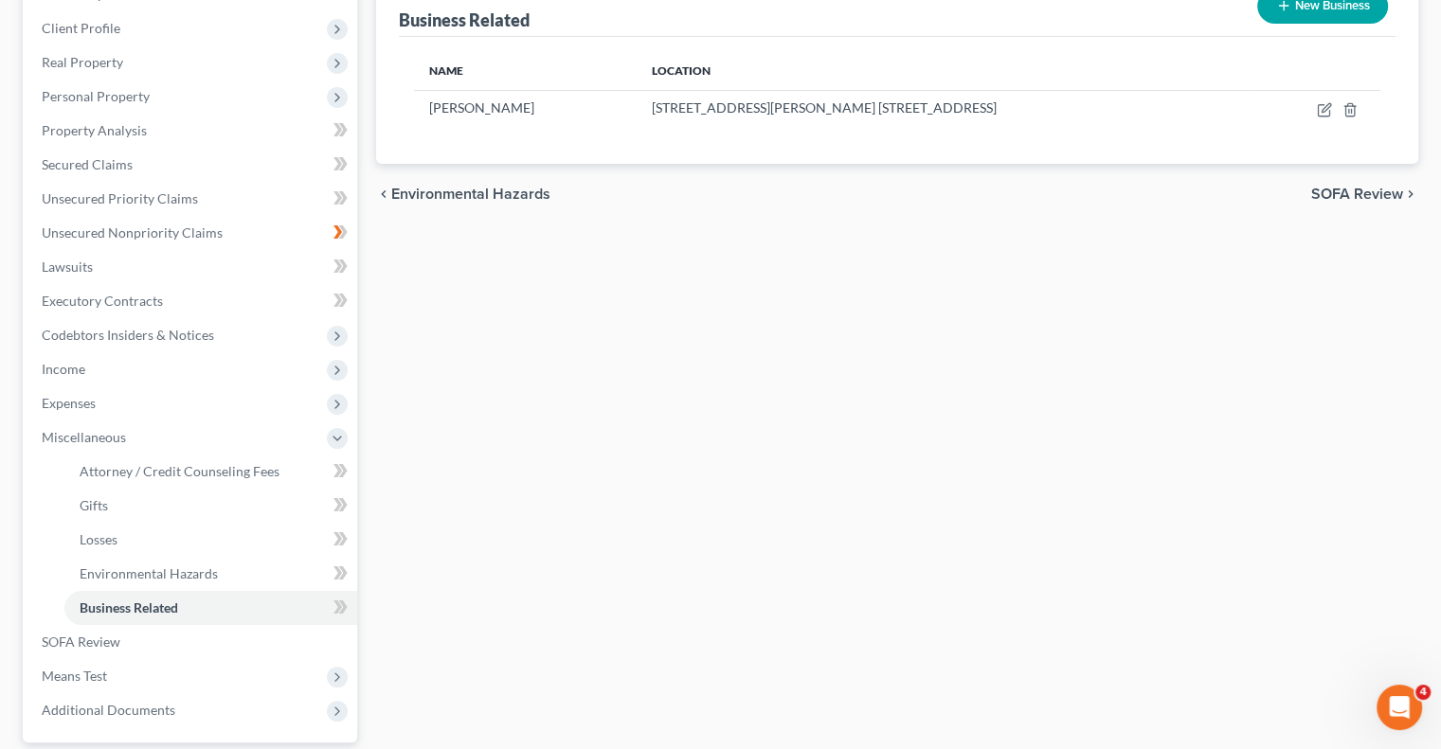
scroll to position [261, 0]
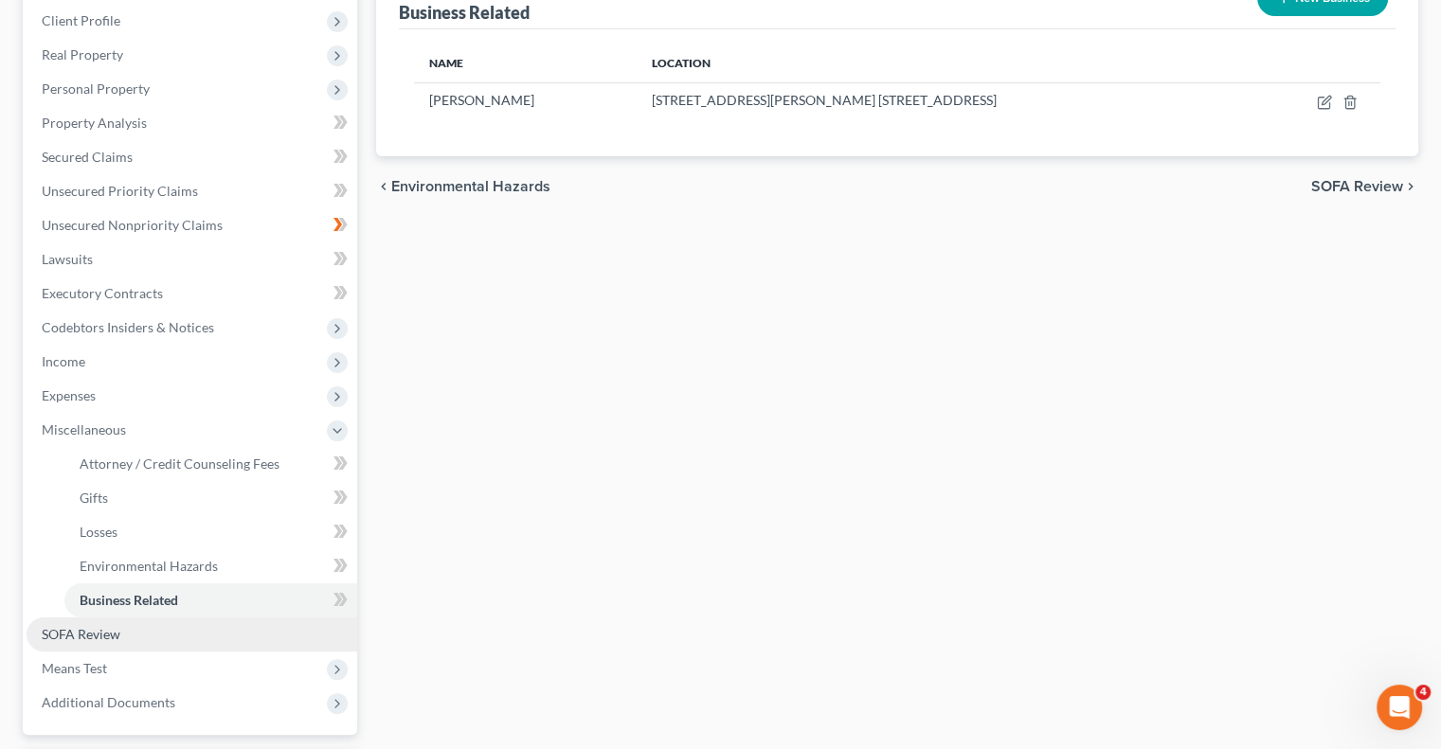
click at [75, 638] on span "SOFA Review" at bounding box center [81, 634] width 79 height 16
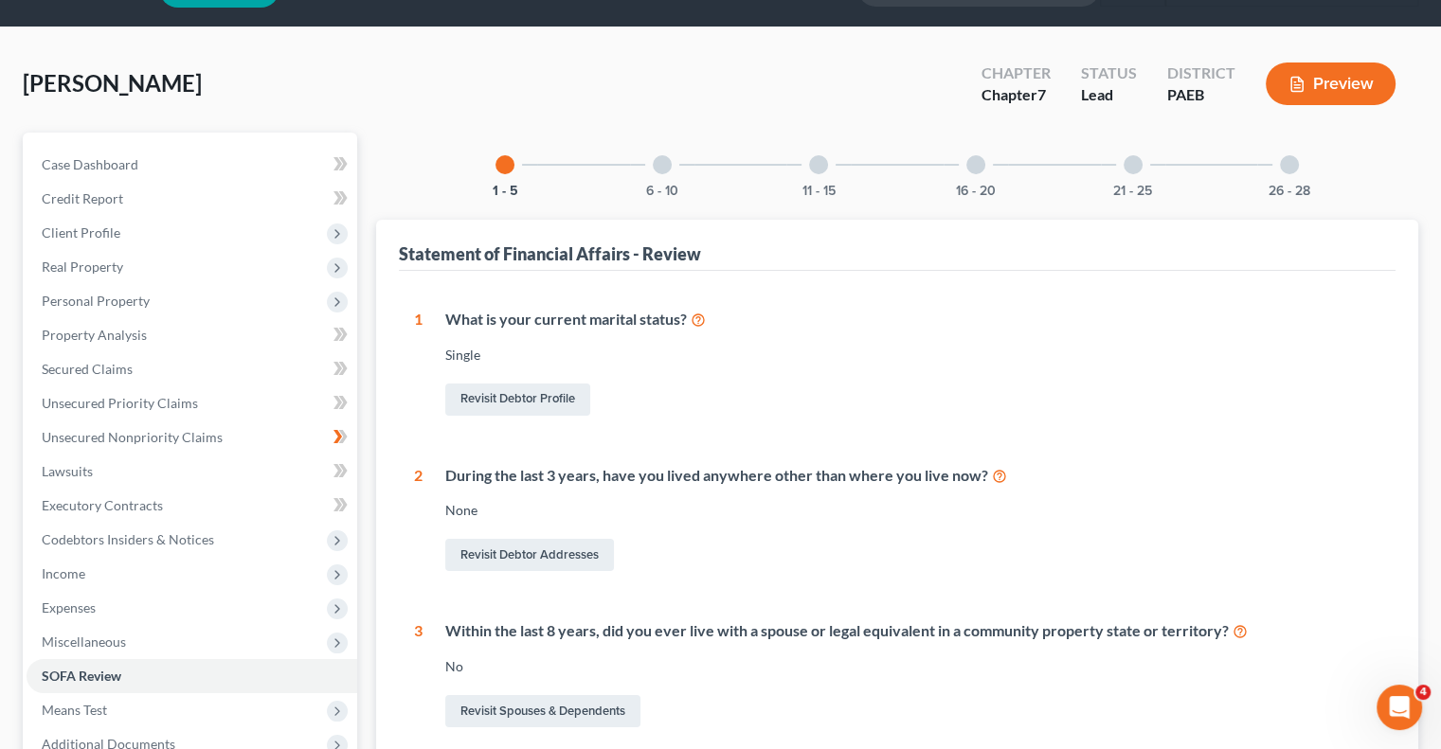
scroll to position [8, 0]
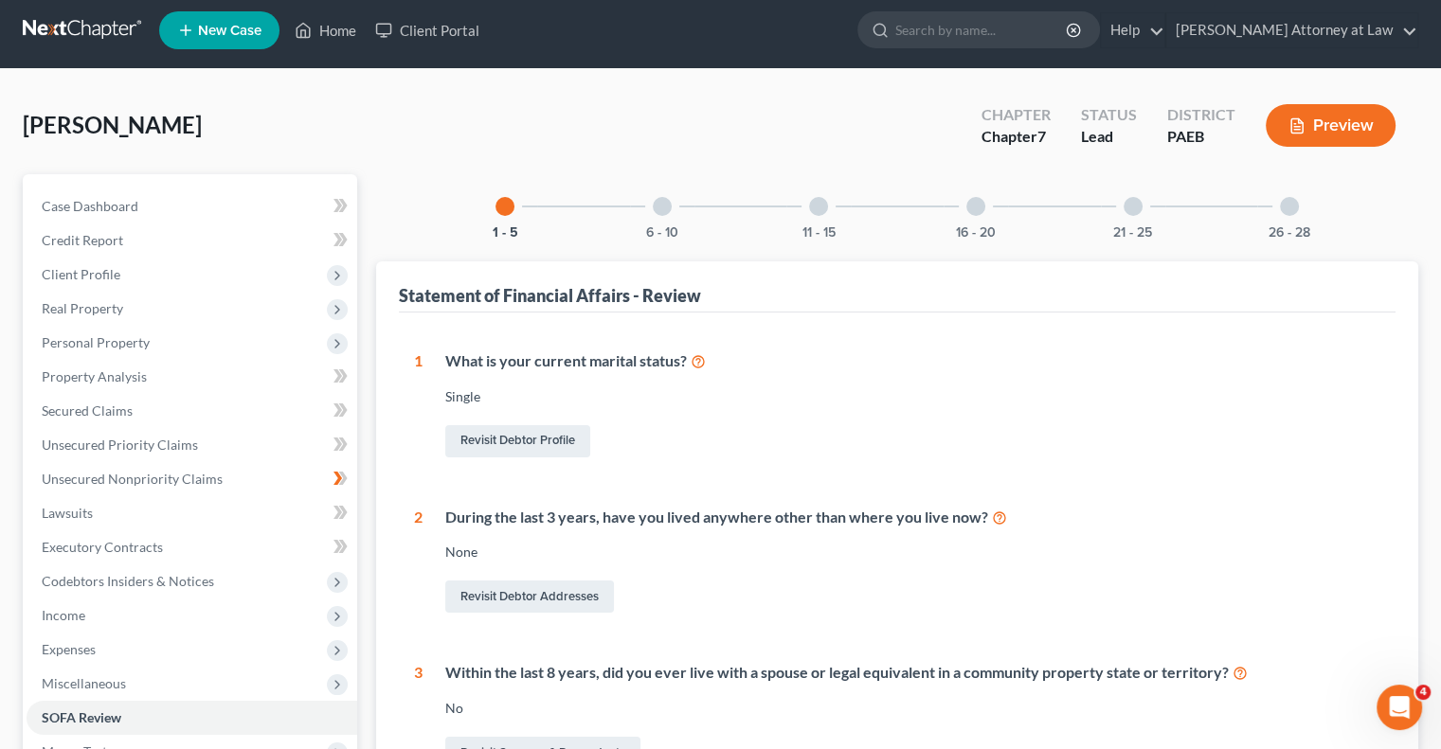
click at [666, 210] on div at bounding box center [662, 206] width 19 height 19
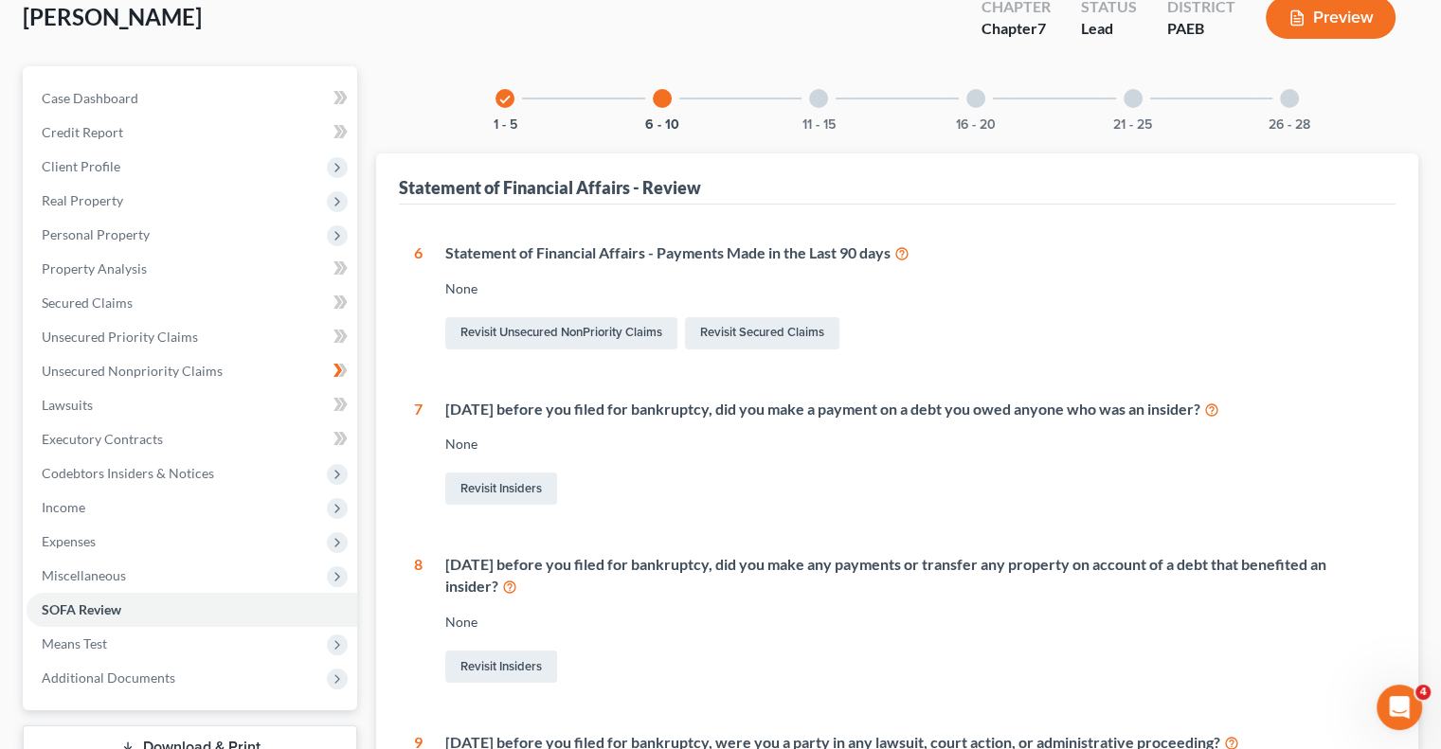
scroll to position [111, 0]
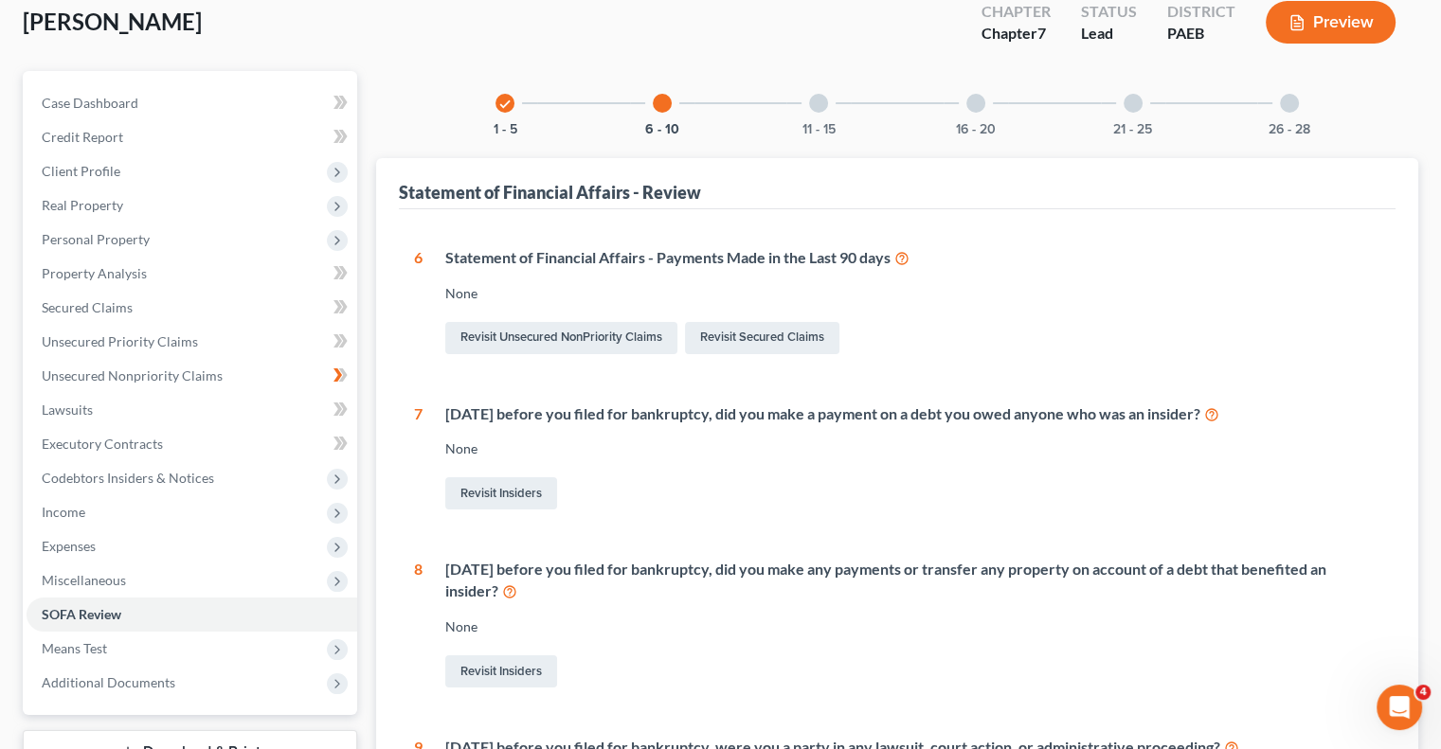
click at [818, 105] on div at bounding box center [818, 103] width 19 height 19
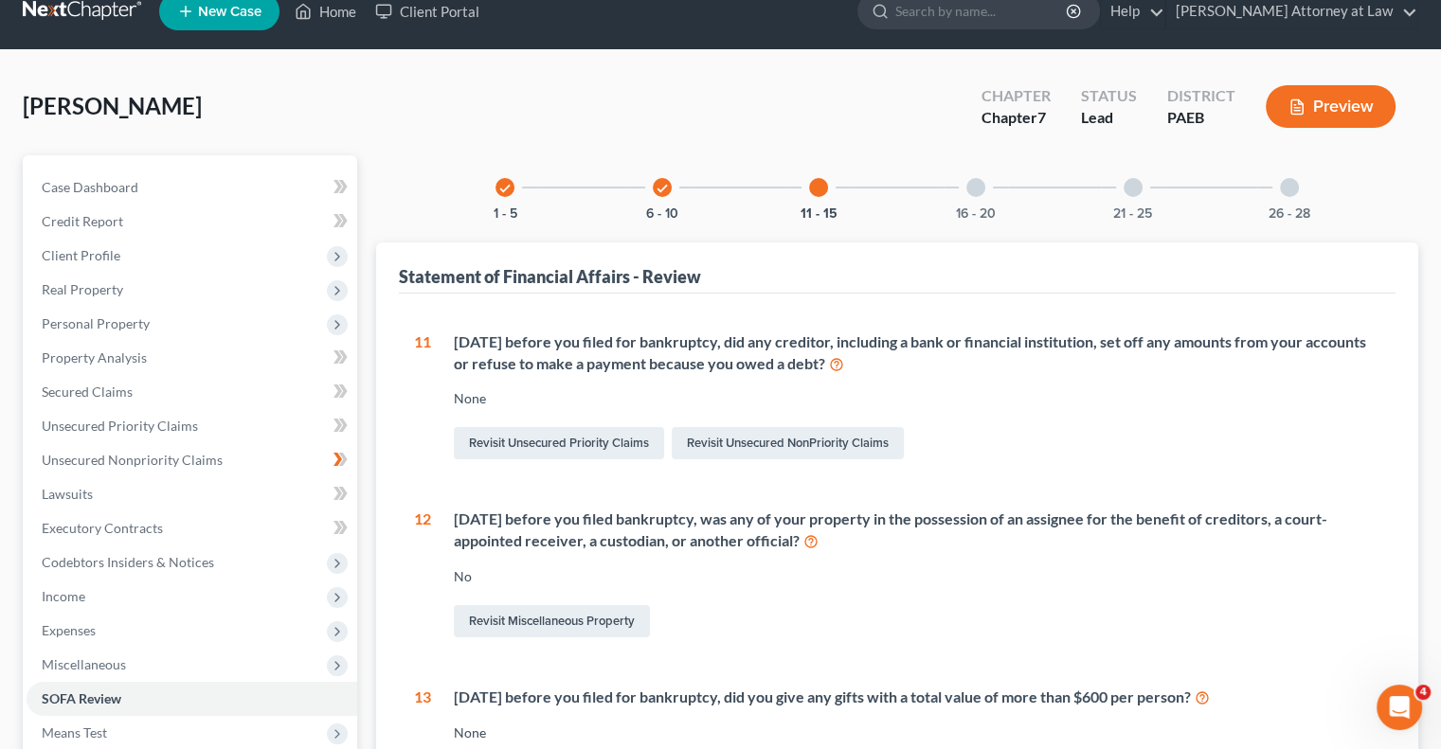
scroll to position [26, 0]
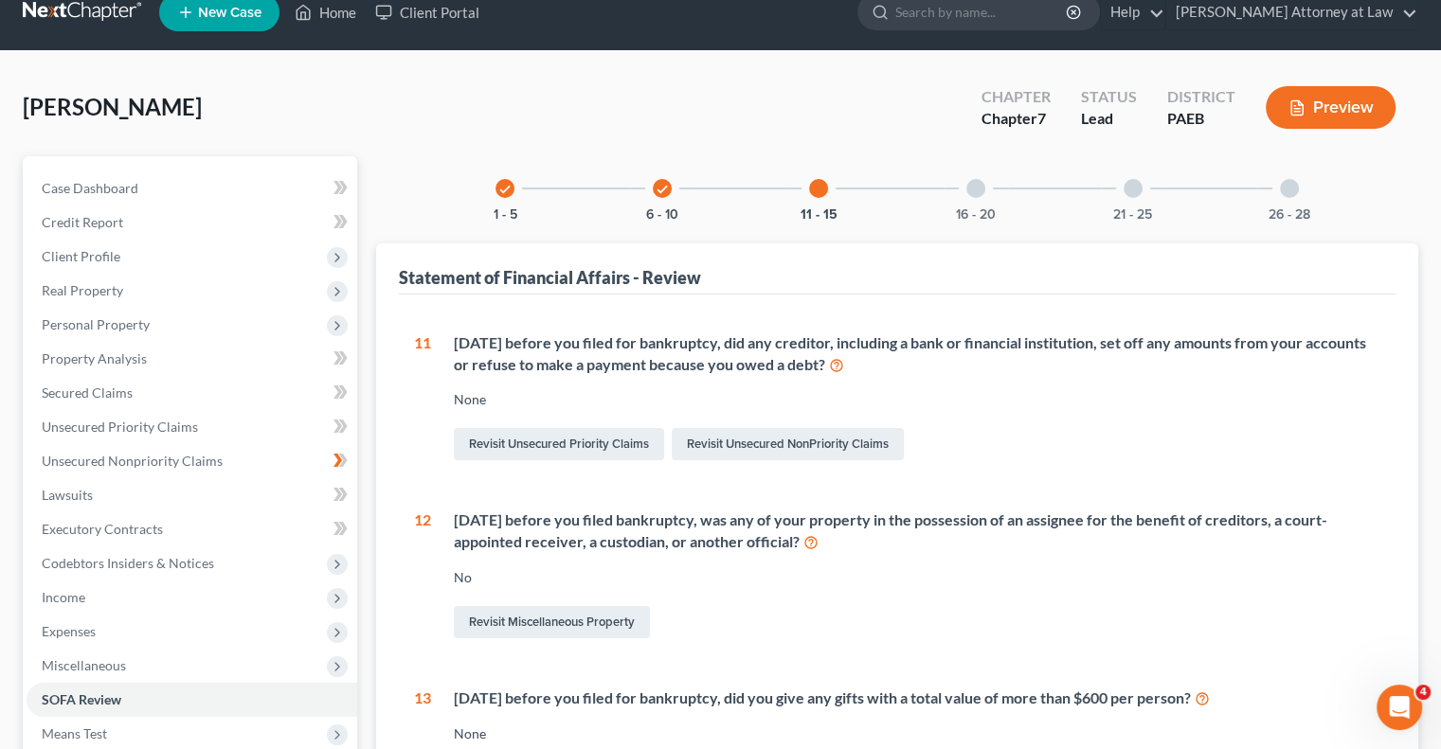
click at [970, 190] on div at bounding box center [975, 188] width 19 height 19
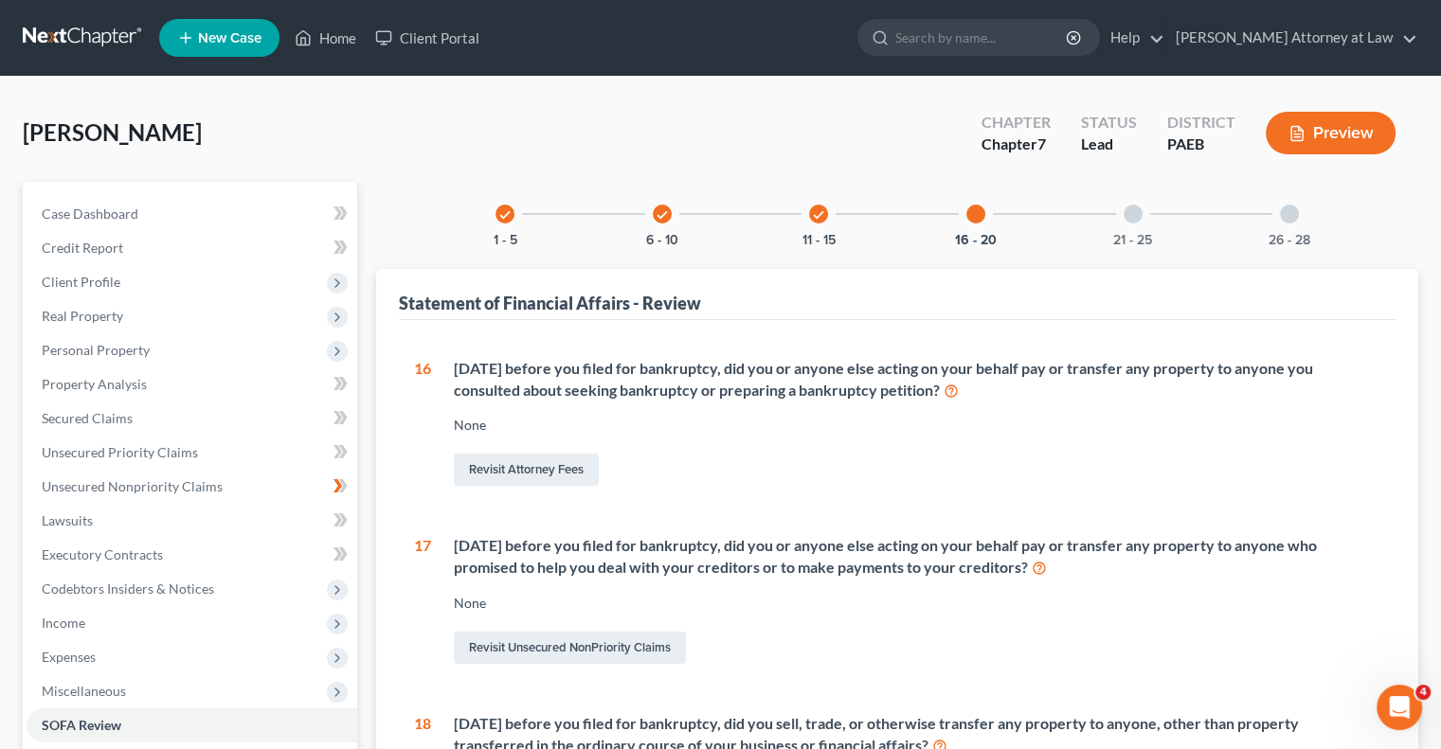
scroll to position [0, 0]
click at [1129, 218] on div at bounding box center [1133, 214] width 19 height 19
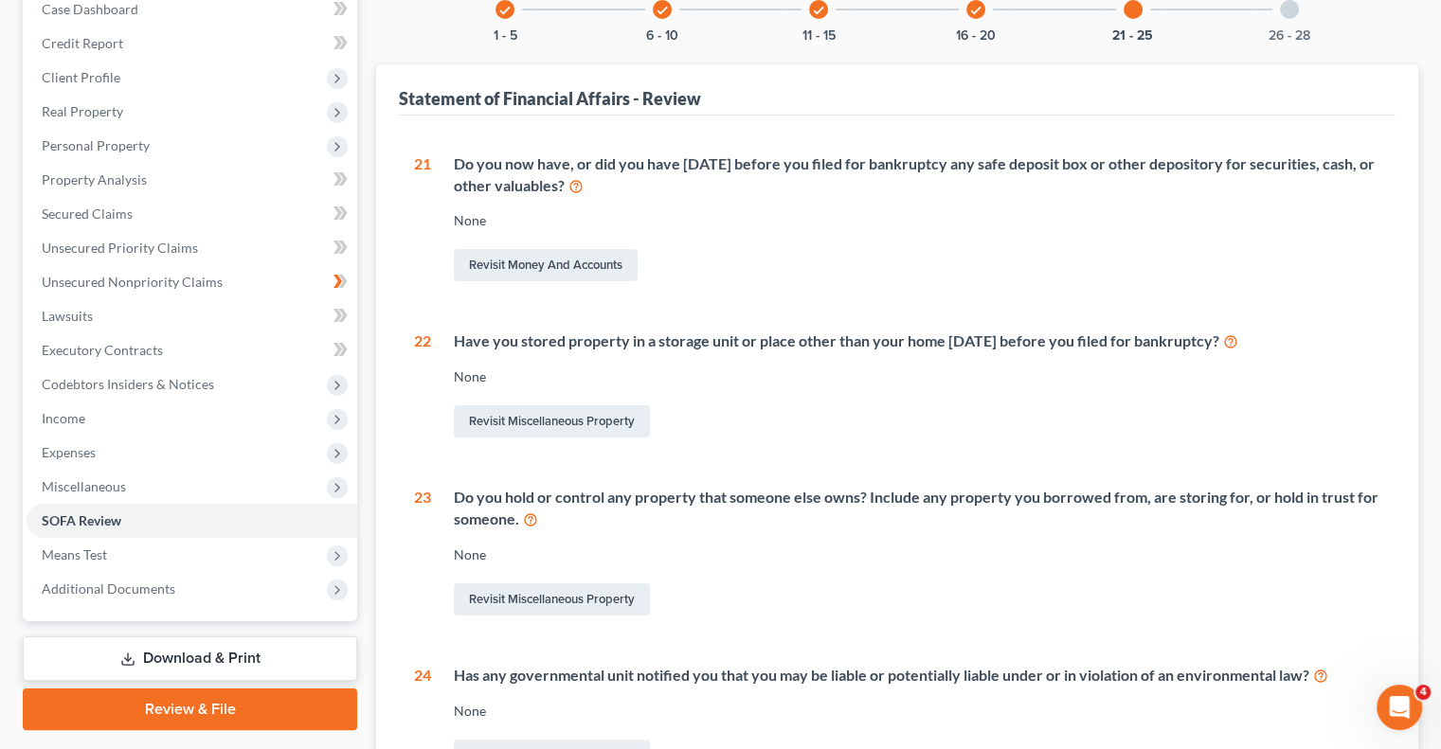
scroll to position [38, 0]
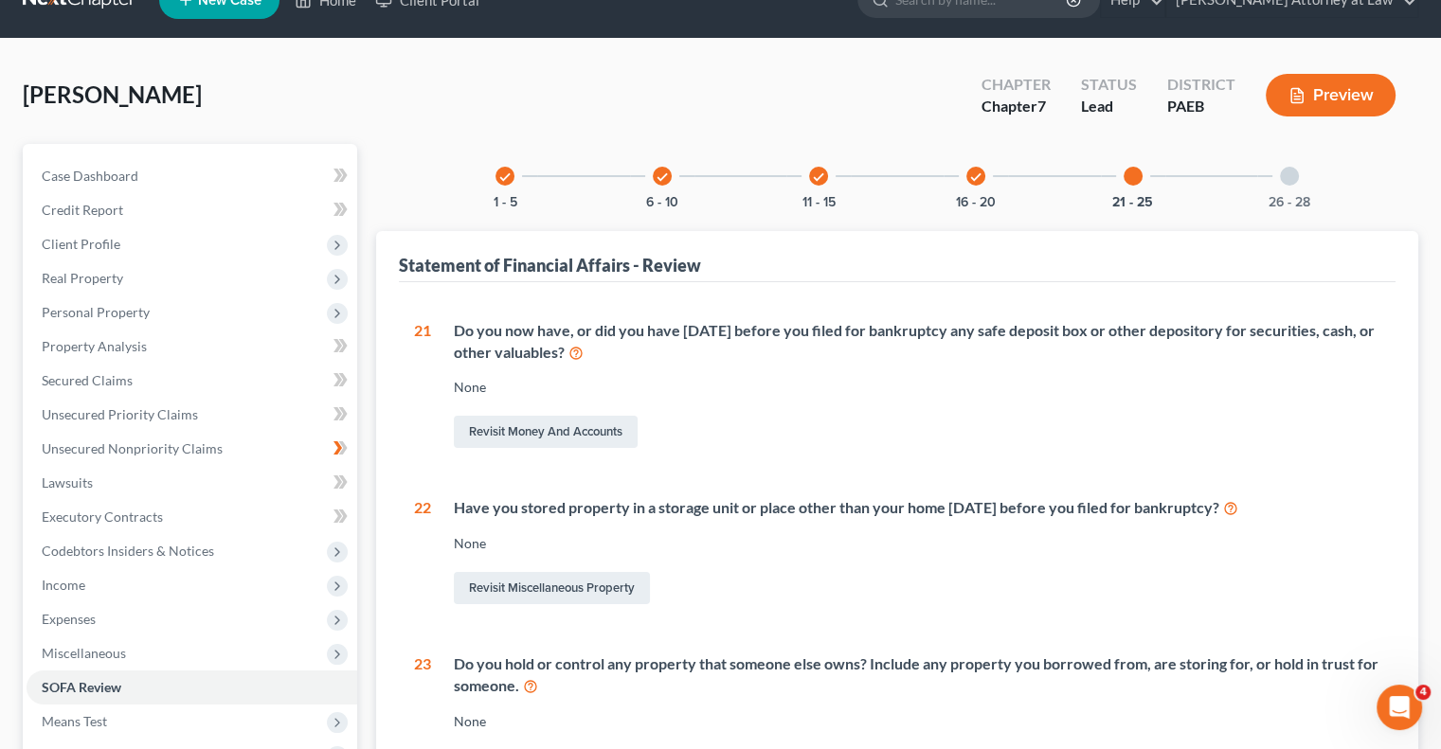
click at [1284, 169] on div at bounding box center [1289, 176] width 19 height 19
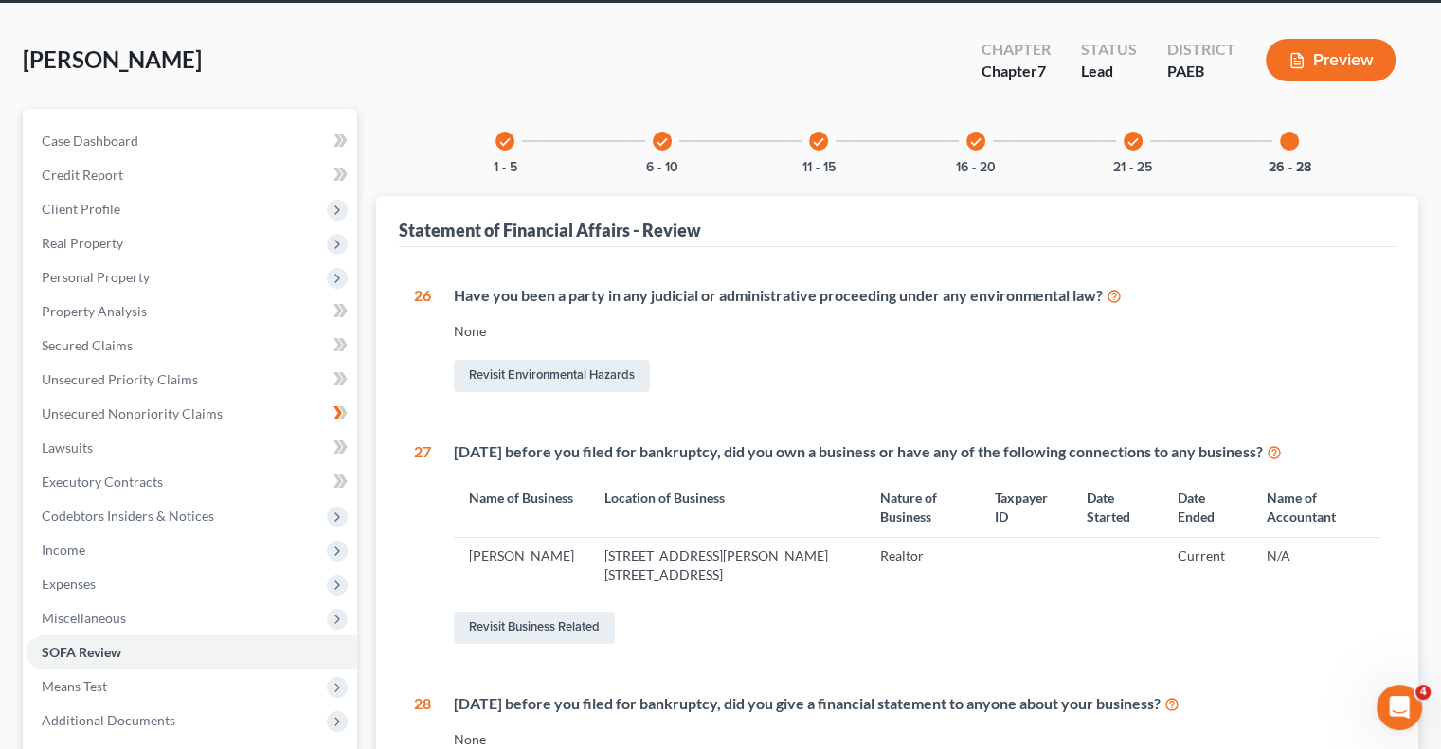
scroll to position [71, 0]
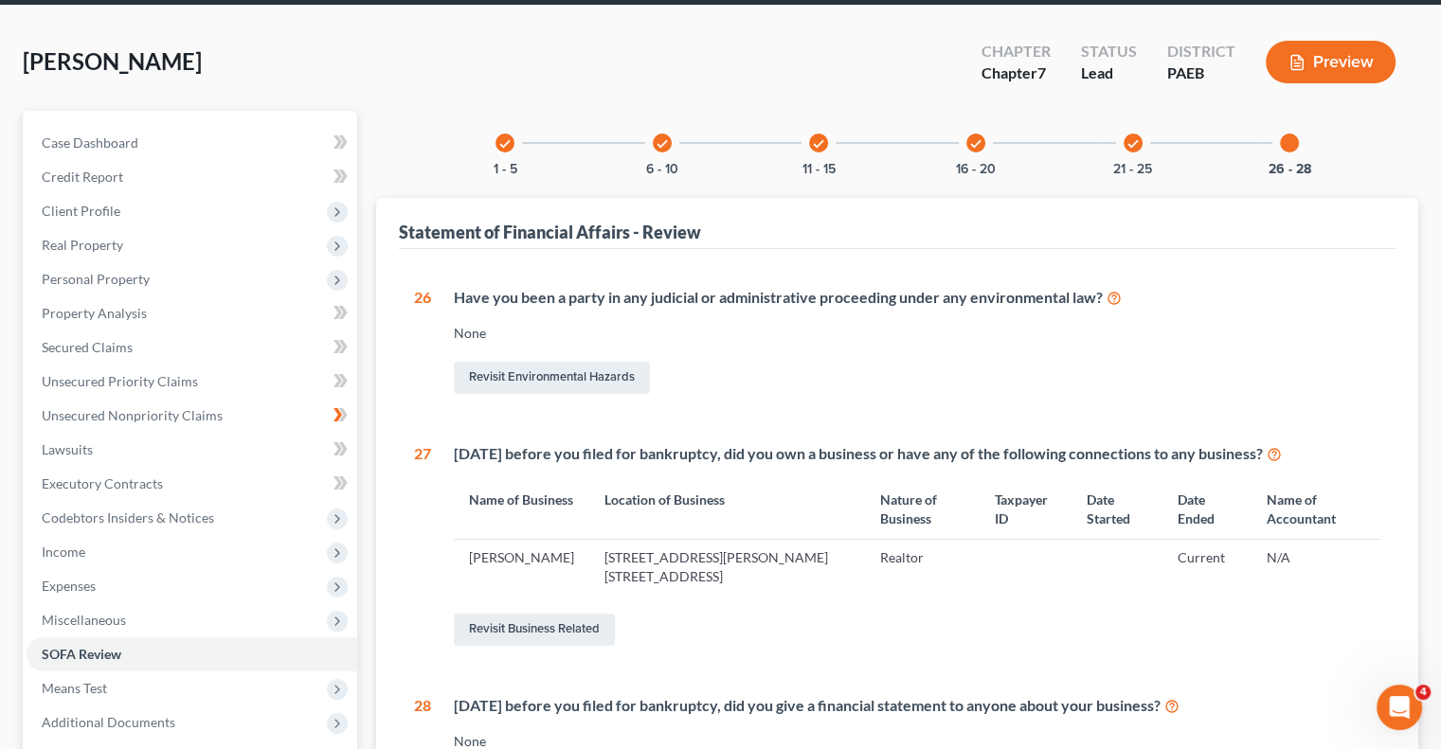
click at [1133, 147] on icon "check" at bounding box center [1132, 143] width 13 height 13
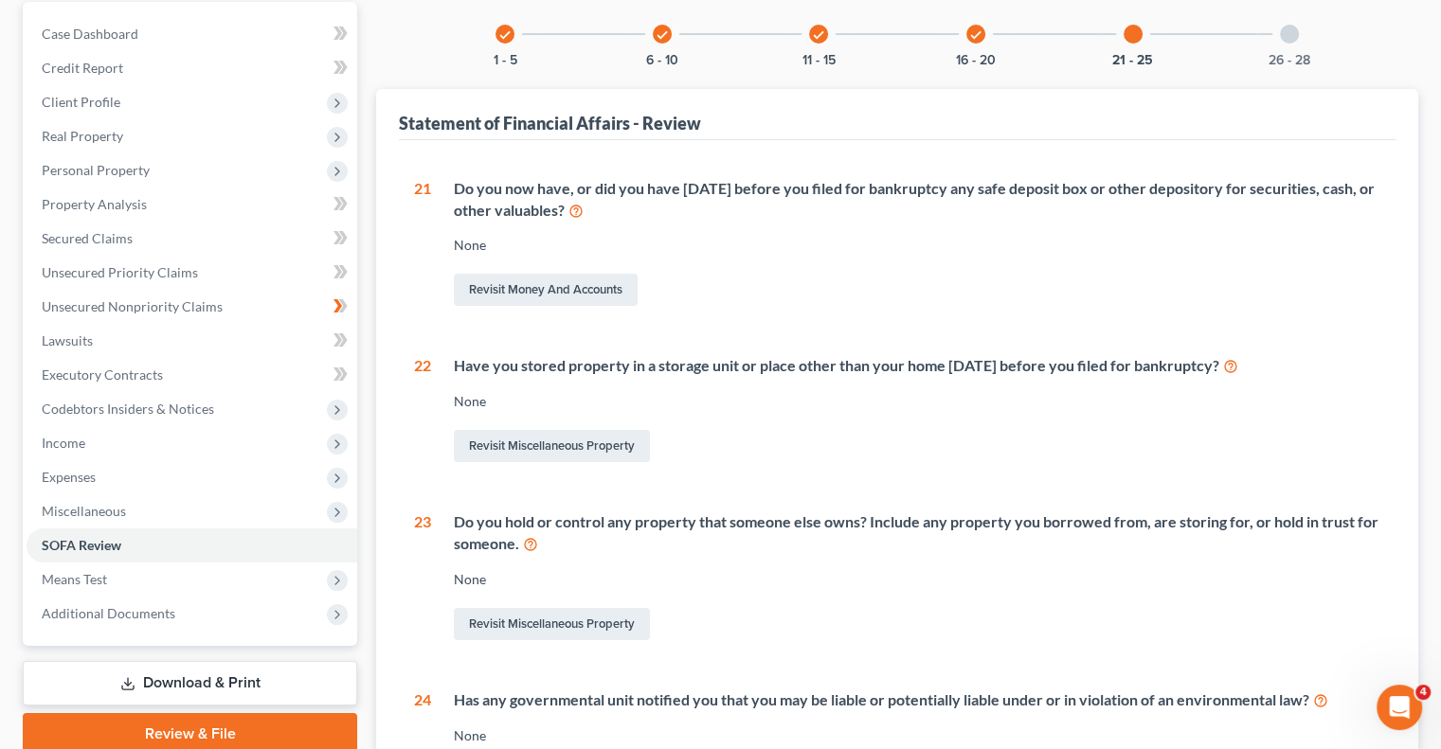
scroll to position [157, 0]
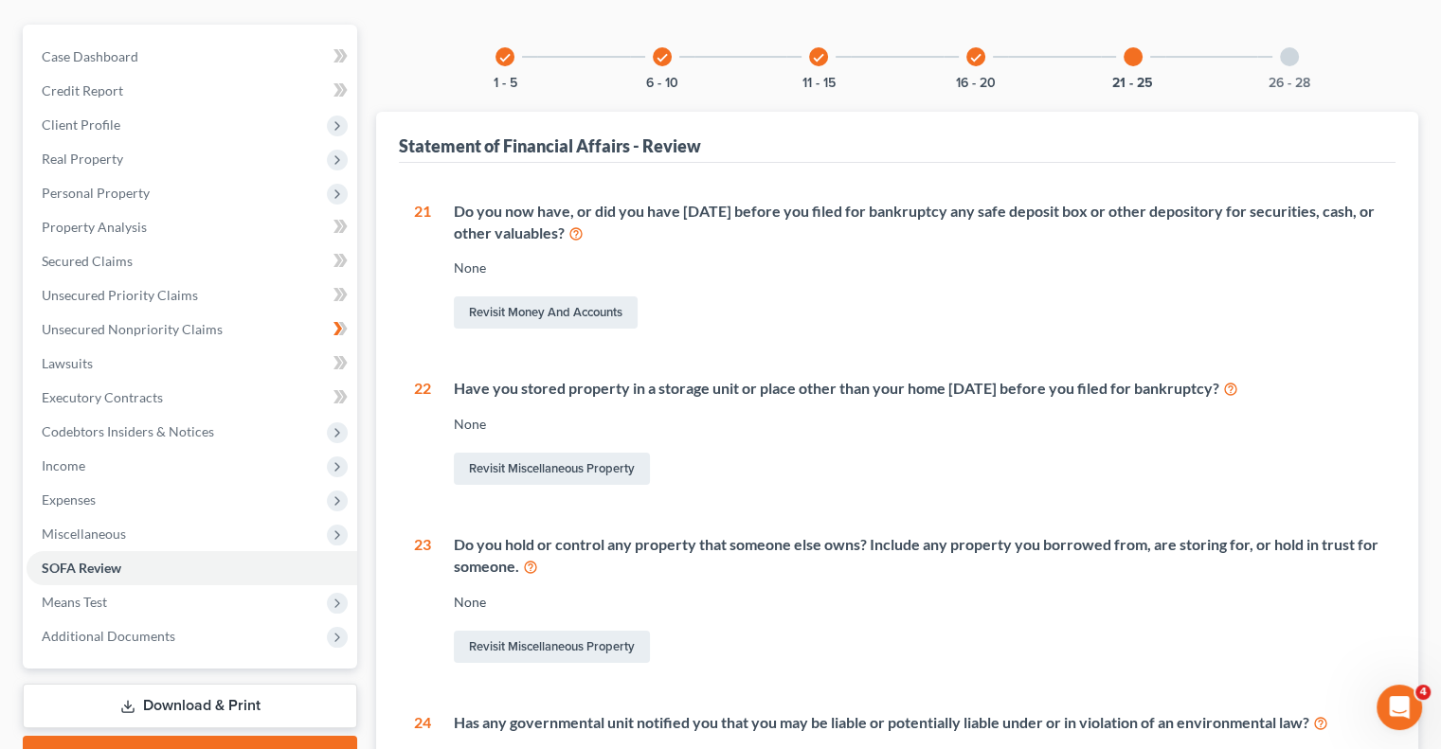
click at [974, 54] on icon "check" at bounding box center [975, 57] width 13 height 13
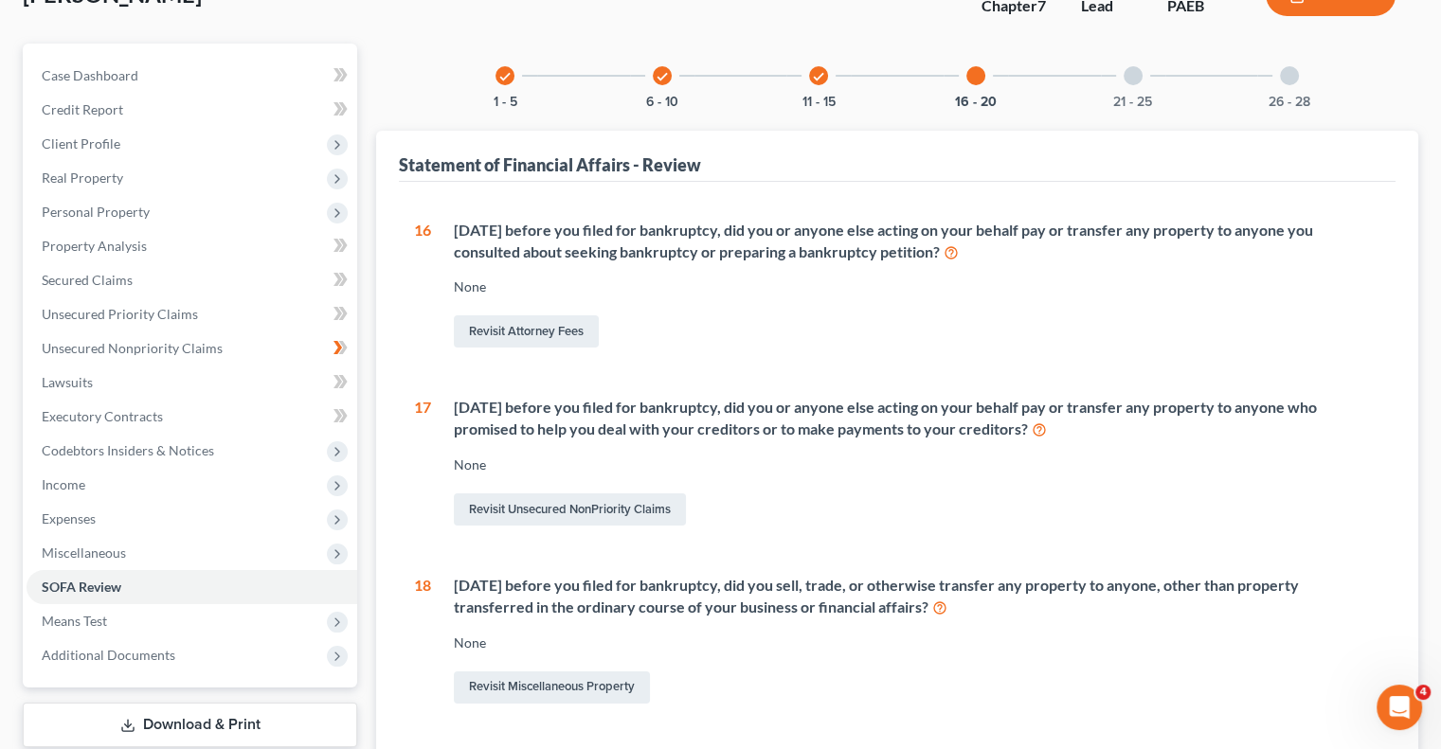
scroll to position [17, 0]
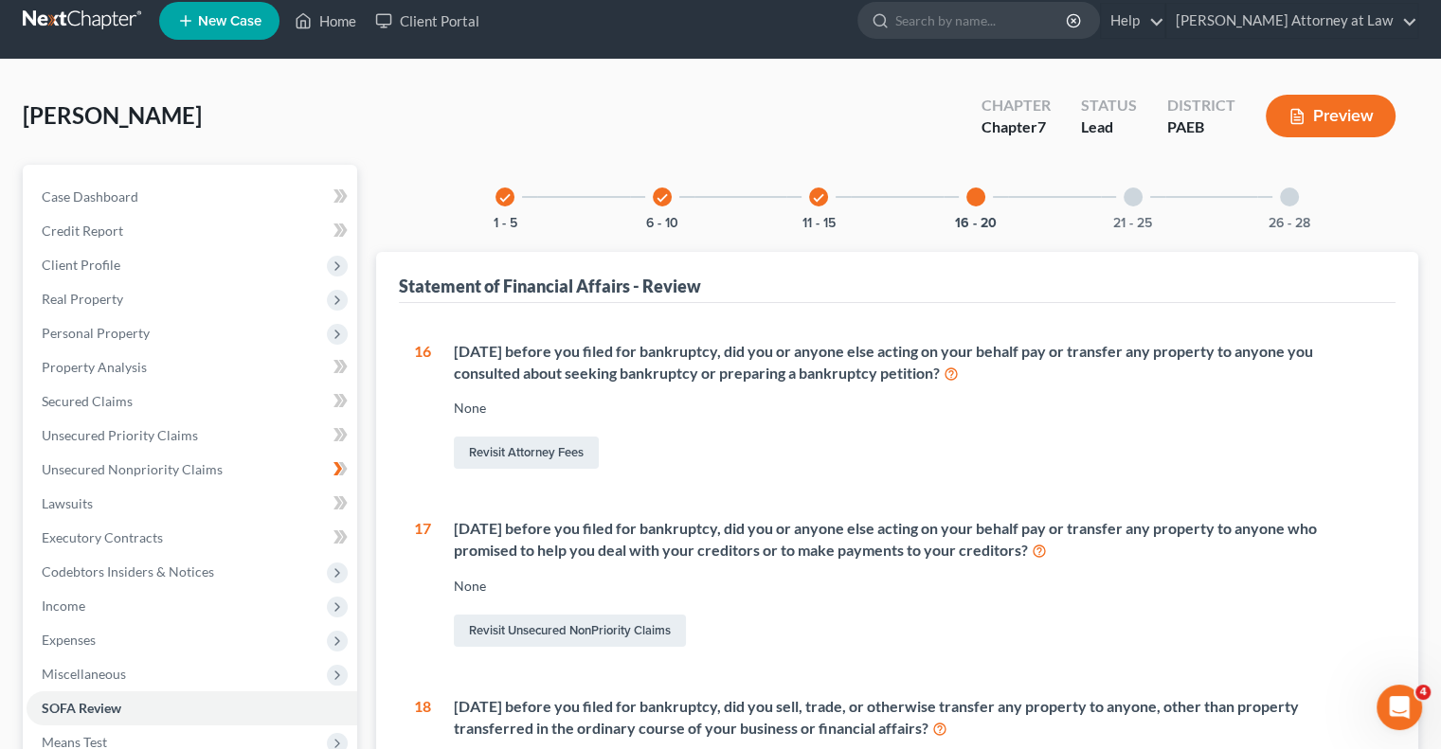
click at [818, 197] on icon "check" at bounding box center [818, 197] width 13 height 13
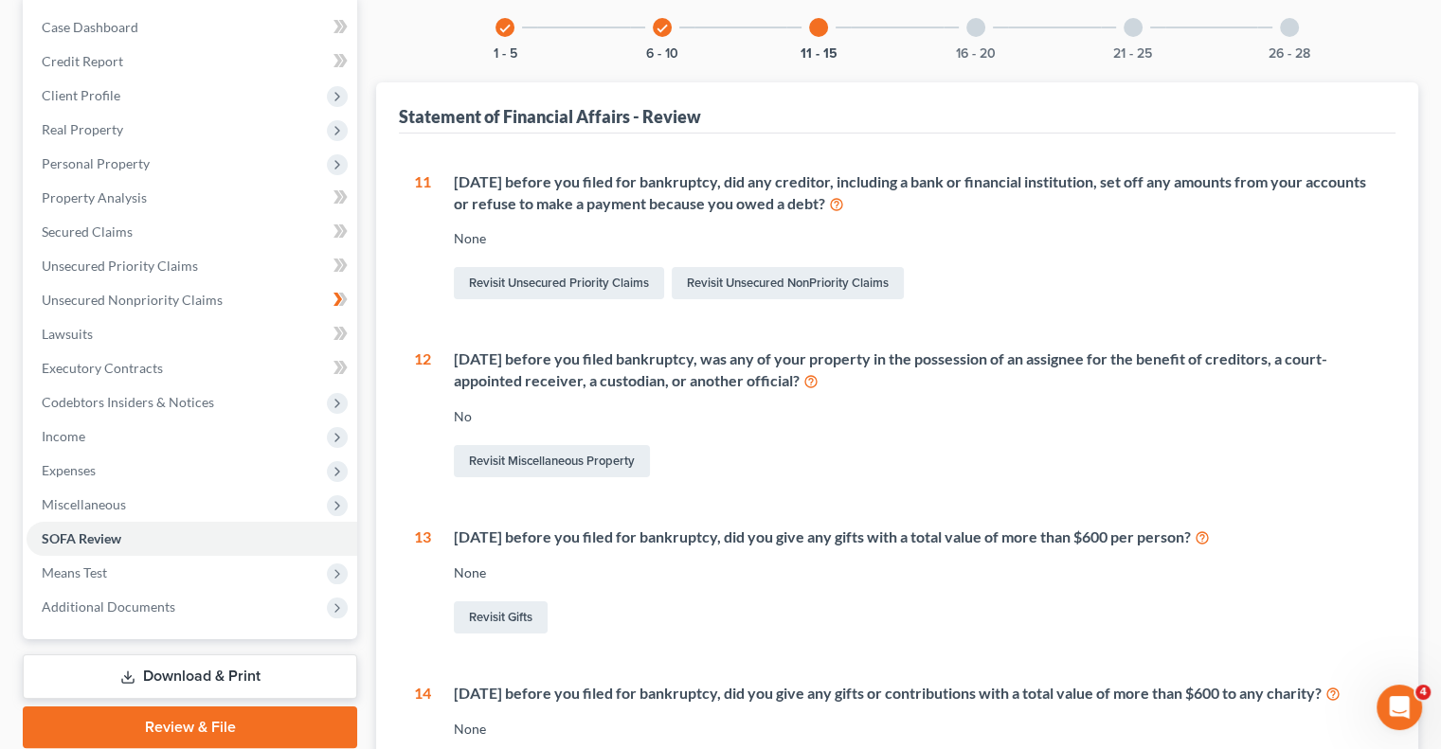
scroll to position [153, 0]
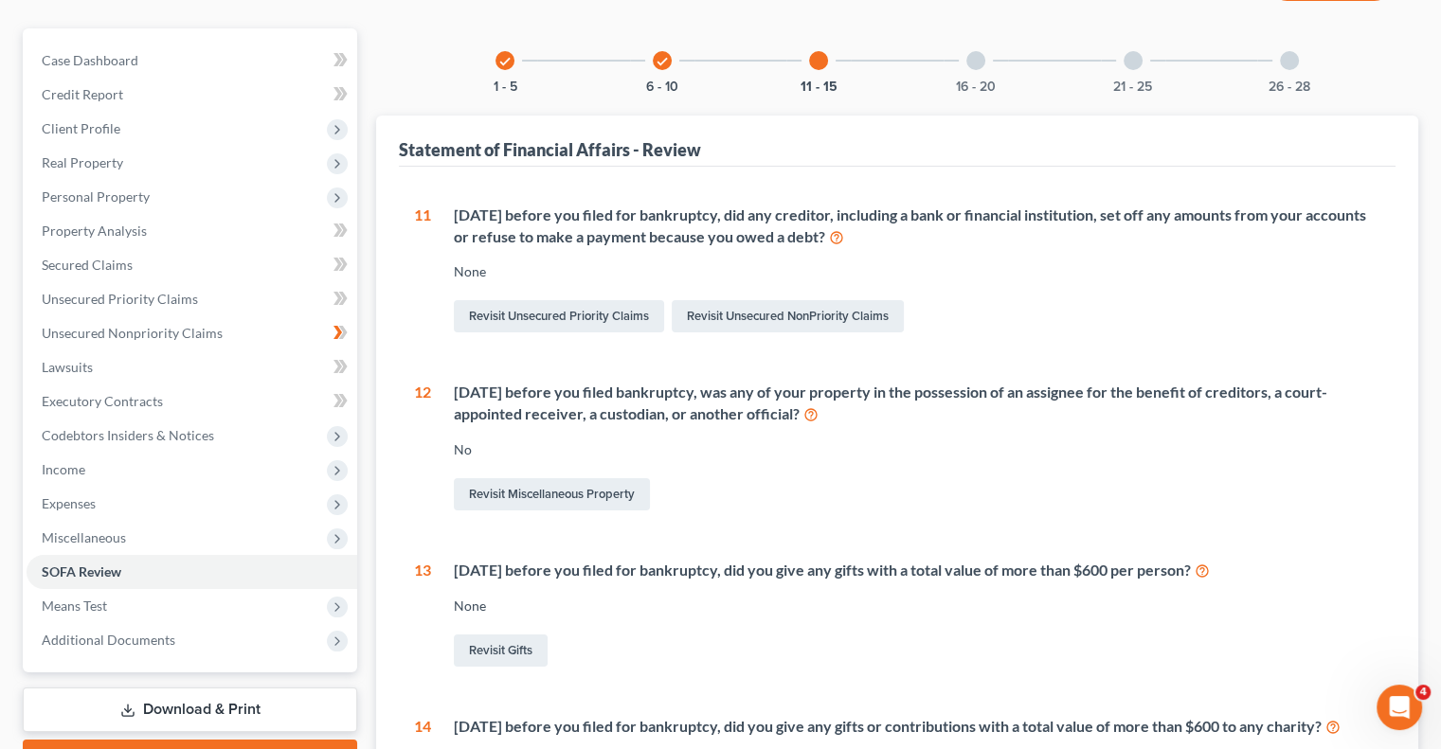
click at [658, 60] on icon "check" at bounding box center [662, 61] width 13 height 13
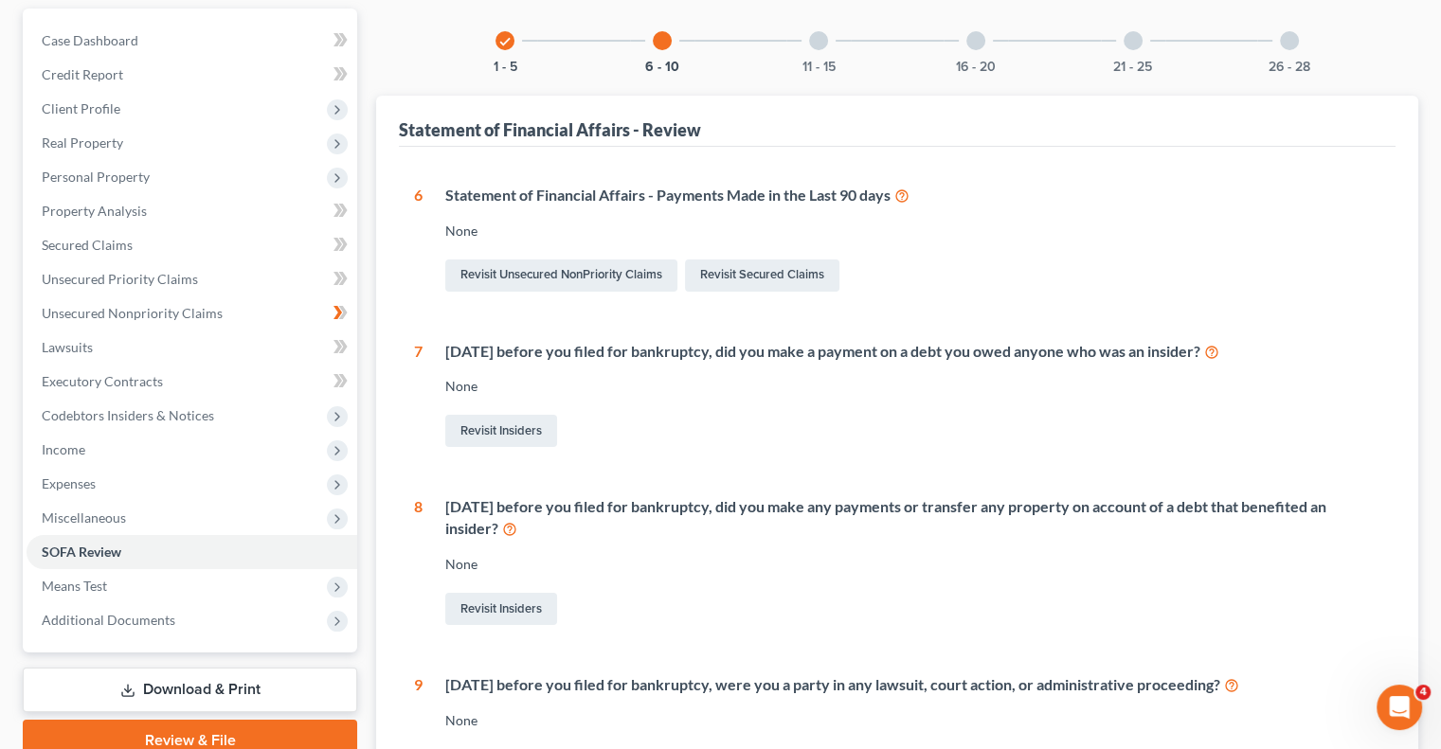
scroll to position [160, 0]
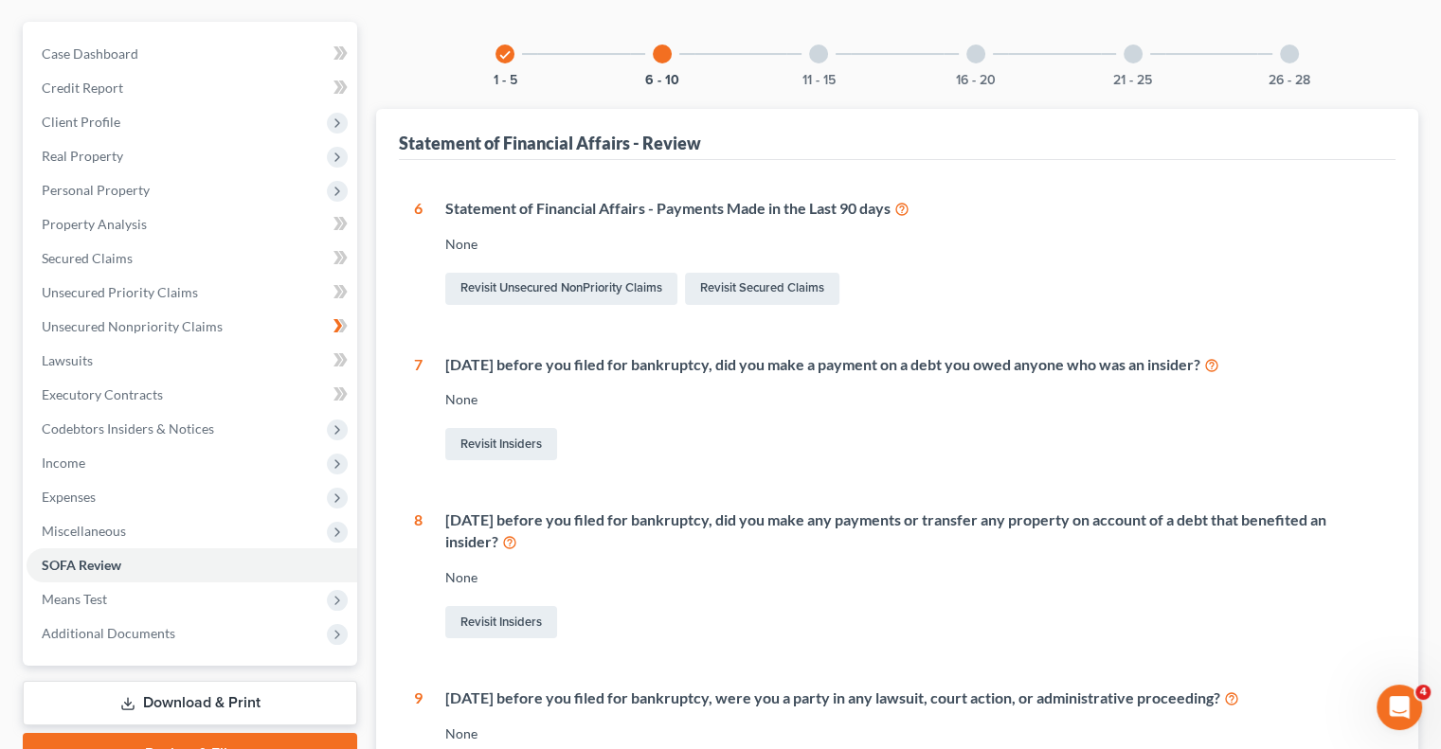
click at [501, 60] on icon "check" at bounding box center [504, 54] width 13 height 13
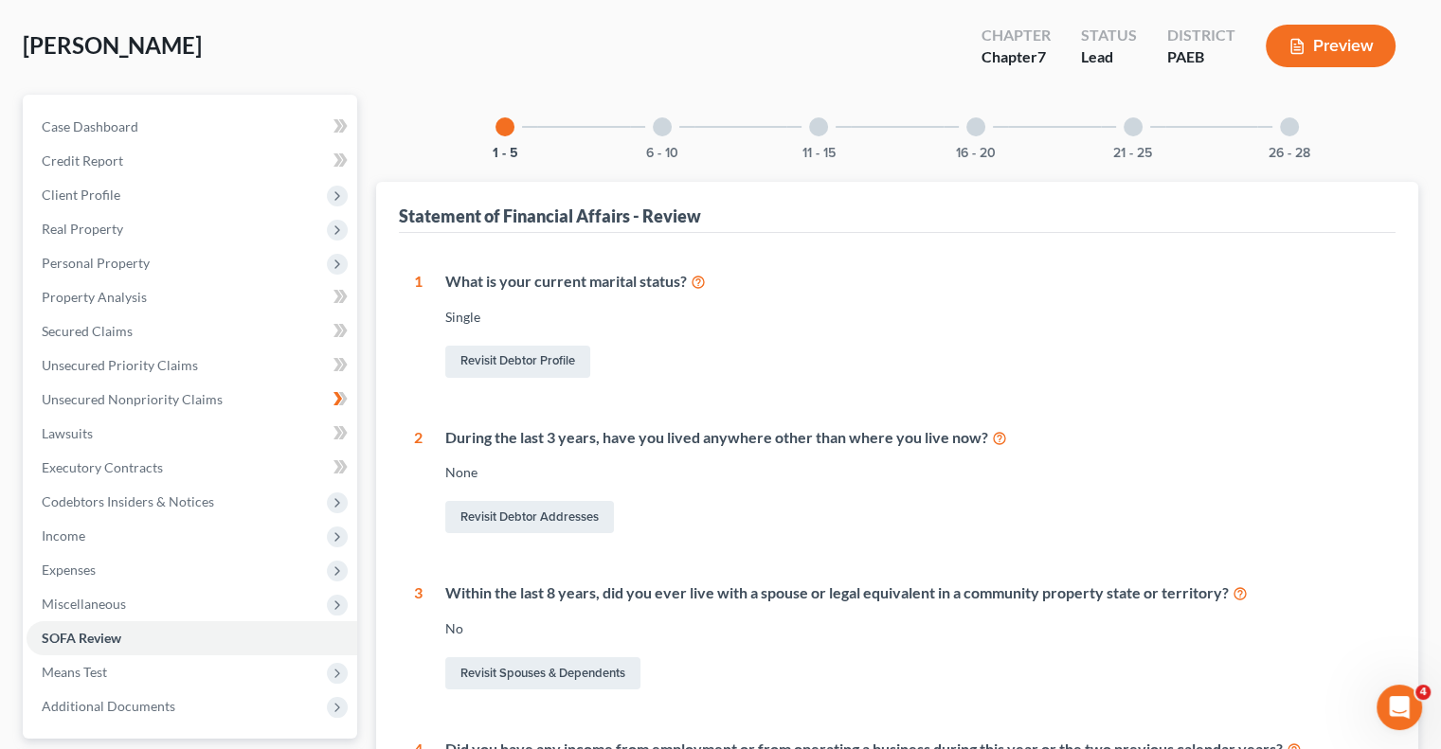
scroll to position [8, 0]
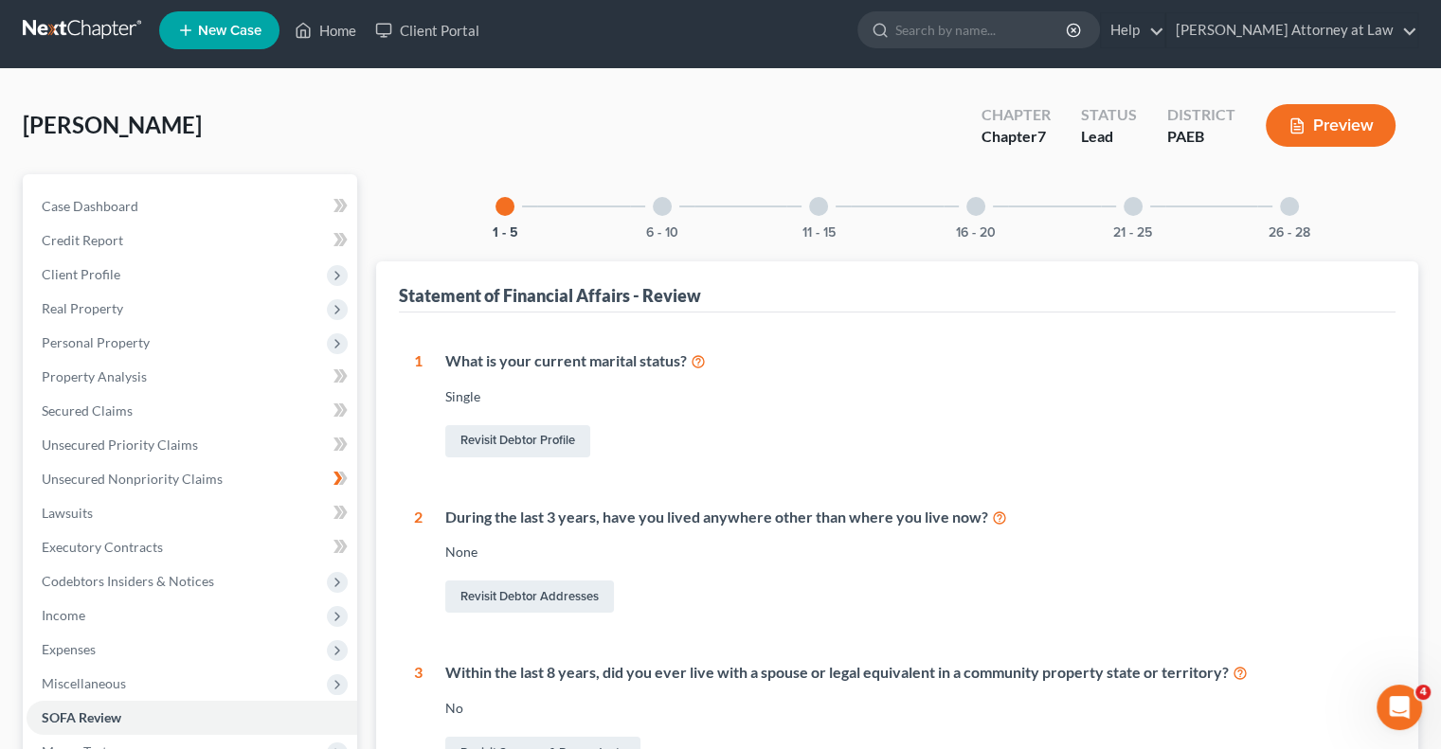
click at [667, 211] on div at bounding box center [662, 206] width 19 height 19
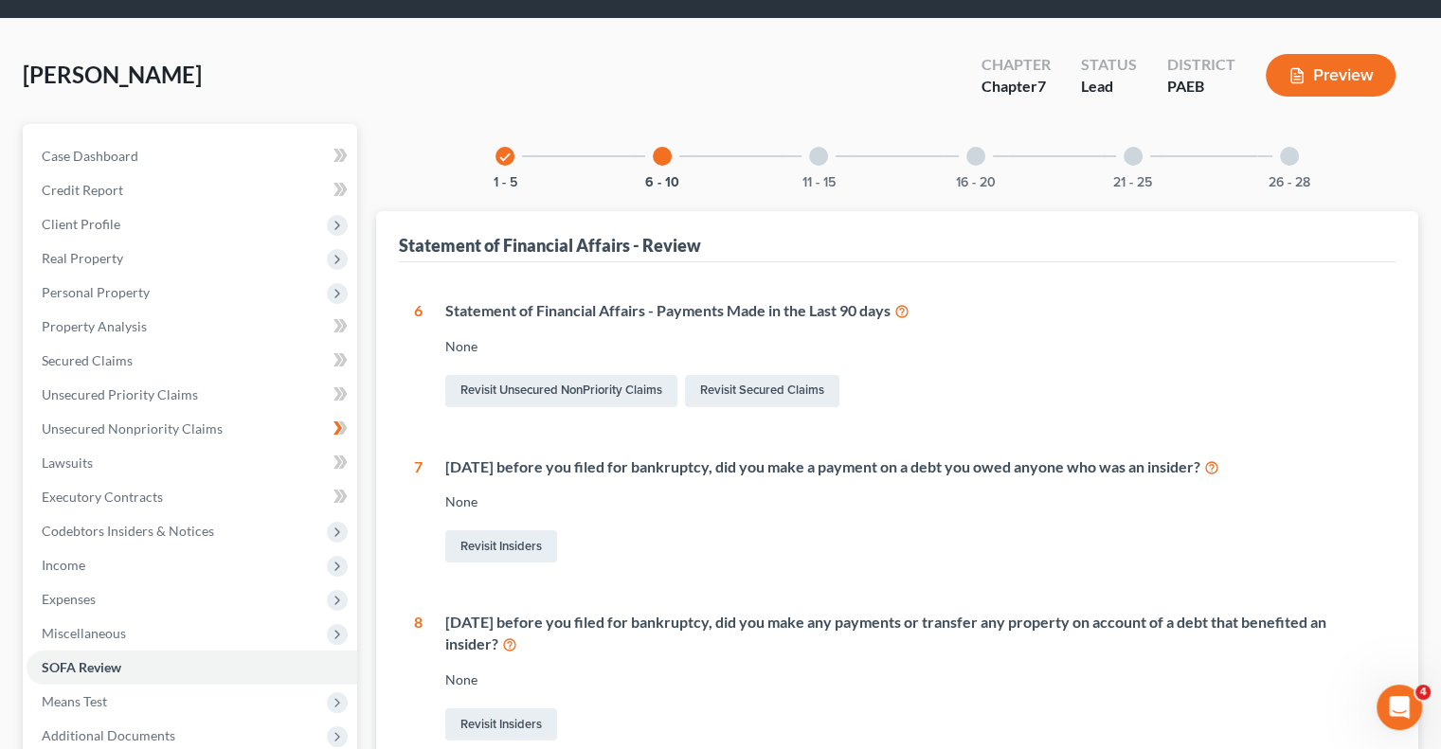
scroll to position [25, 0]
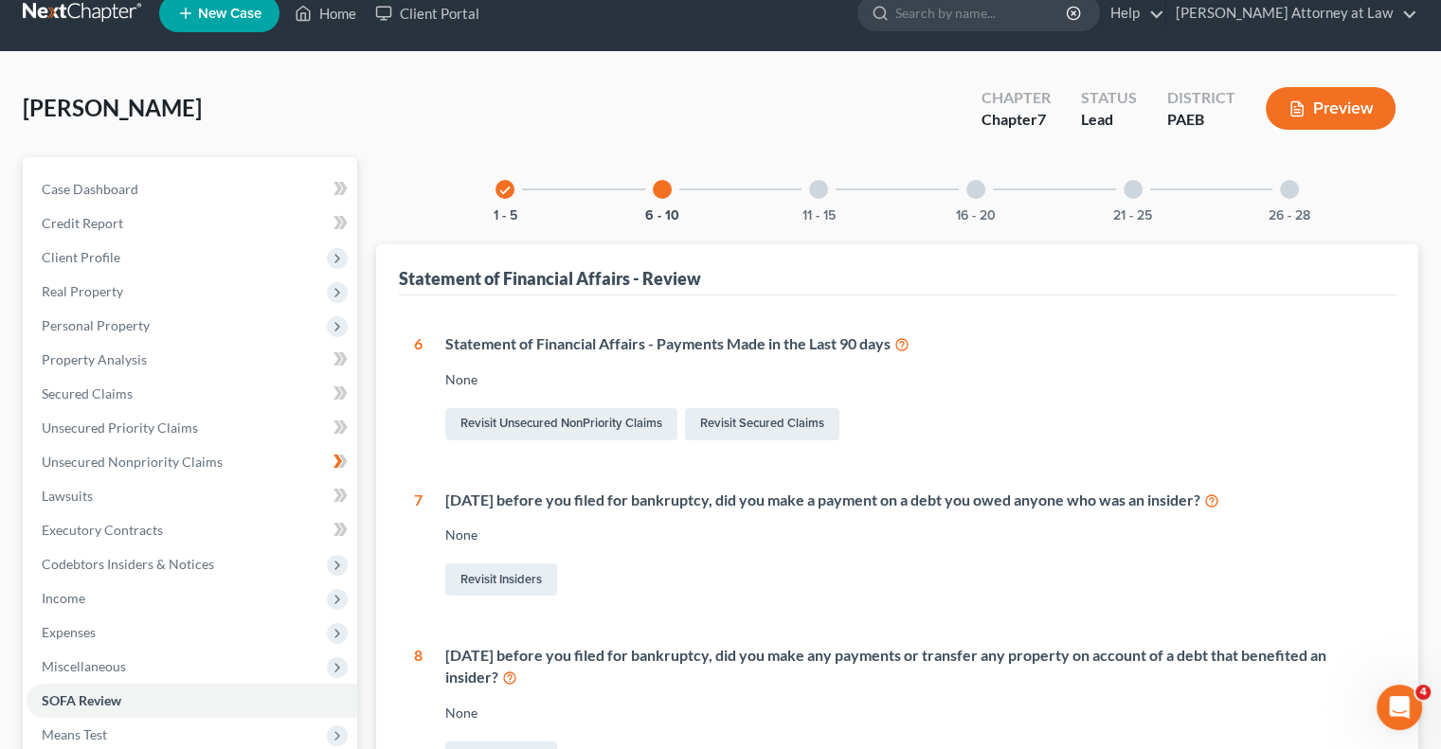
click at [815, 189] on div at bounding box center [818, 189] width 19 height 19
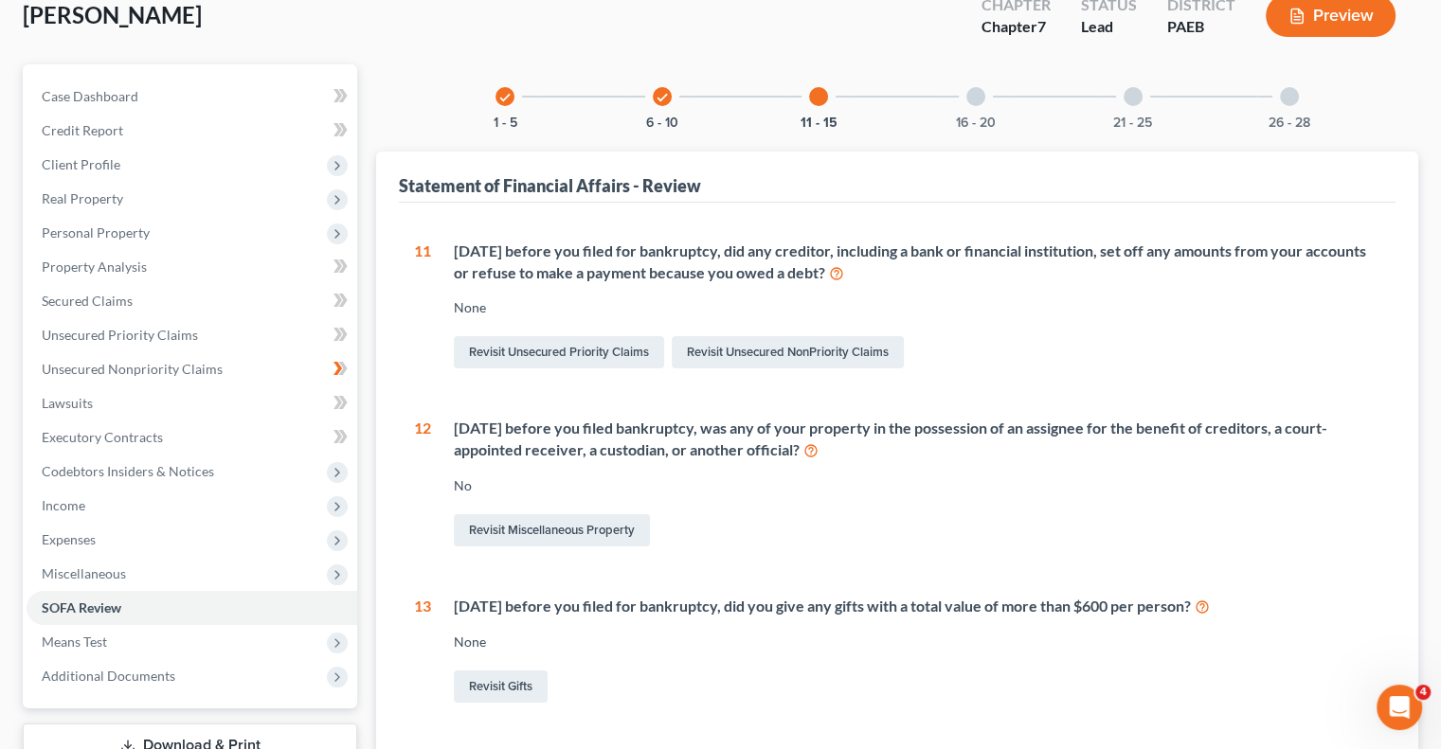
scroll to position [0, 0]
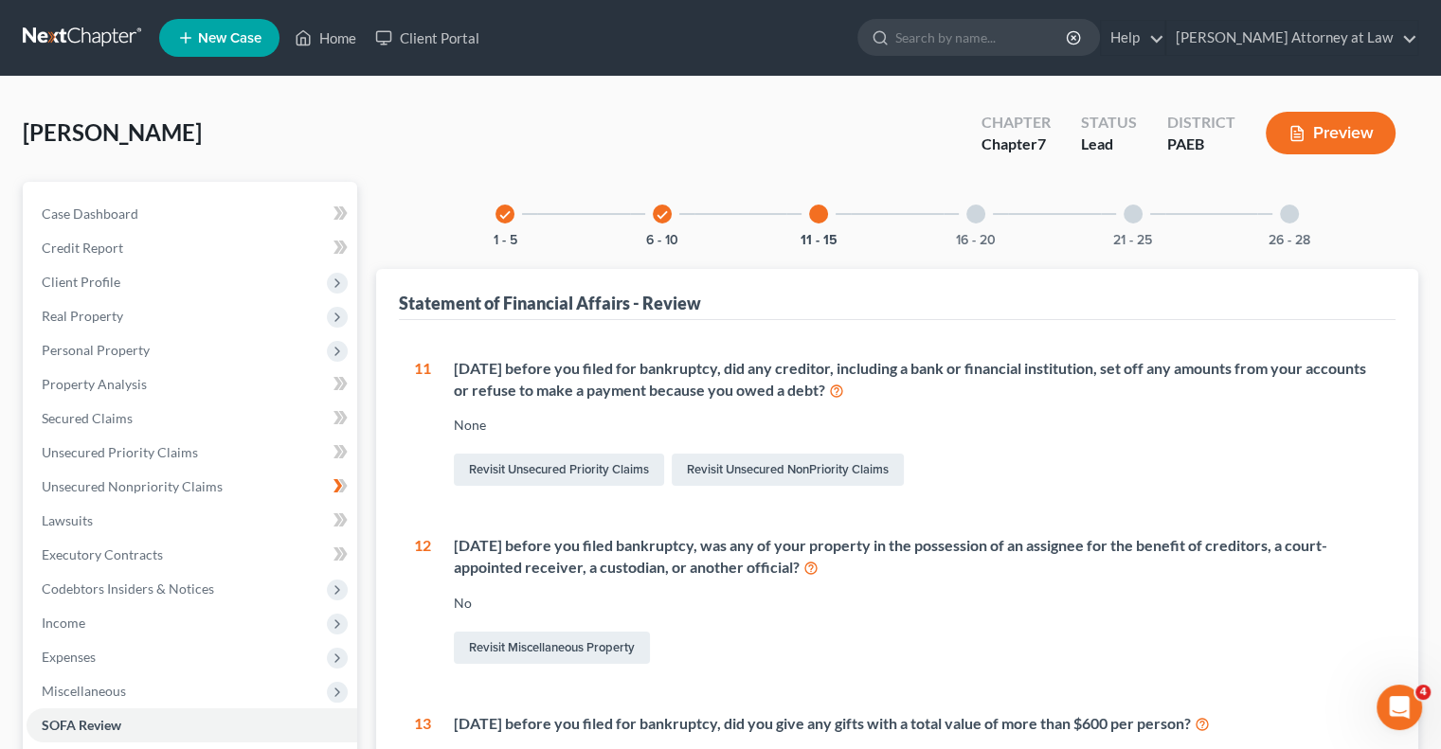
click at [967, 221] on div "16 - 20" at bounding box center [976, 214] width 64 height 64
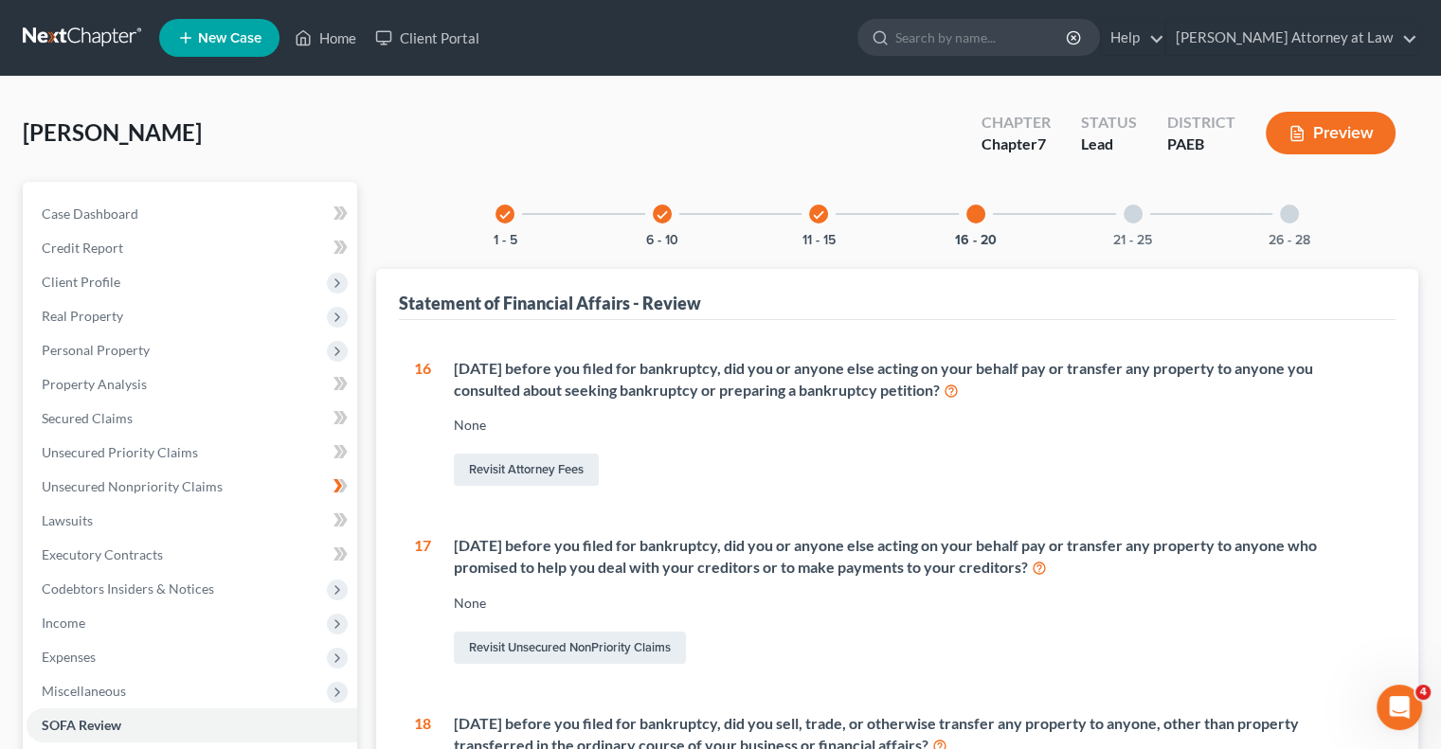
click at [1128, 213] on div at bounding box center [1133, 214] width 19 height 19
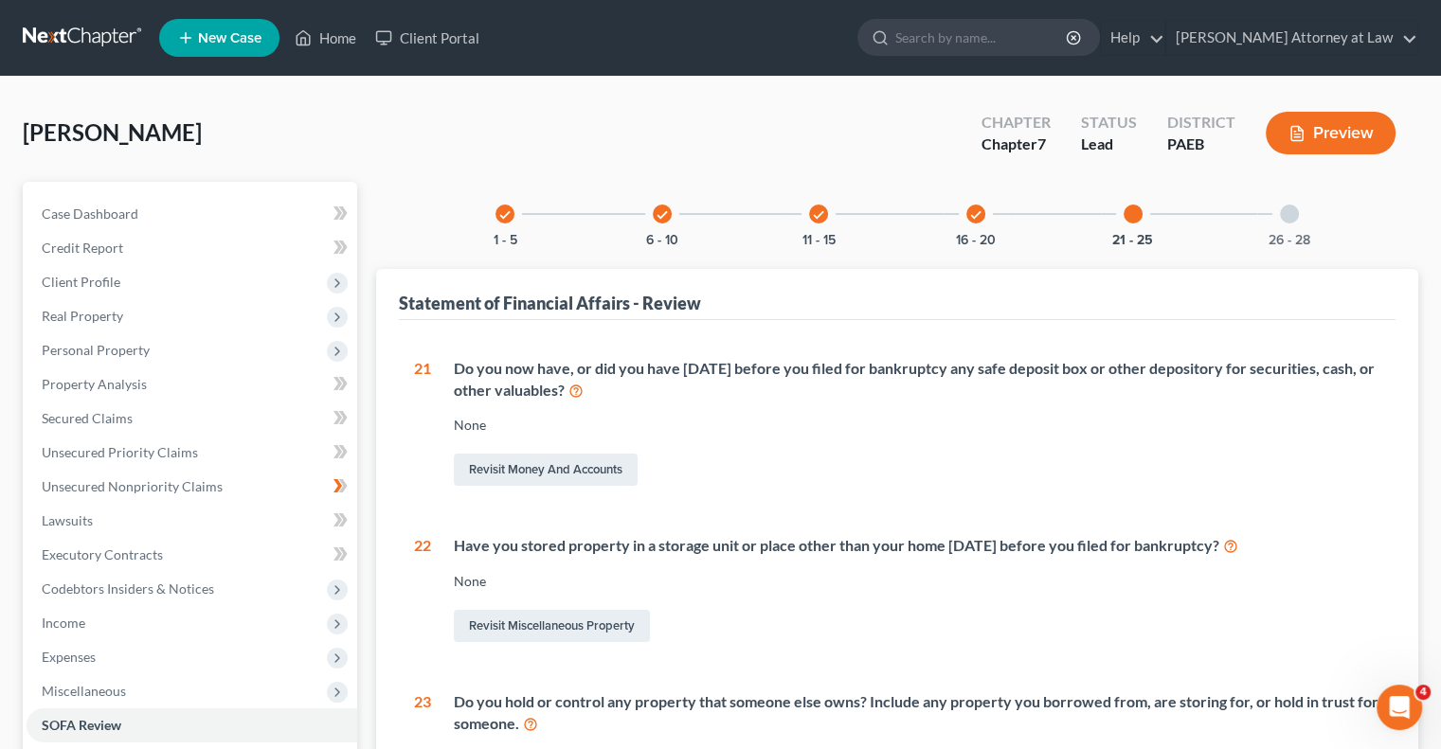
click at [1288, 216] on div at bounding box center [1289, 214] width 19 height 19
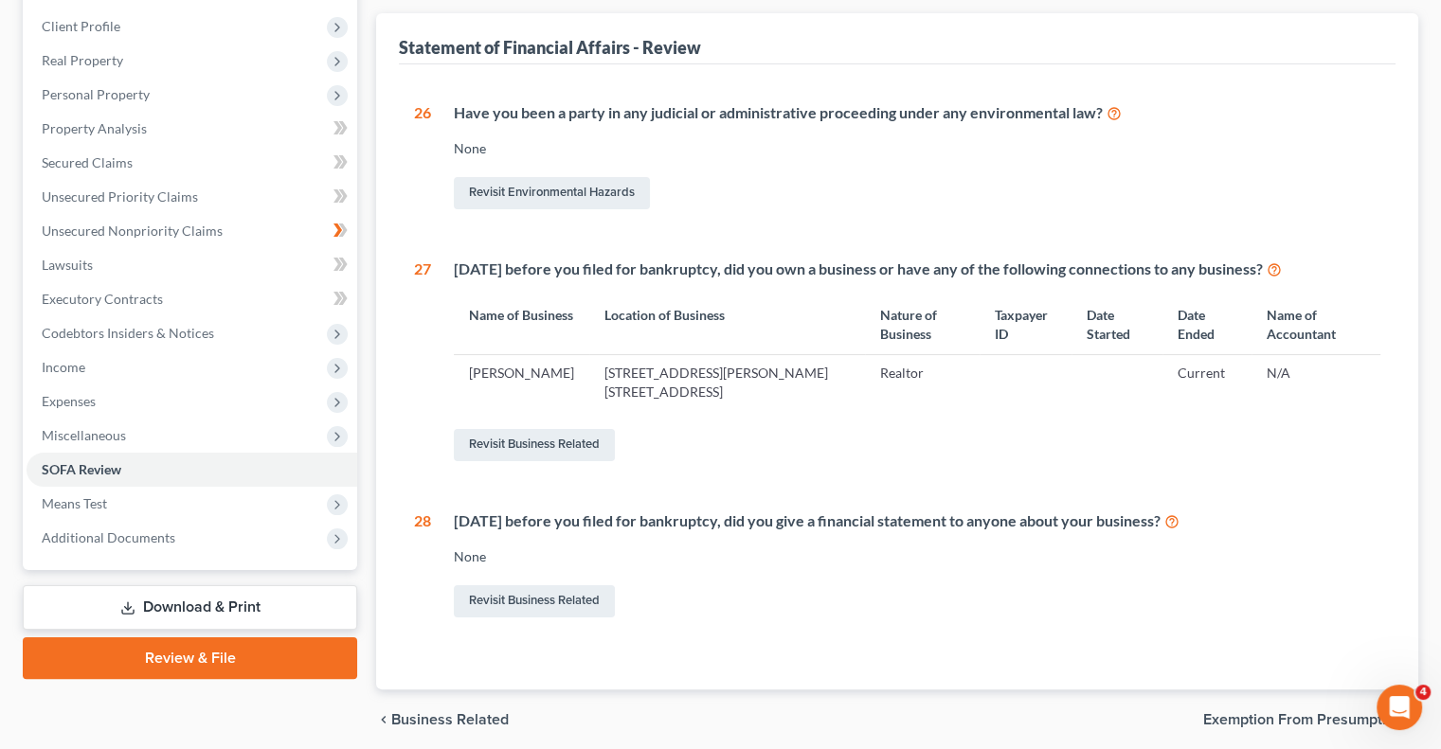
scroll to position [327, 0]
